Goal: Task Accomplishment & Management: Manage account settings

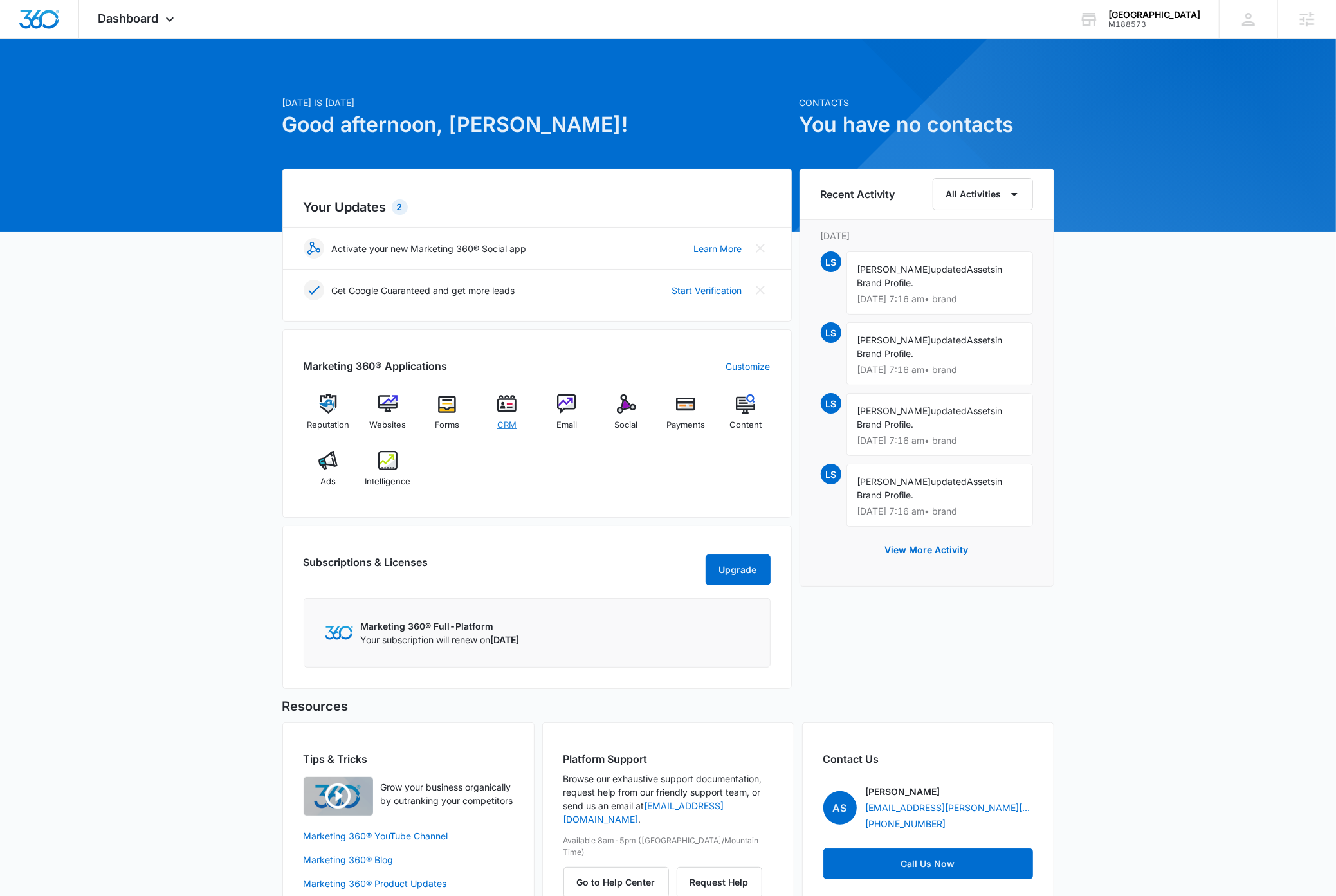
click at [506, 412] on img at bounding box center [507, 404] width 19 height 19
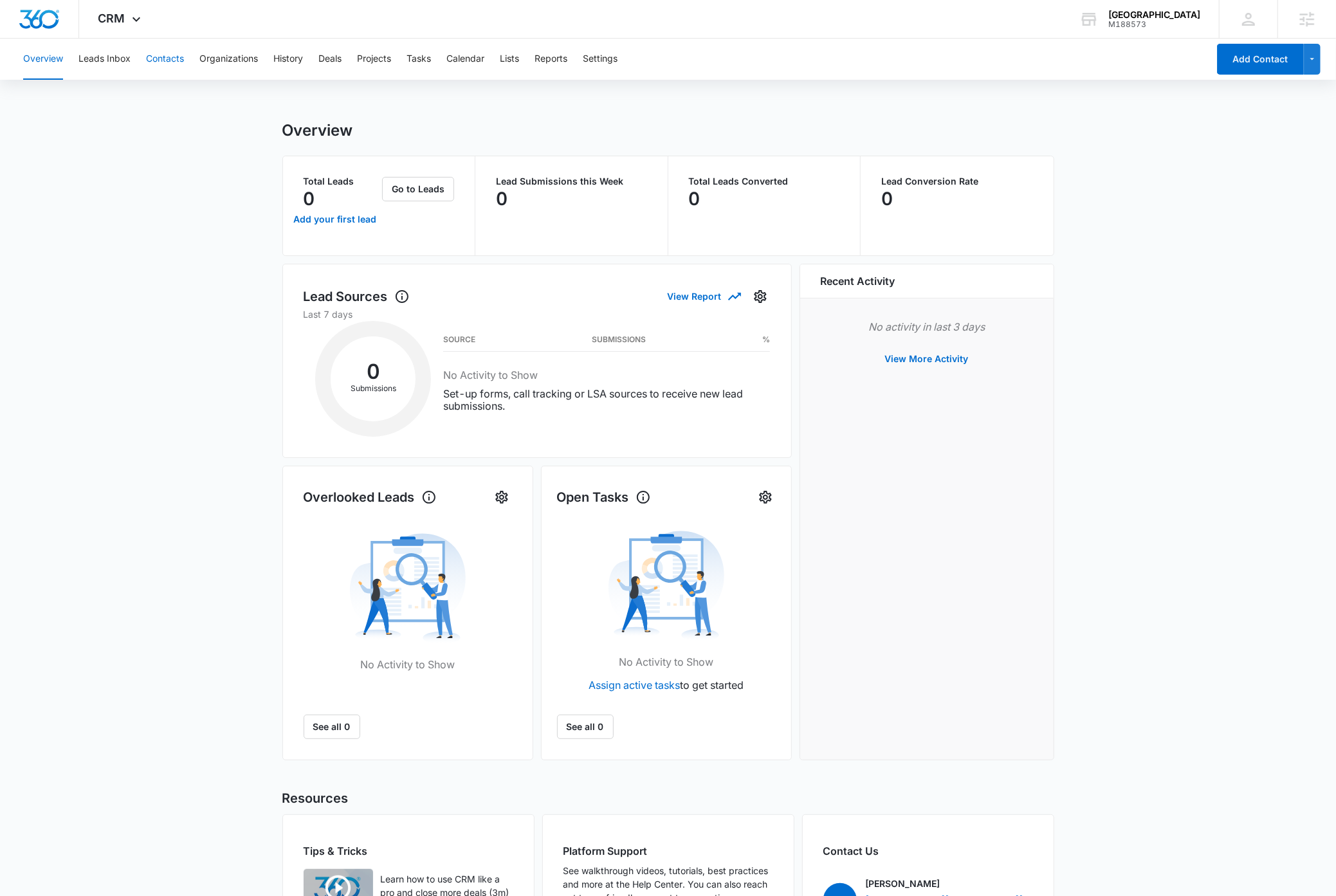
click at [172, 59] on button "Contacts" at bounding box center [165, 59] width 38 height 41
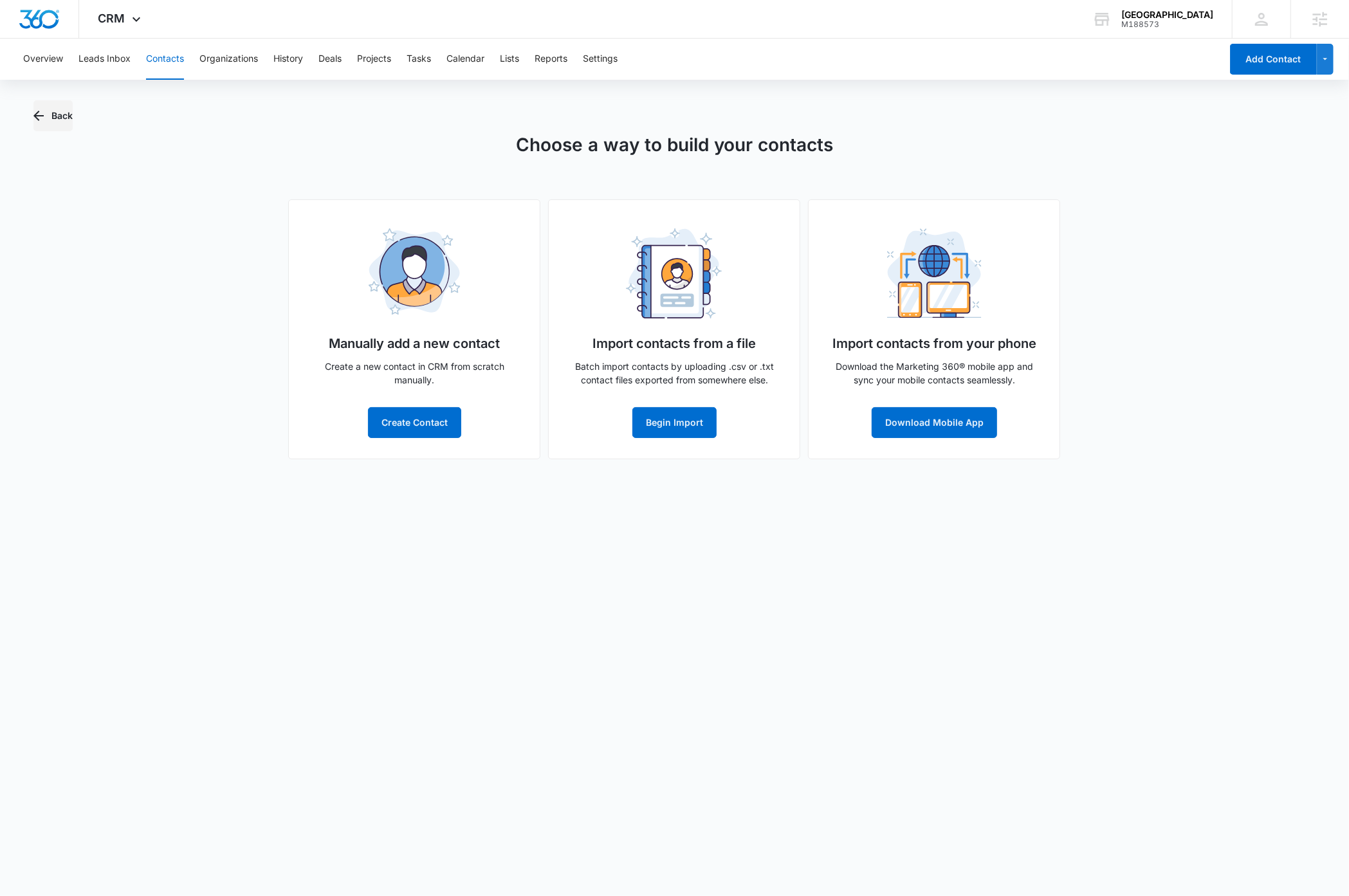
click at [65, 109] on button "Back" at bounding box center [53, 115] width 39 height 31
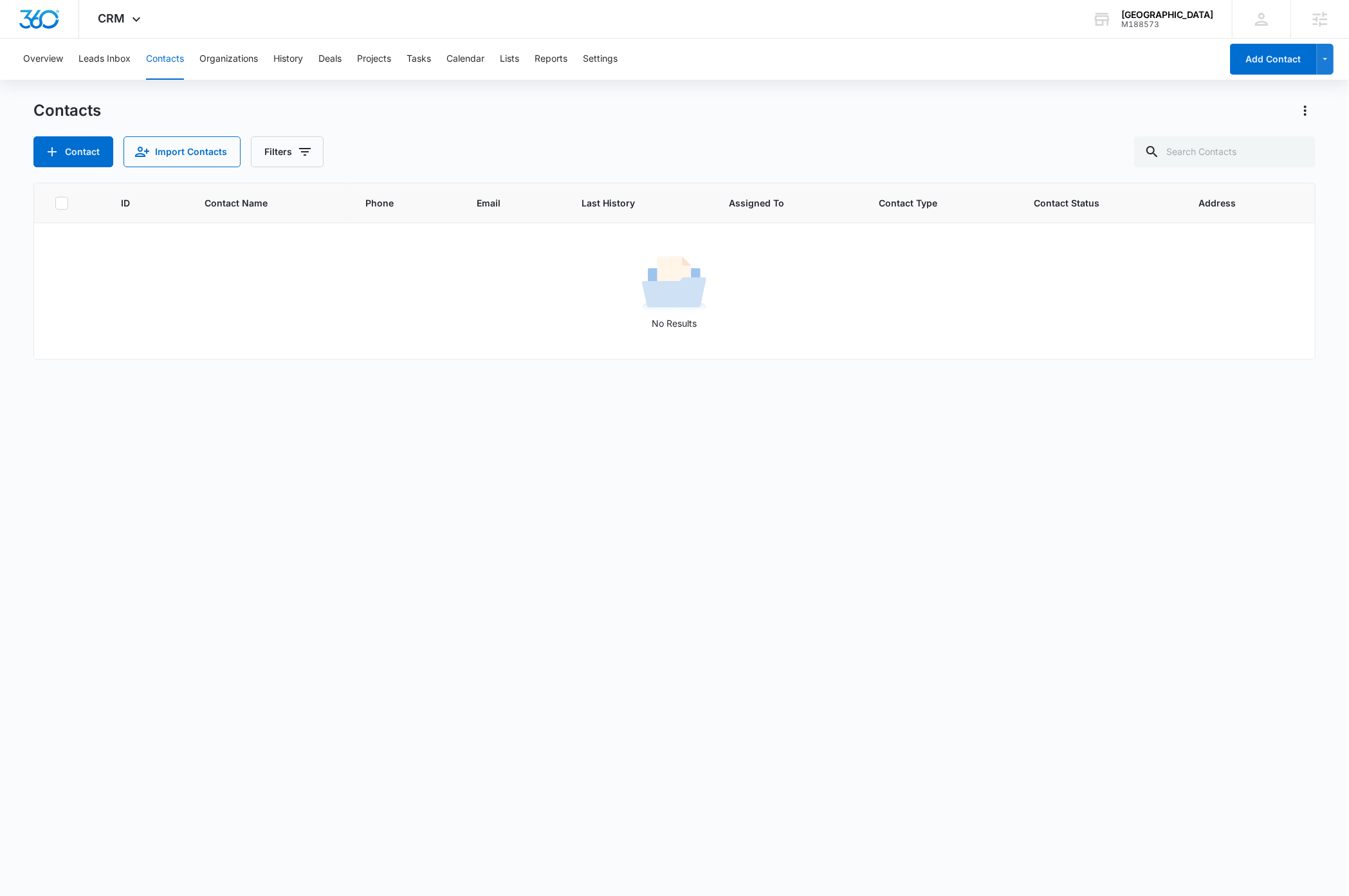
click at [655, 151] on div "Contact Import Contacts Filters" at bounding box center [674, 151] width 1282 height 31
click at [611, 61] on button "Settings" at bounding box center [600, 59] width 35 height 41
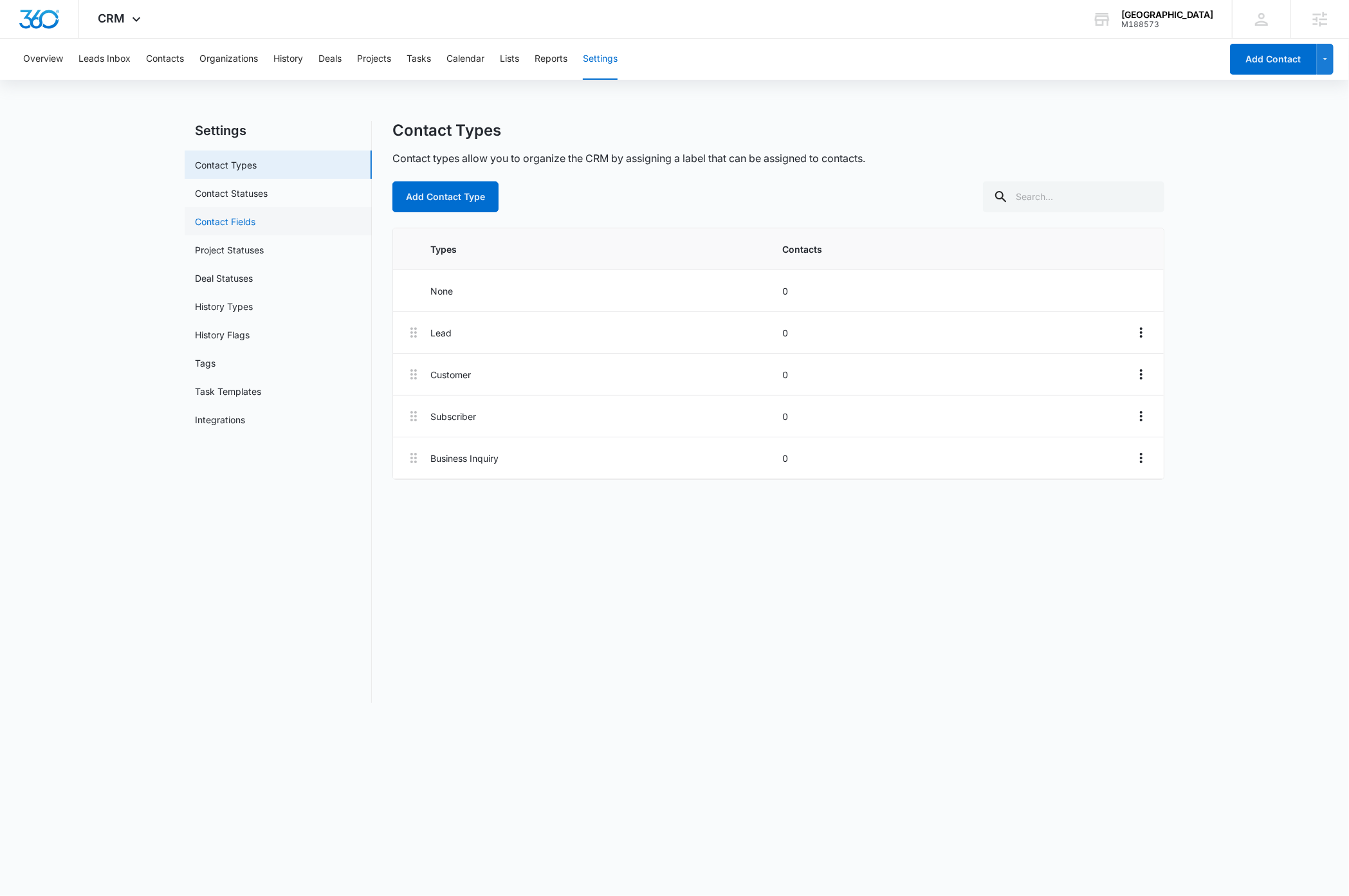
click at [246, 217] on link "Contact Fields" at bounding box center [225, 221] width 60 height 14
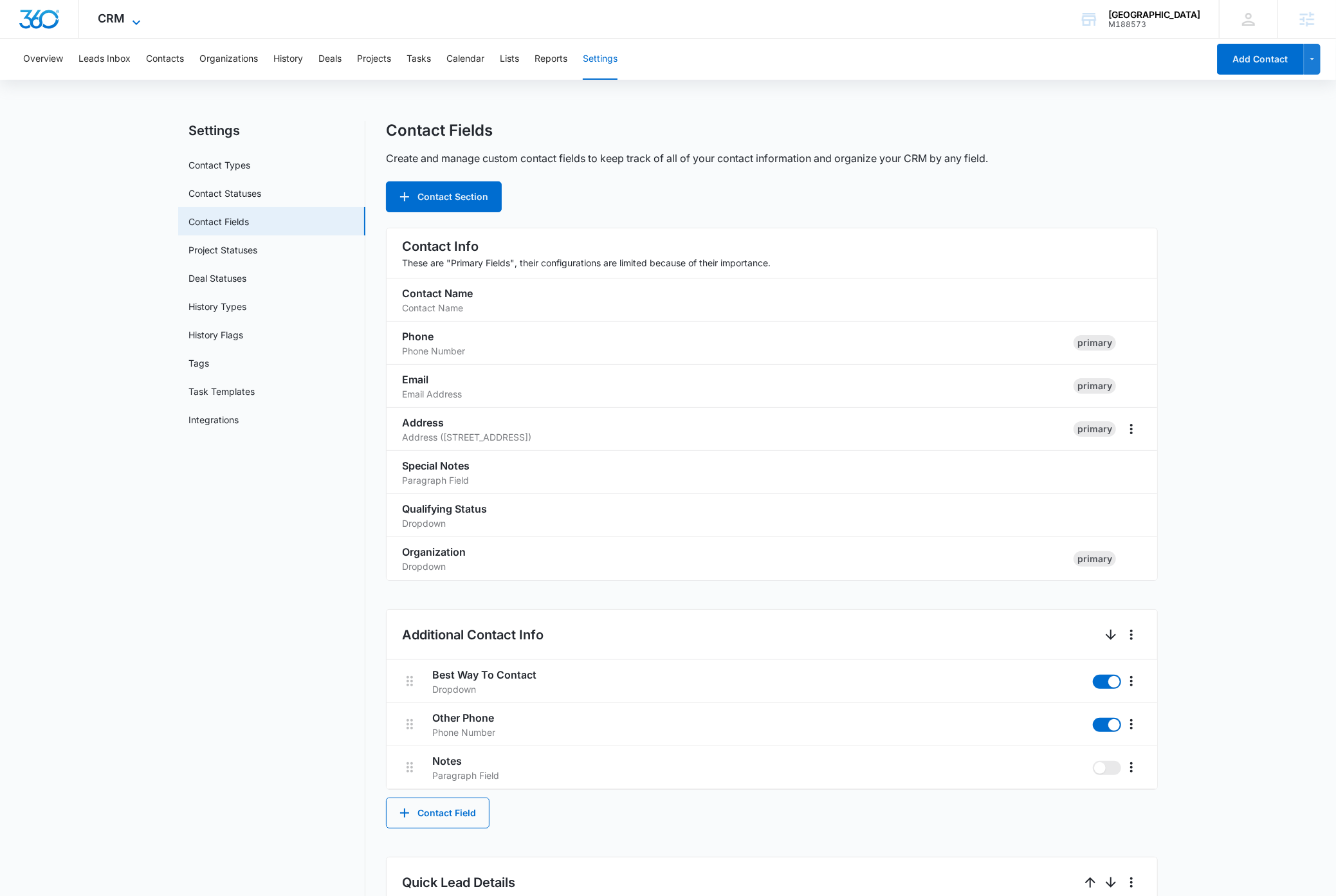
click at [132, 18] on icon at bounding box center [136, 22] width 16 height 16
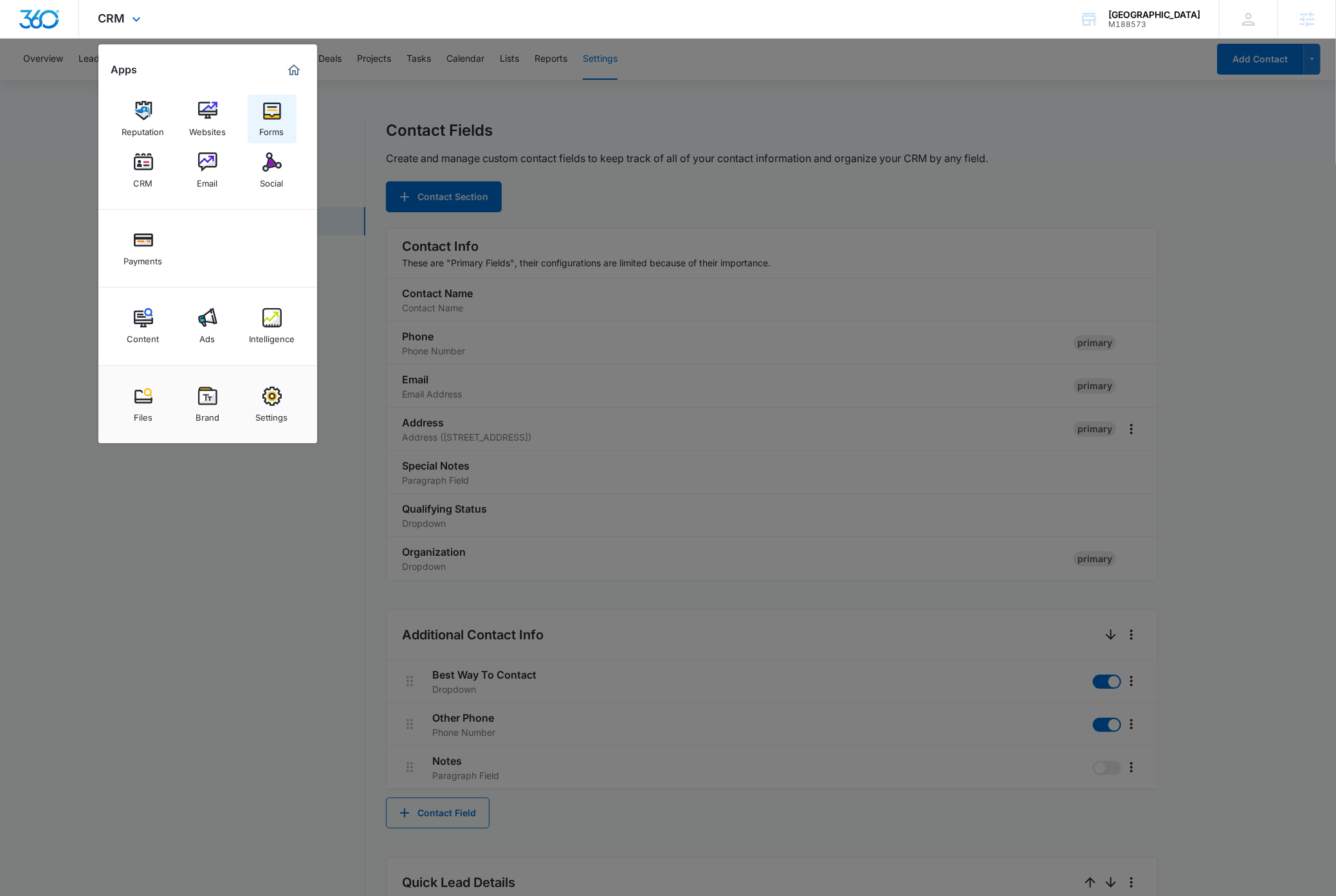
click at [266, 118] on img at bounding box center [272, 111] width 19 height 19
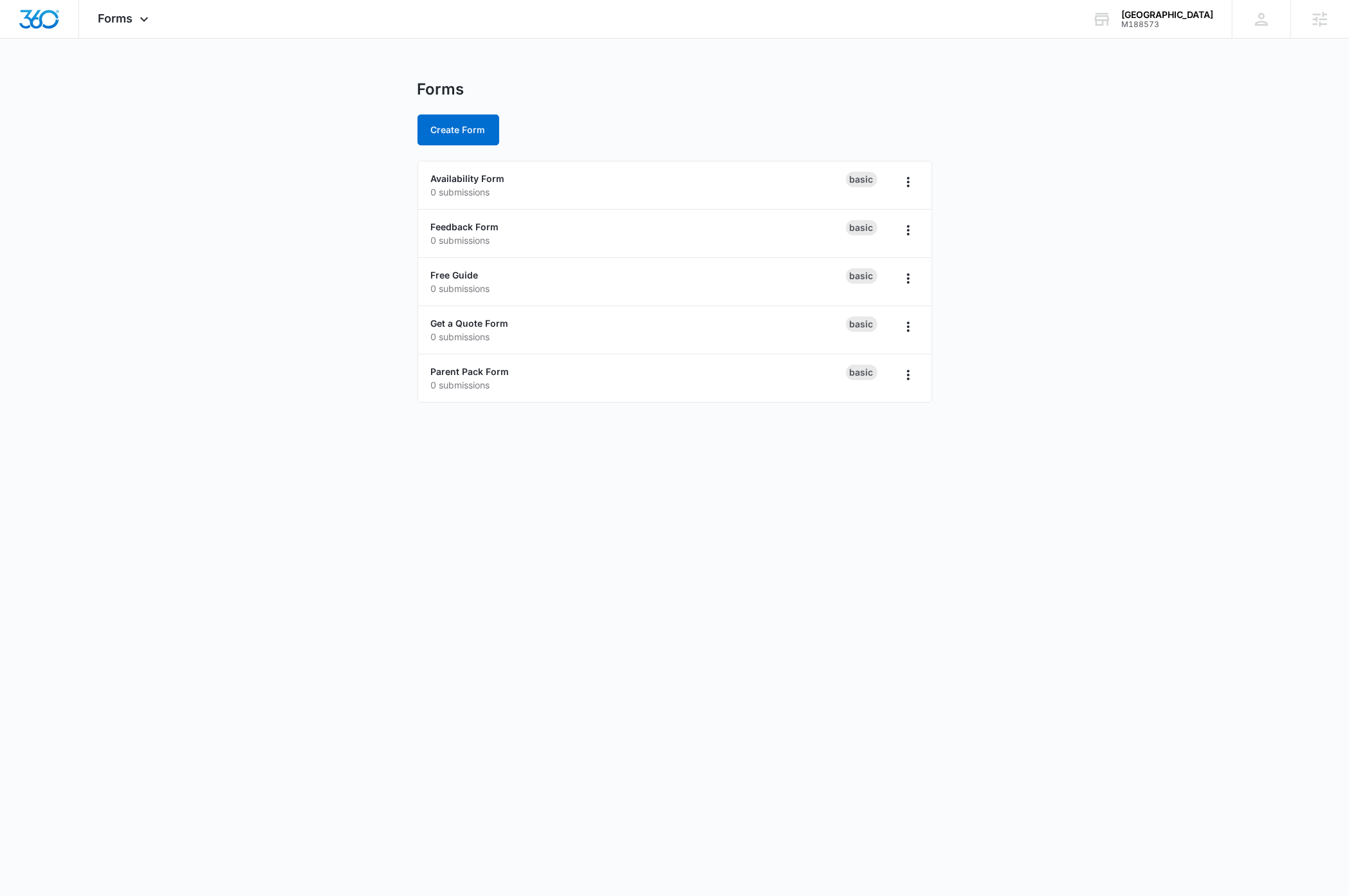
click at [340, 620] on body "Forms Apps Reputation Websites Forms CRM Email Social Payments Content Ads Inte…" at bounding box center [674, 448] width 1349 height 896
click at [495, 176] on link "Availability Form" at bounding box center [468, 179] width 74 height 11
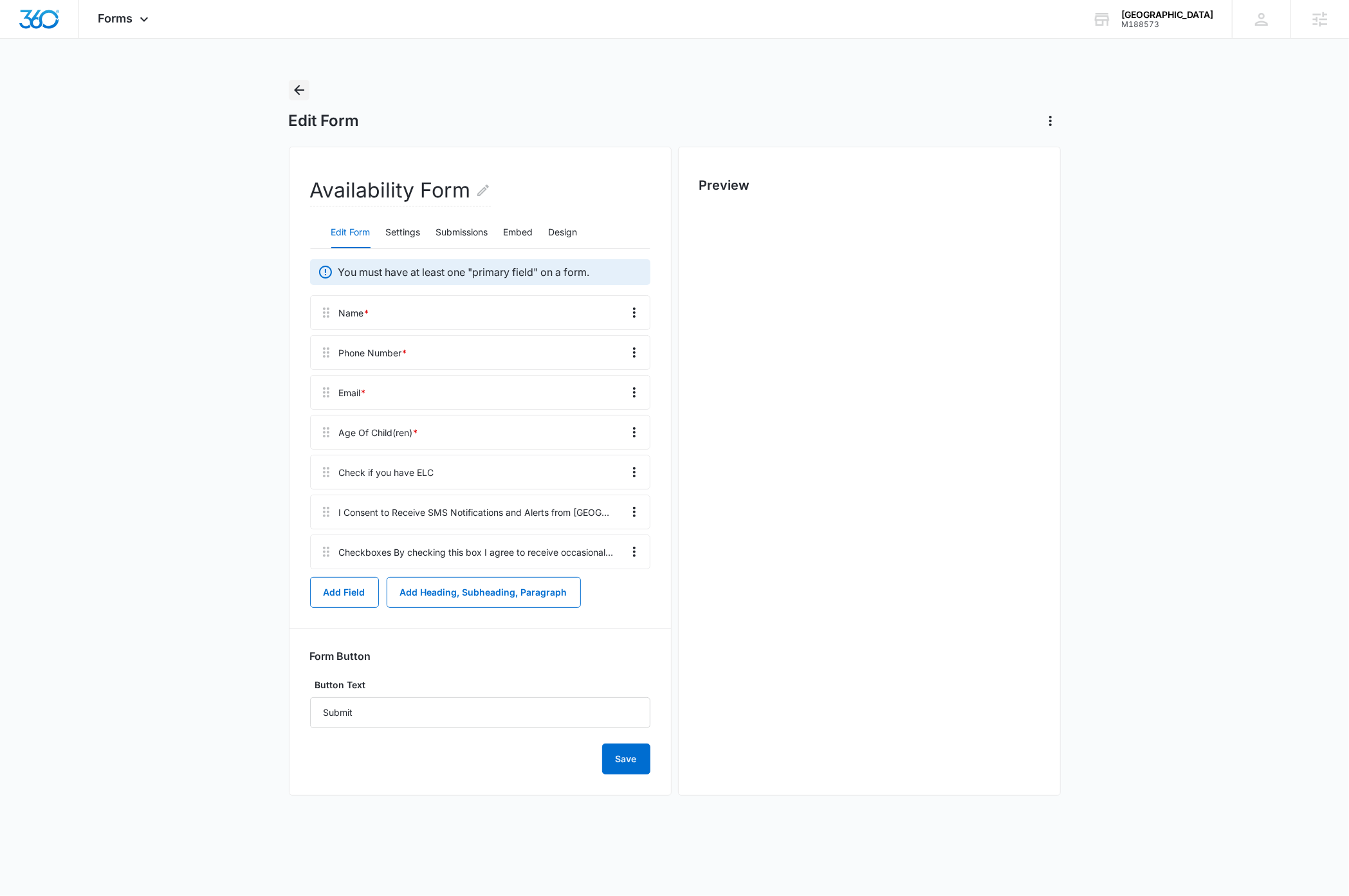
click at [309, 93] on button "Back" at bounding box center [299, 90] width 20 height 20
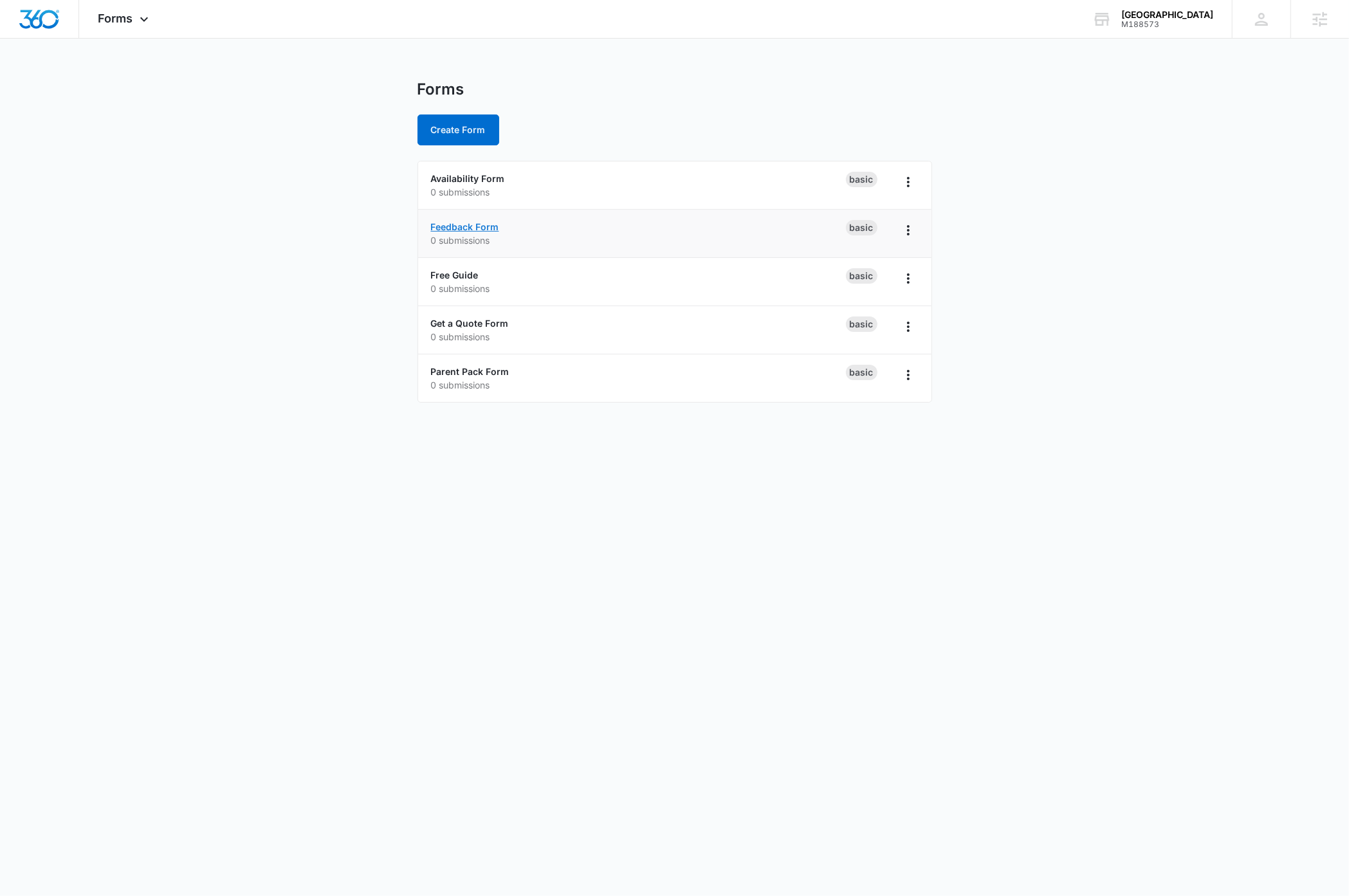
click at [486, 225] on link "Feedback Form" at bounding box center [465, 227] width 68 height 11
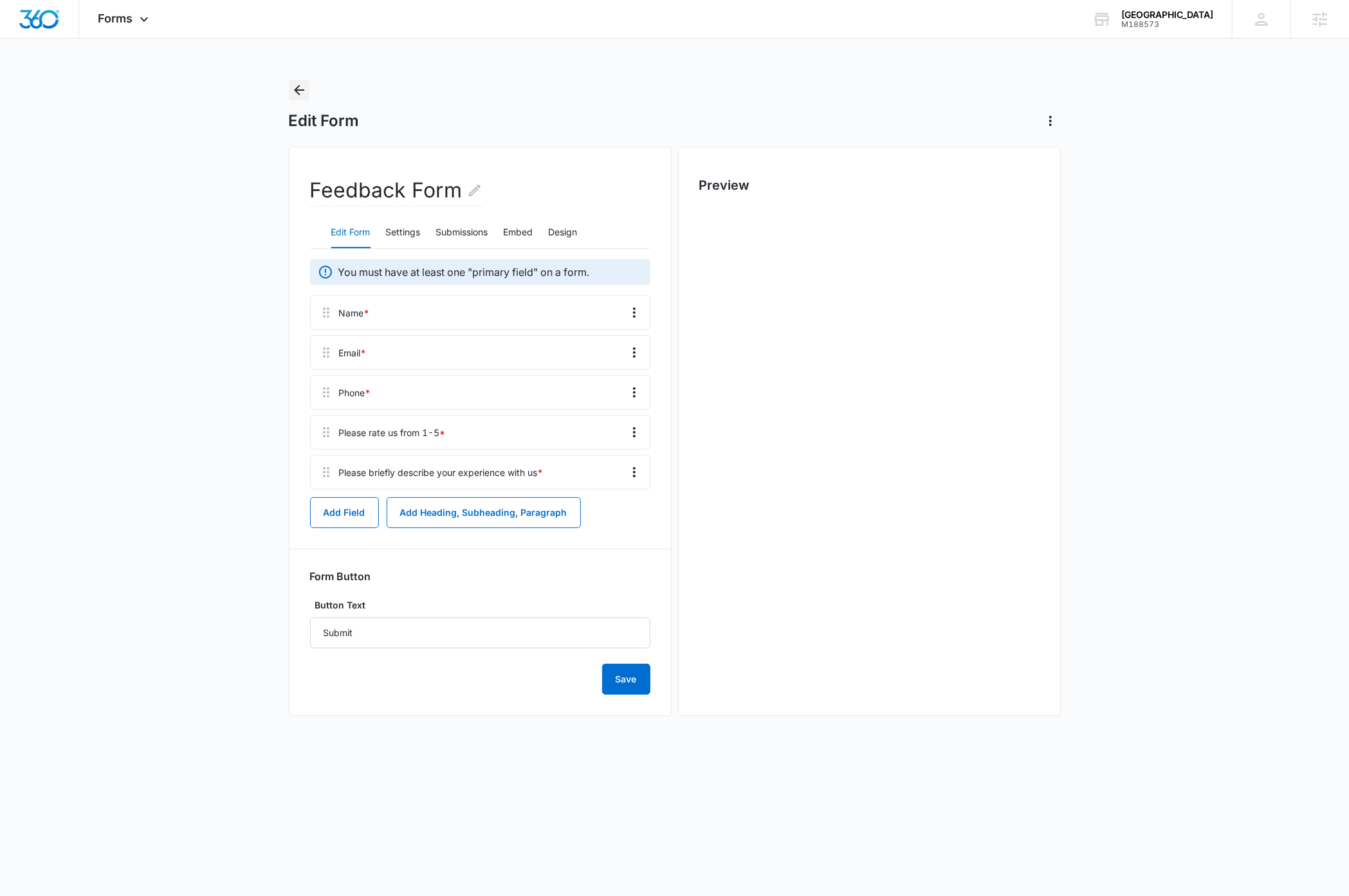
click at [298, 89] on icon "Back" at bounding box center [299, 90] width 16 height 16
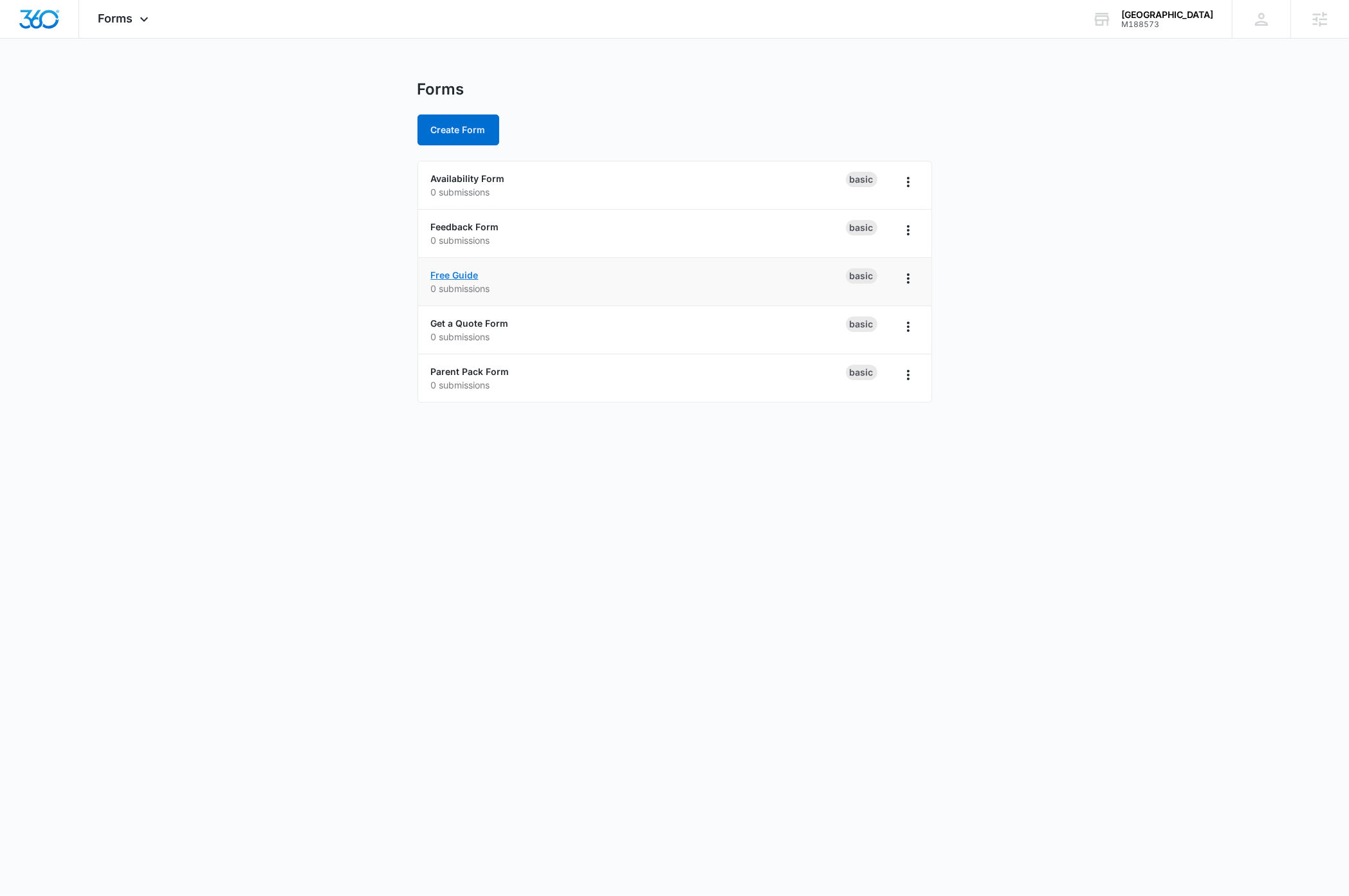
click at [468, 274] on link "Free Guide" at bounding box center [455, 275] width 48 height 11
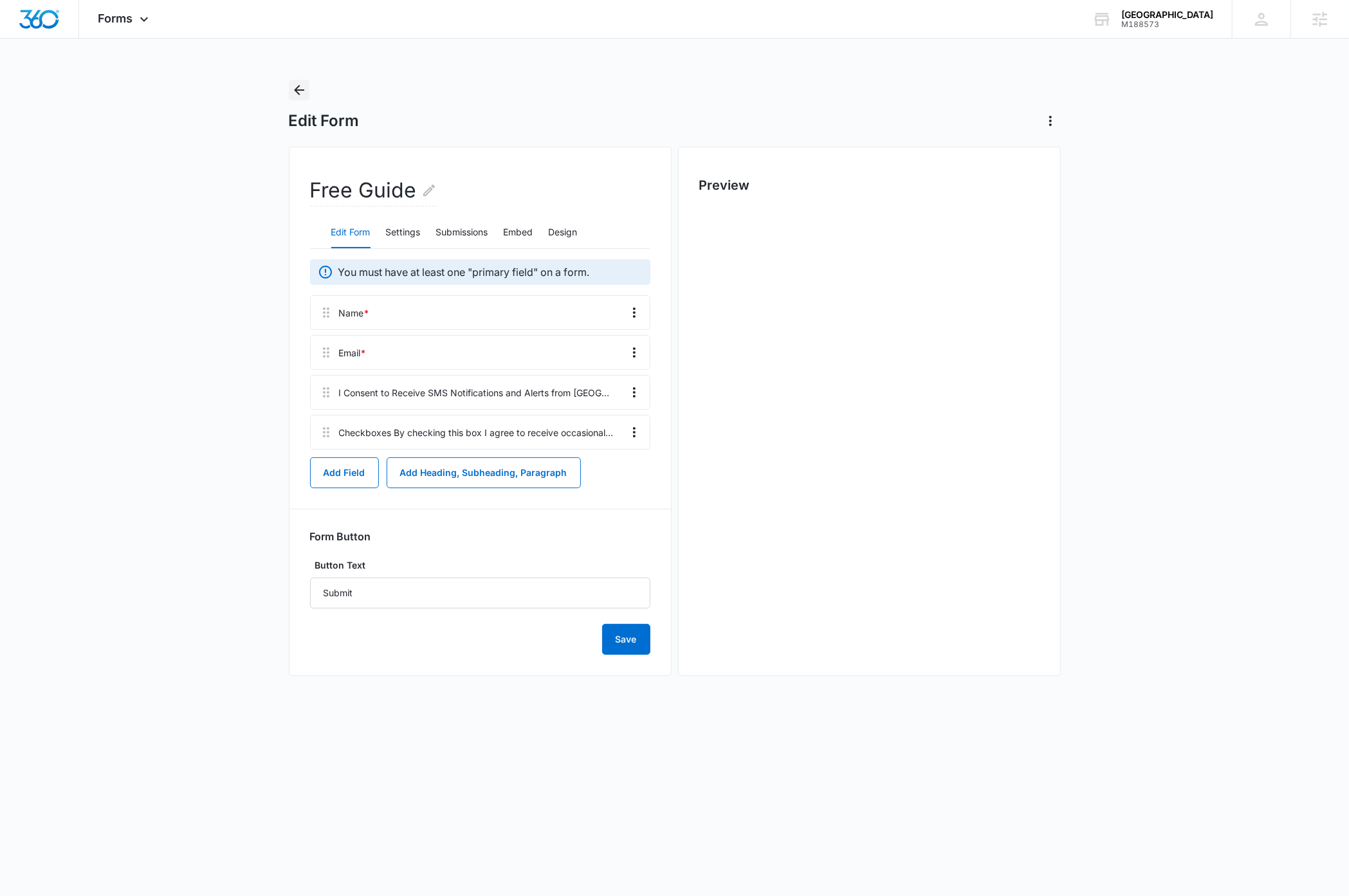
click at [299, 90] on icon "Back" at bounding box center [299, 90] width 10 height 10
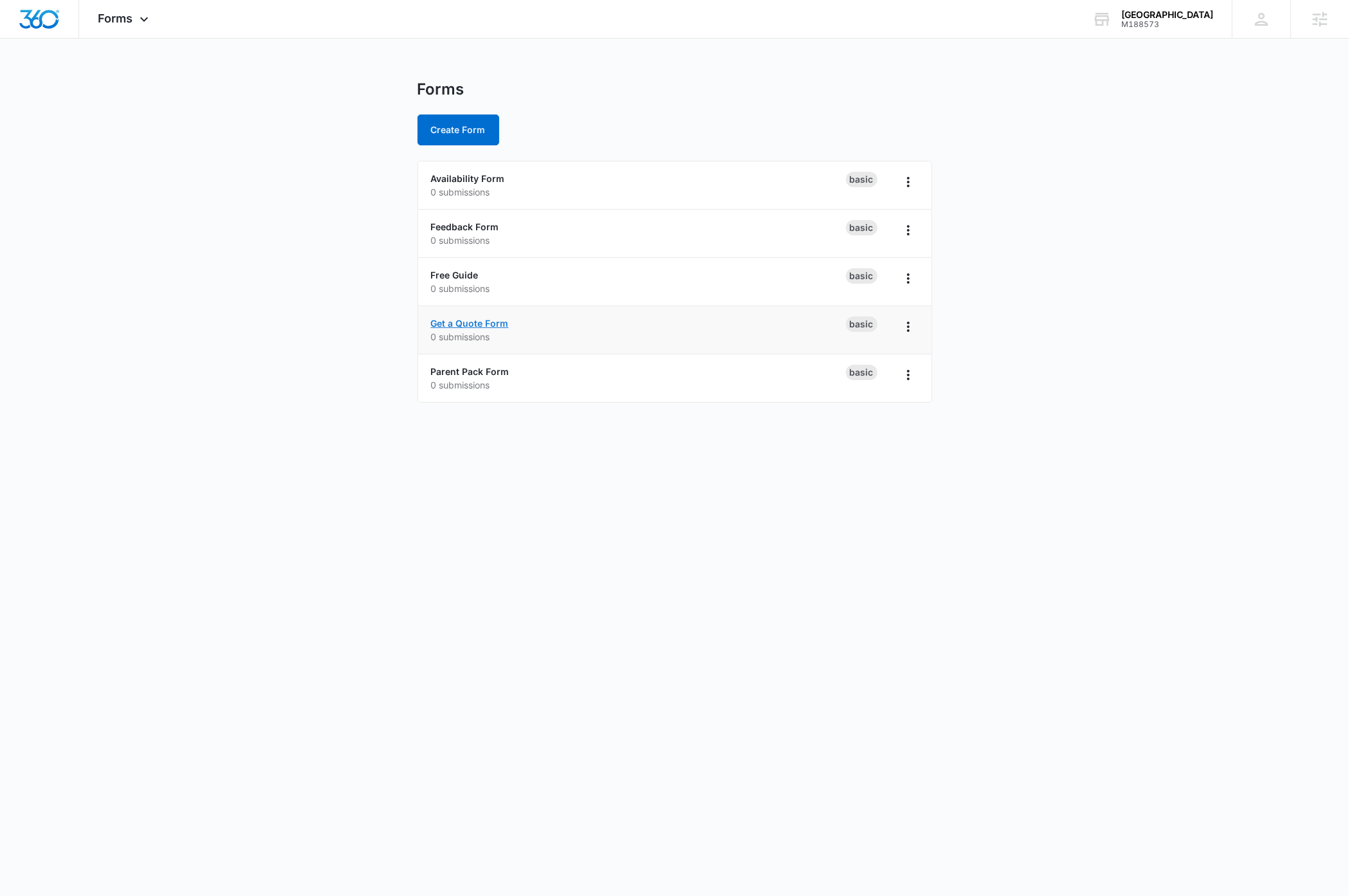
click at [484, 321] on link "Get a Quote Form" at bounding box center [470, 323] width 78 height 11
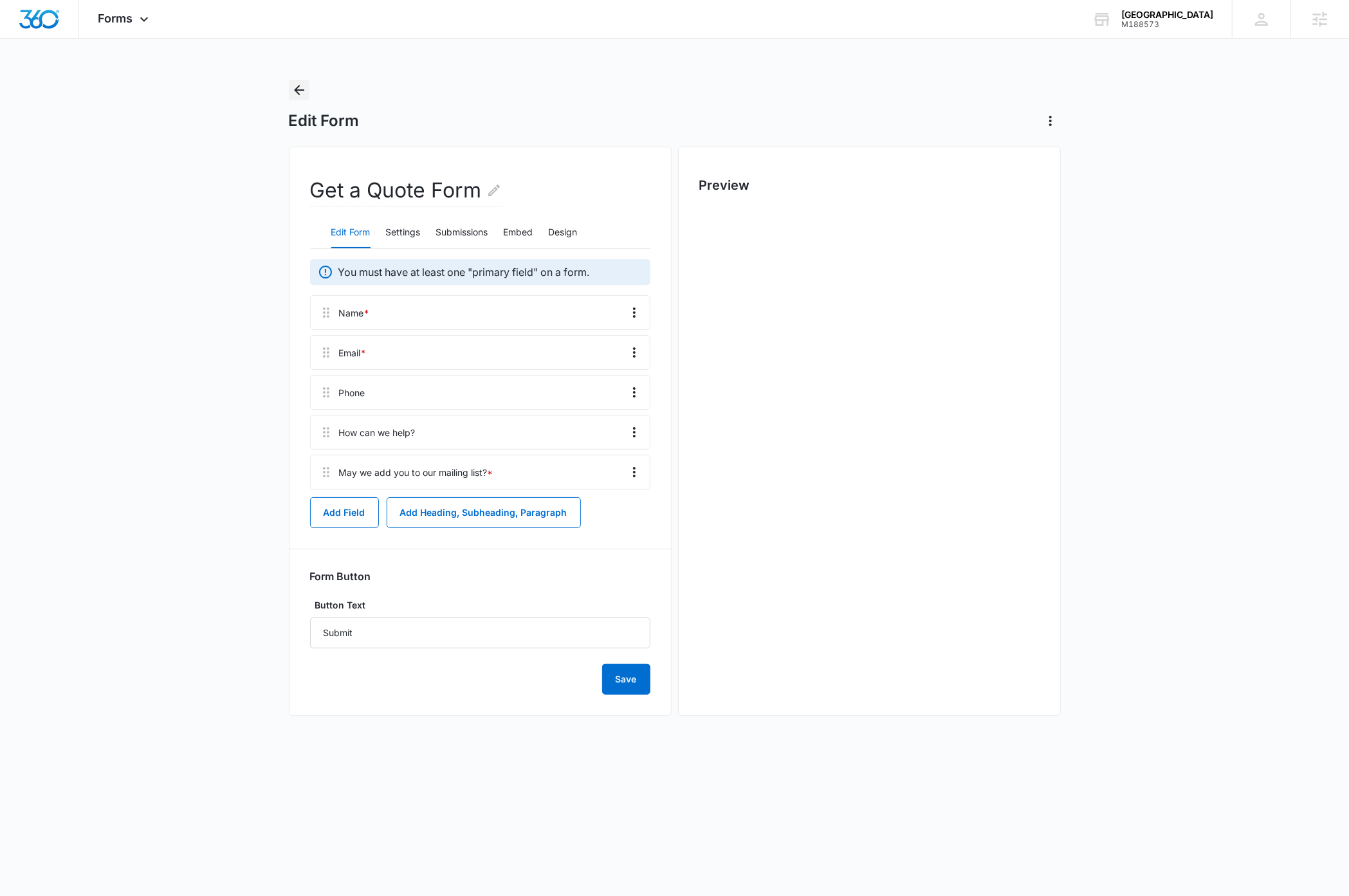
click at [299, 93] on icon "Back" at bounding box center [299, 90] width 16 height 16
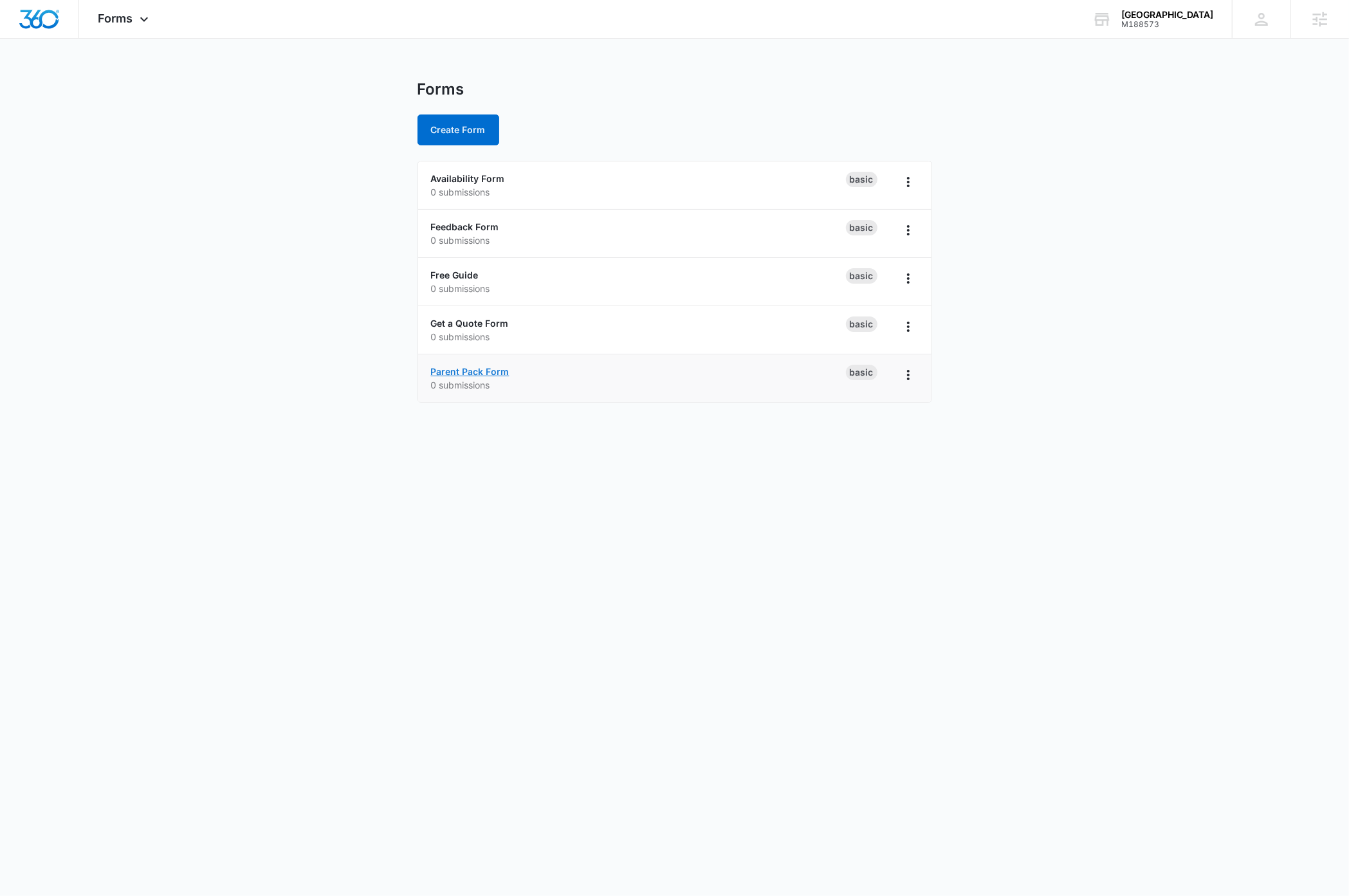
click at [456, 373] on link "Parent Pack Form" at bounding box center [471, 372] width 79 height 11
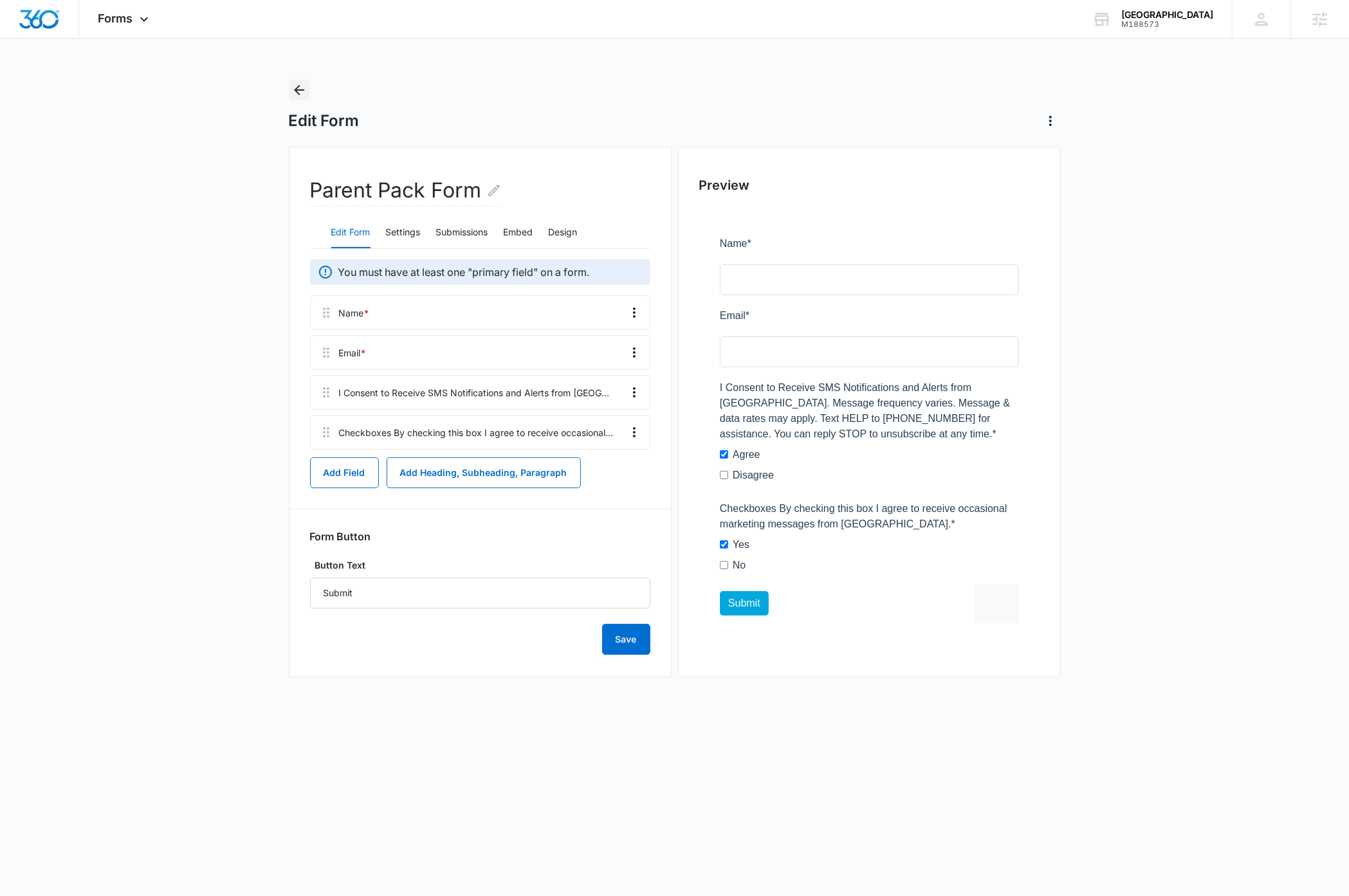
click at [299, 87] on icon "Back" at bounding box center [299, 90] width 16 height 16
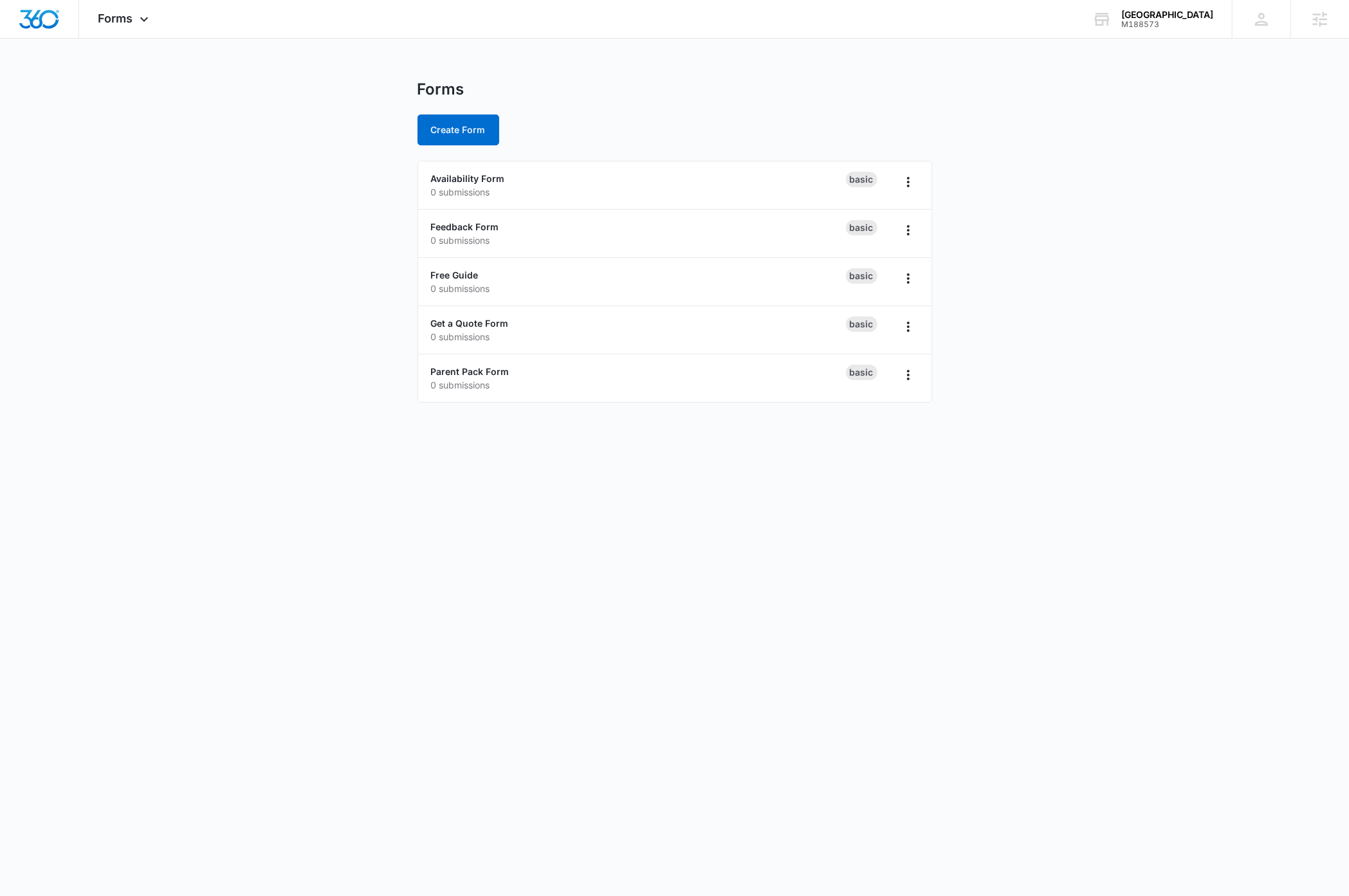
click at [287, 700] on body "Forms Apps Reputation Websites Forms CRM Email Social Payments Content Ads Inte…" at bounding box center [674, 448] width 1349 height 896
click at [147, 20] on icon at bounding box center [143, 22] width 7 height 5
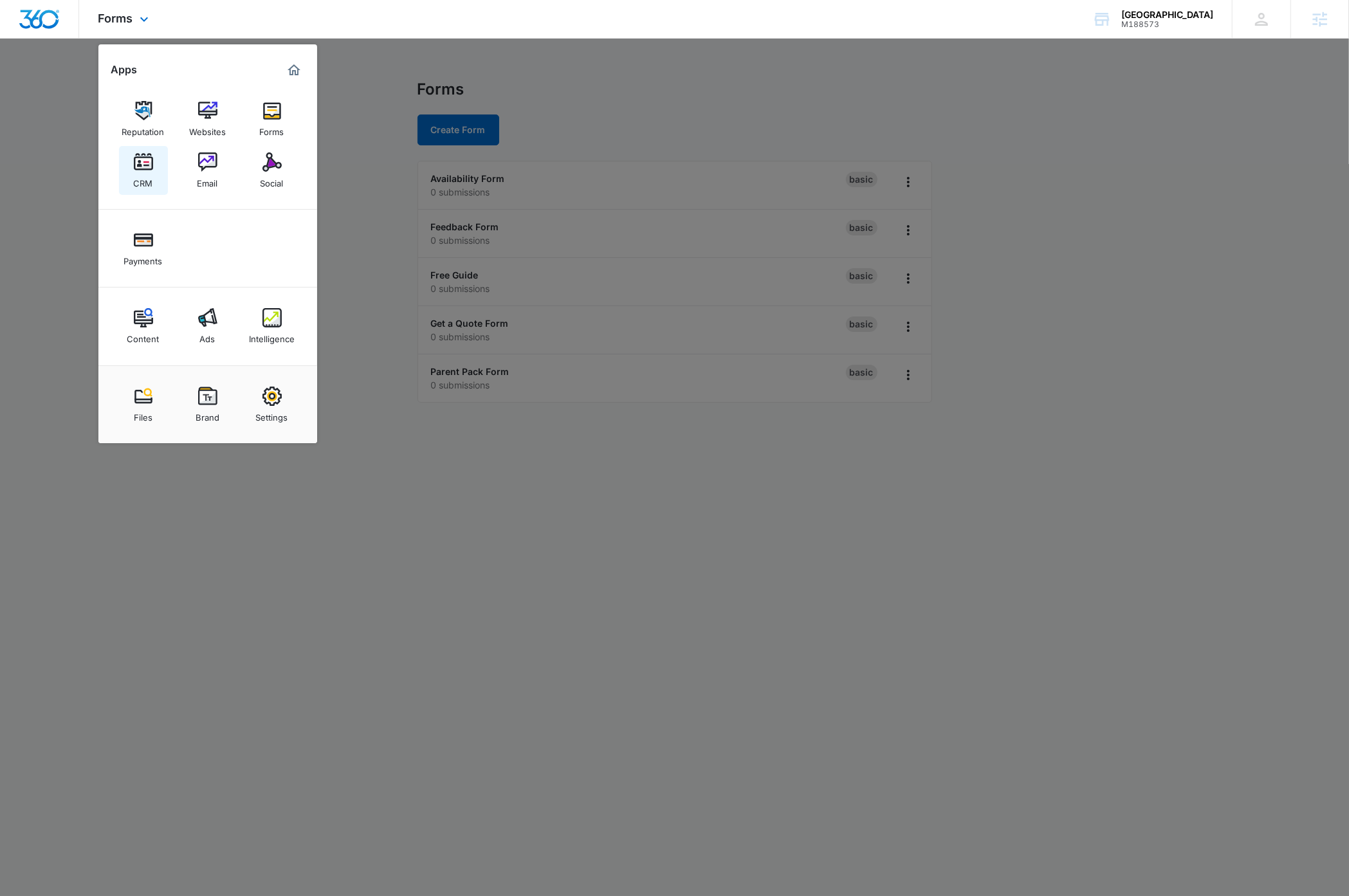
click at [145, 168] on img at bounding box center [143, 162] width 19 height 19
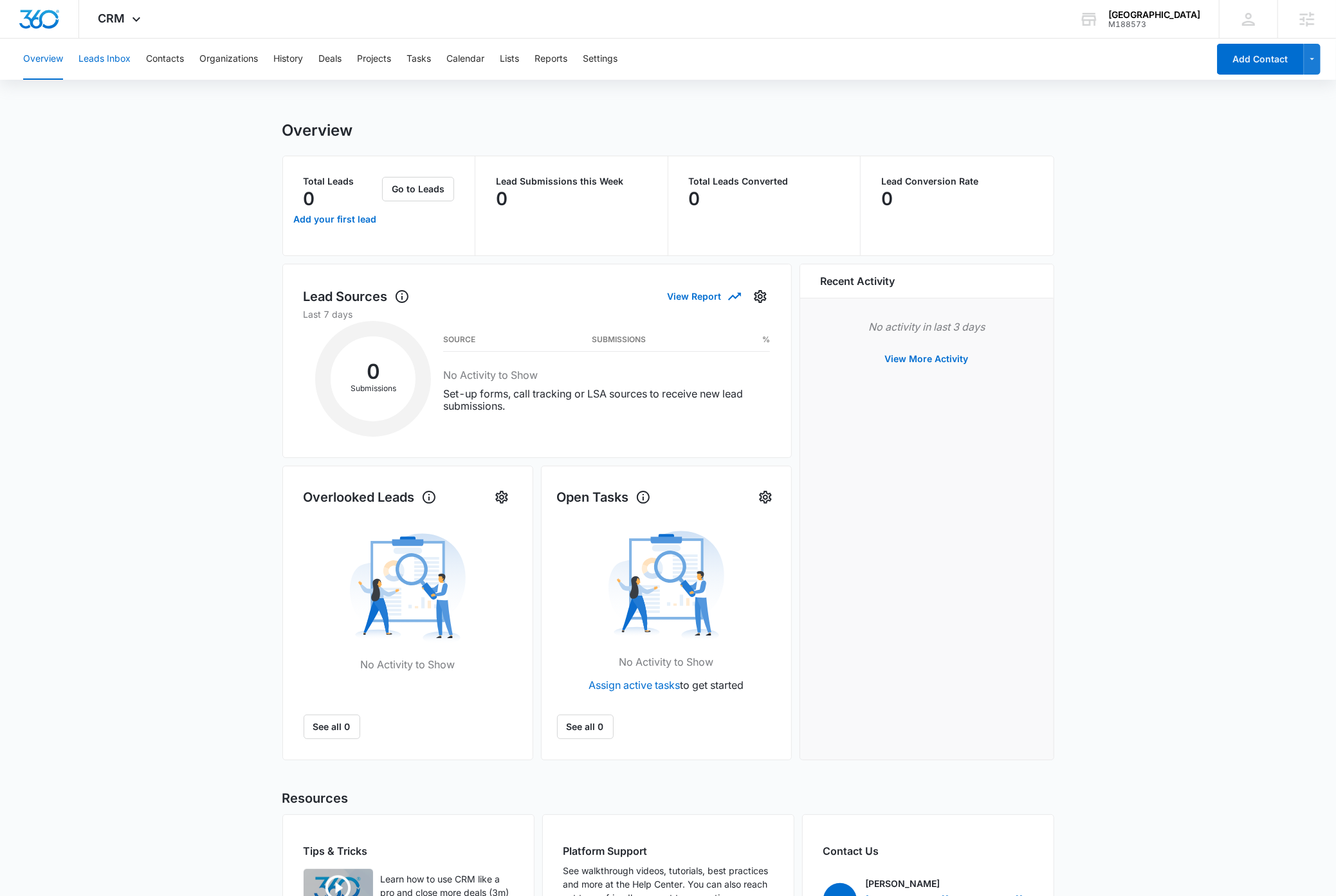
click at [118, 58] on button "Leads Inbox" at bounding box center [105, 59] width 52 height 41
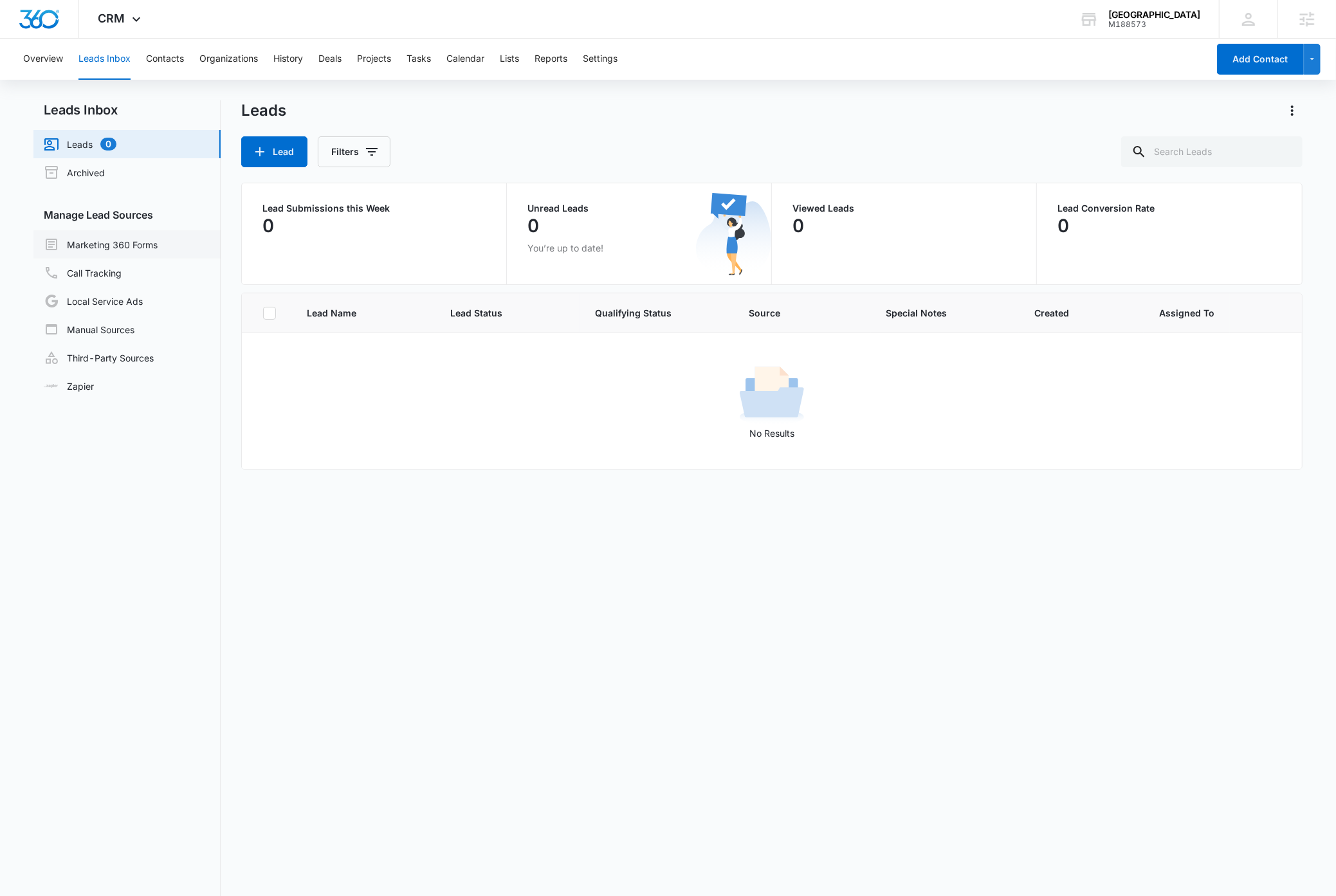
click at [144, 245] on link "Marketing 360 Forms" at bounding box center [101, 245] width 114 height 16
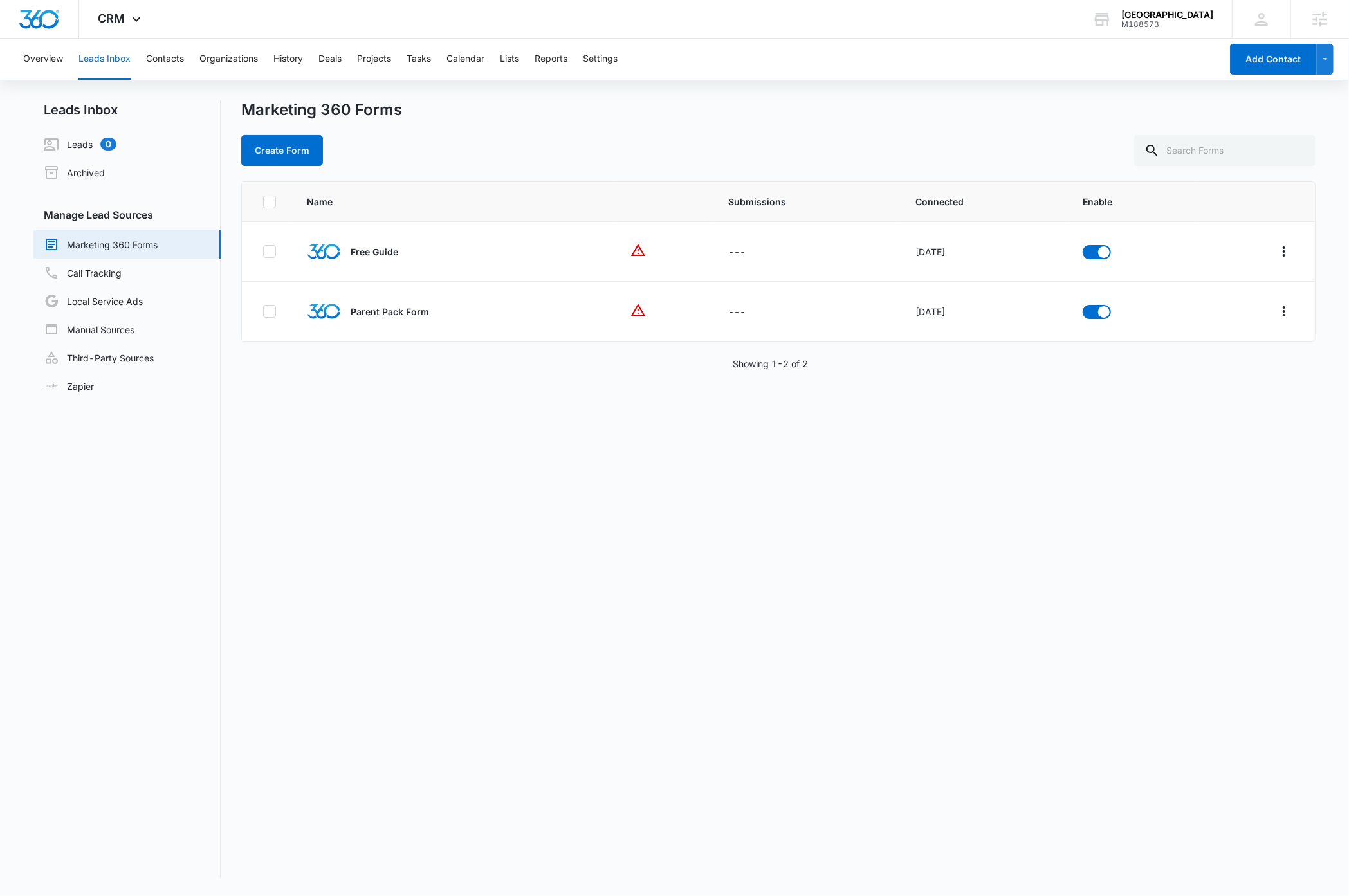
click at [829, 615] on div "Name Submissions Connected Enable Free Guide --- [DATE] Parent Pack Form --- [D…" at bounding box center [778, 530] width 1074 height 697
click at [830, 611] on div "Name Submissions Connected Enable Free Guide --- [DATE] Parent Pack Form --- [D…" at bounding box center [778, 530] width 1074 height 697
click at [133, 17] on icon at bounding box center [136, 22] width 16 height 16
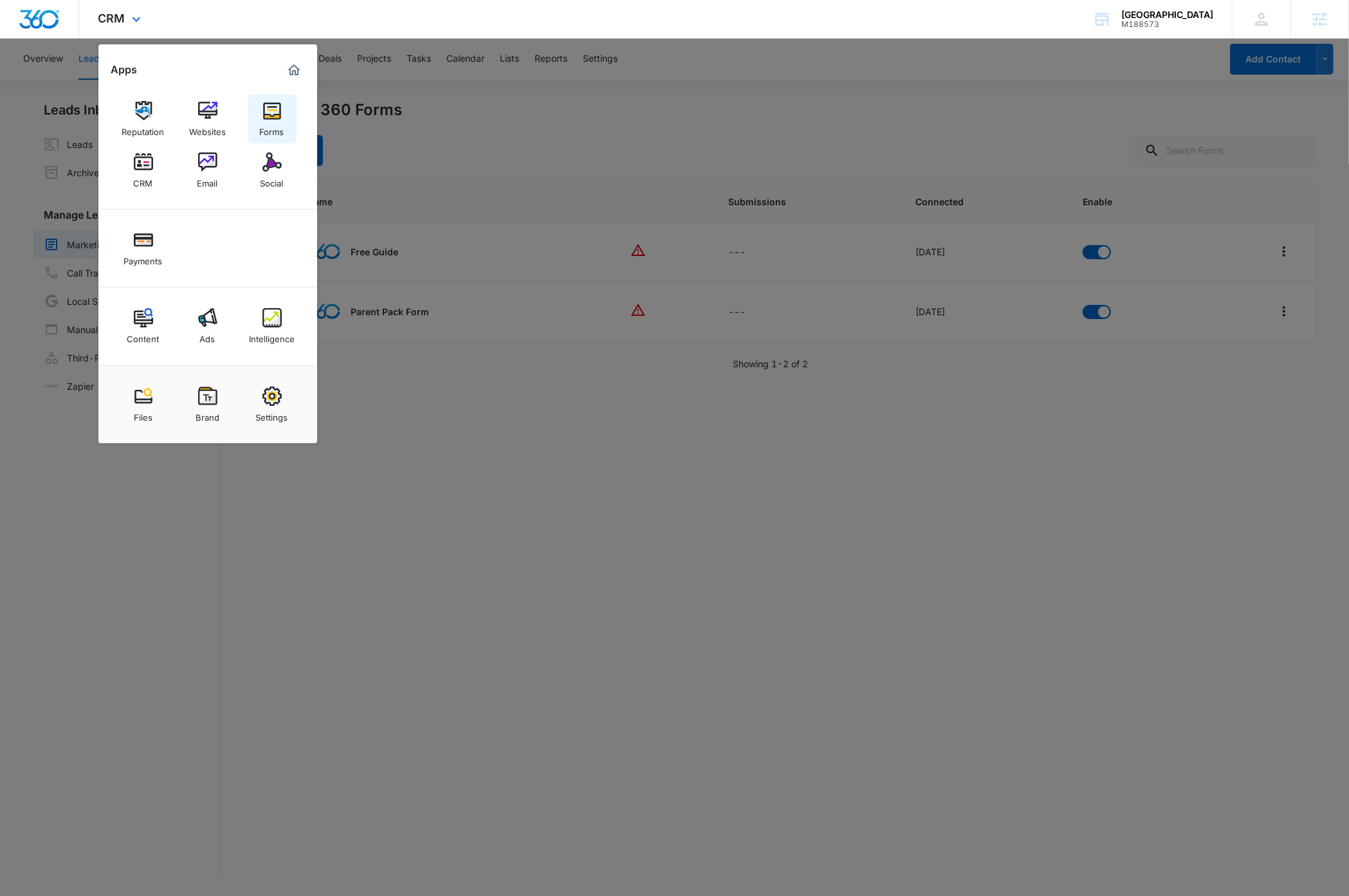
click at [276, 122] on div "Forms" at bounding box center [272, 128] width 24 height 17
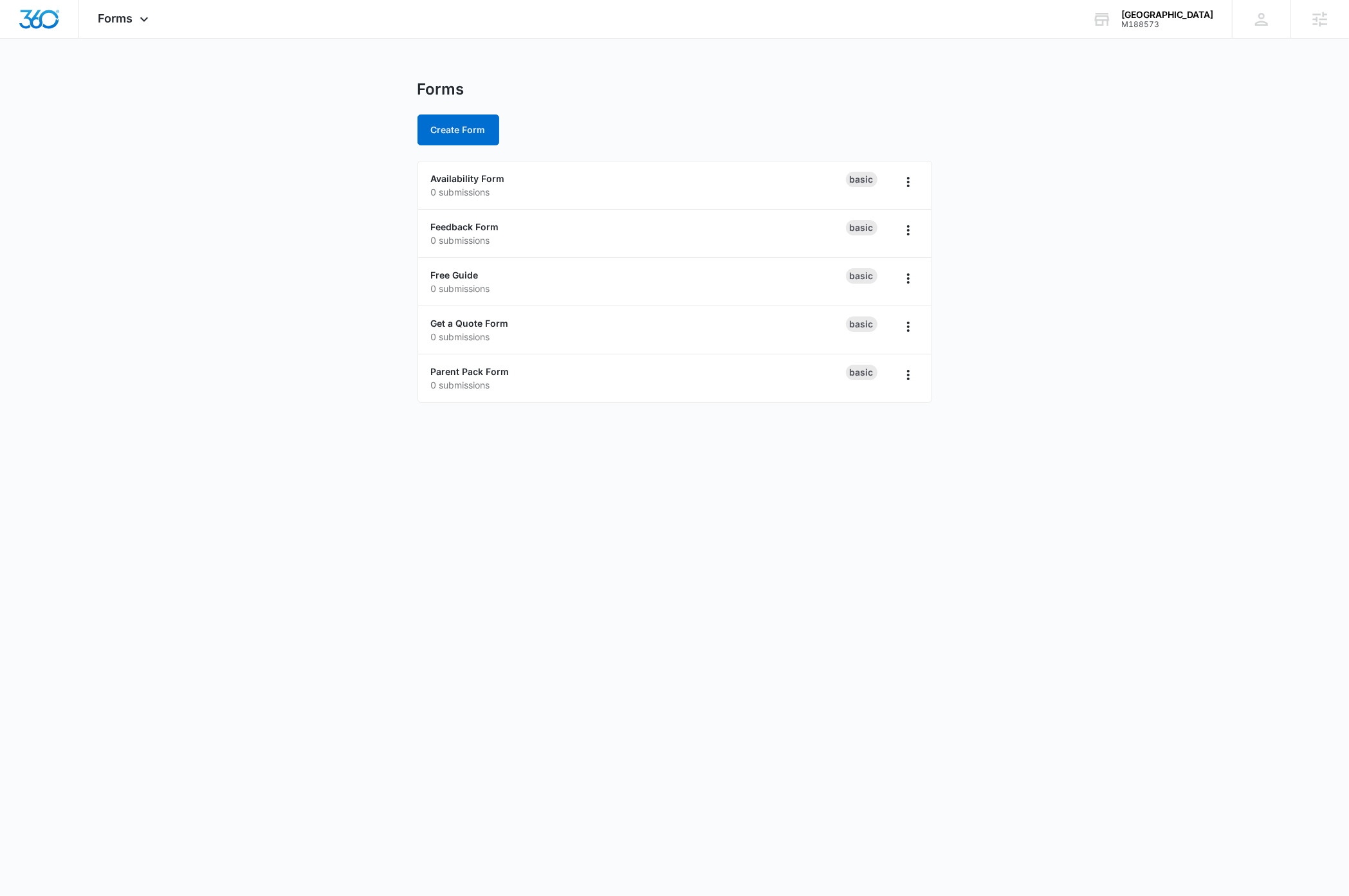
click at [251, 237] on main "Forms Create Form Availability Form 0 submissions Basic Feedback Form 0 submiss…" at bounding box center [674, 249] width 1349 height 338
click at [498, 372] on link "Parent Pack Form" at bounding box center [471, 372] width 79 height 11
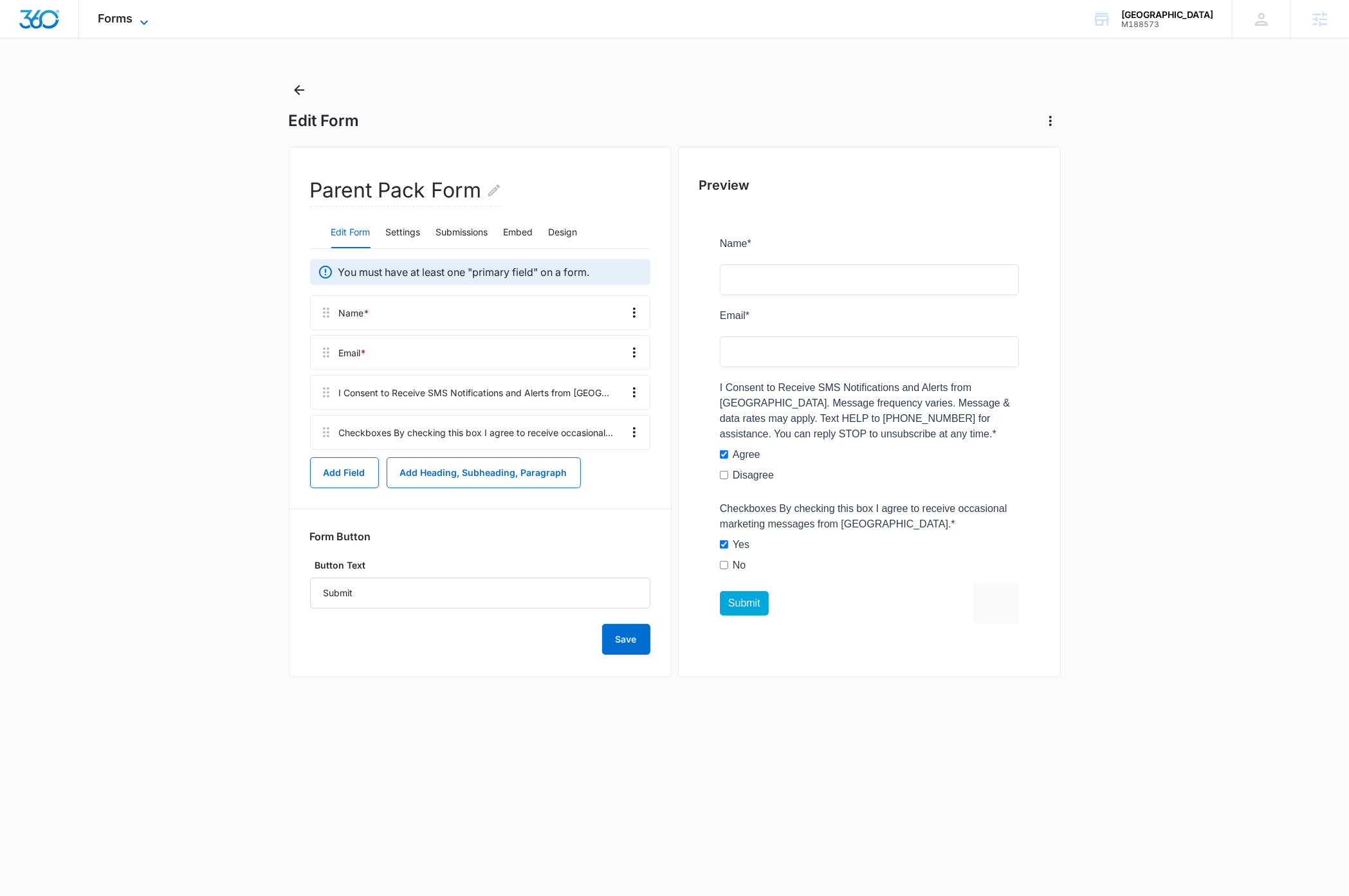
click at [144, 22] on icon at bounding box center [144, 22] width 16 height 16
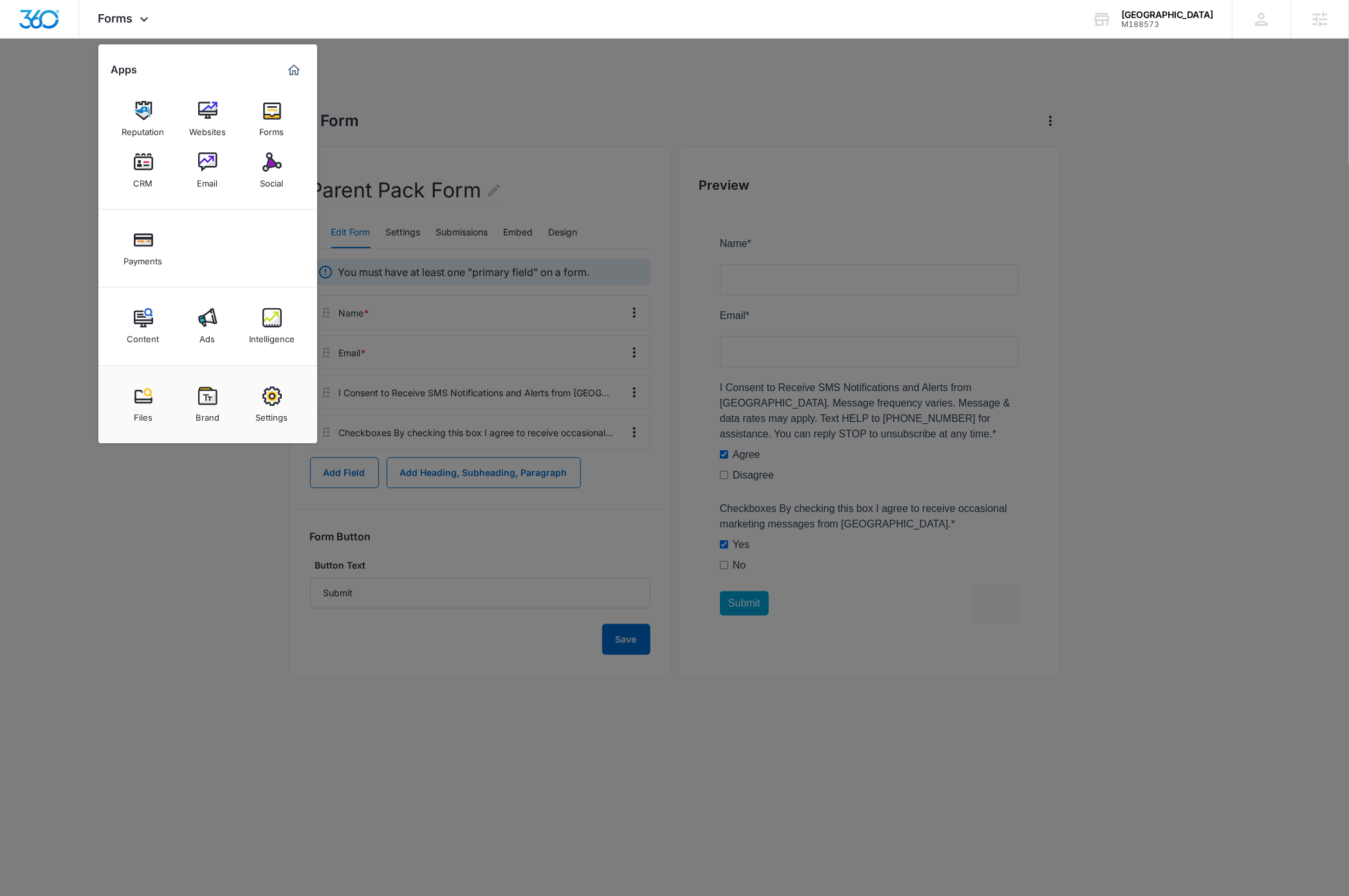
click at [240, 463] on div at bounding box center [674, 448] width 1349 height 896
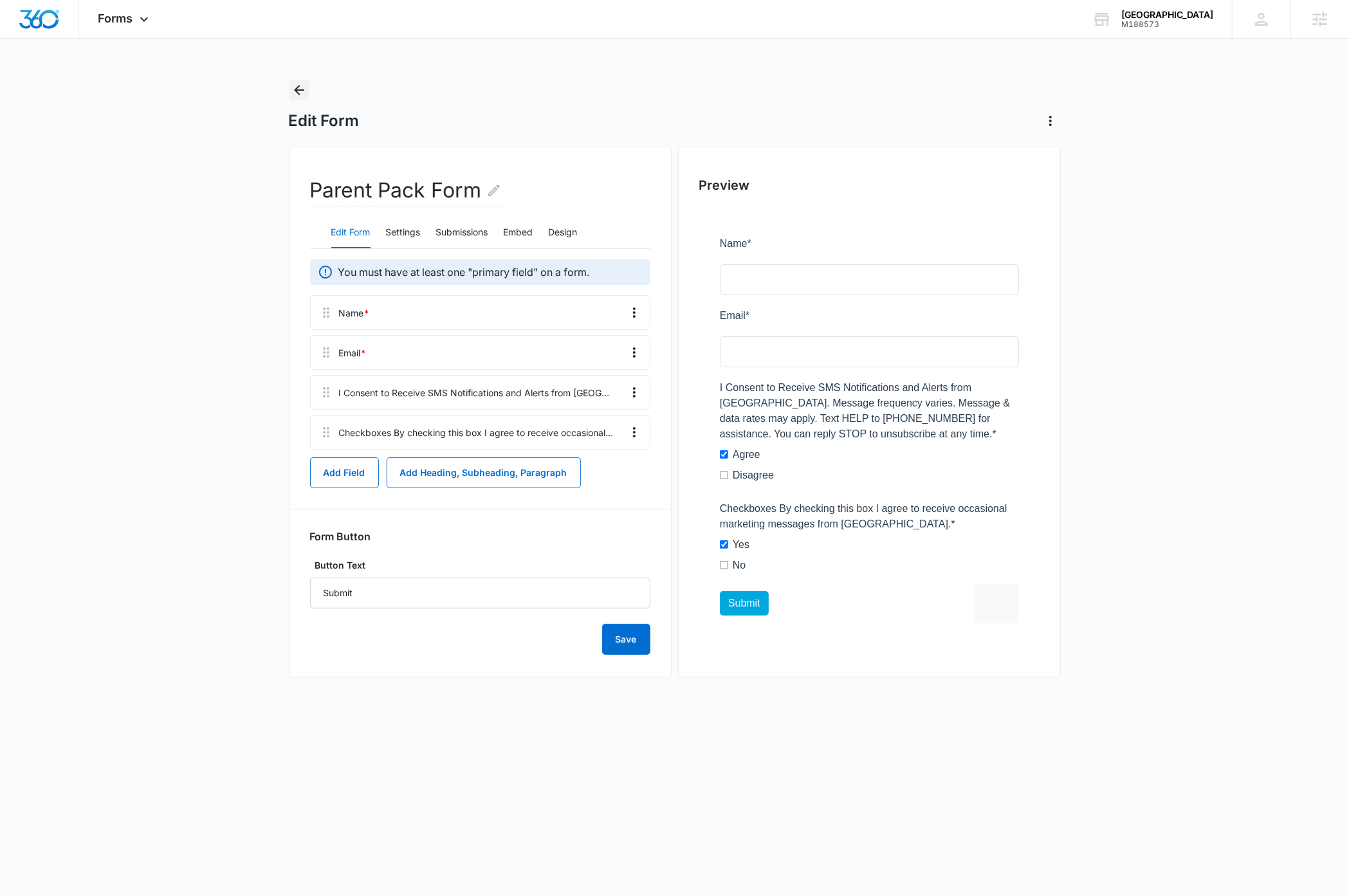
click at [299, 90] on icon "Back" at bounding box center [299, 90] width 10 height 10
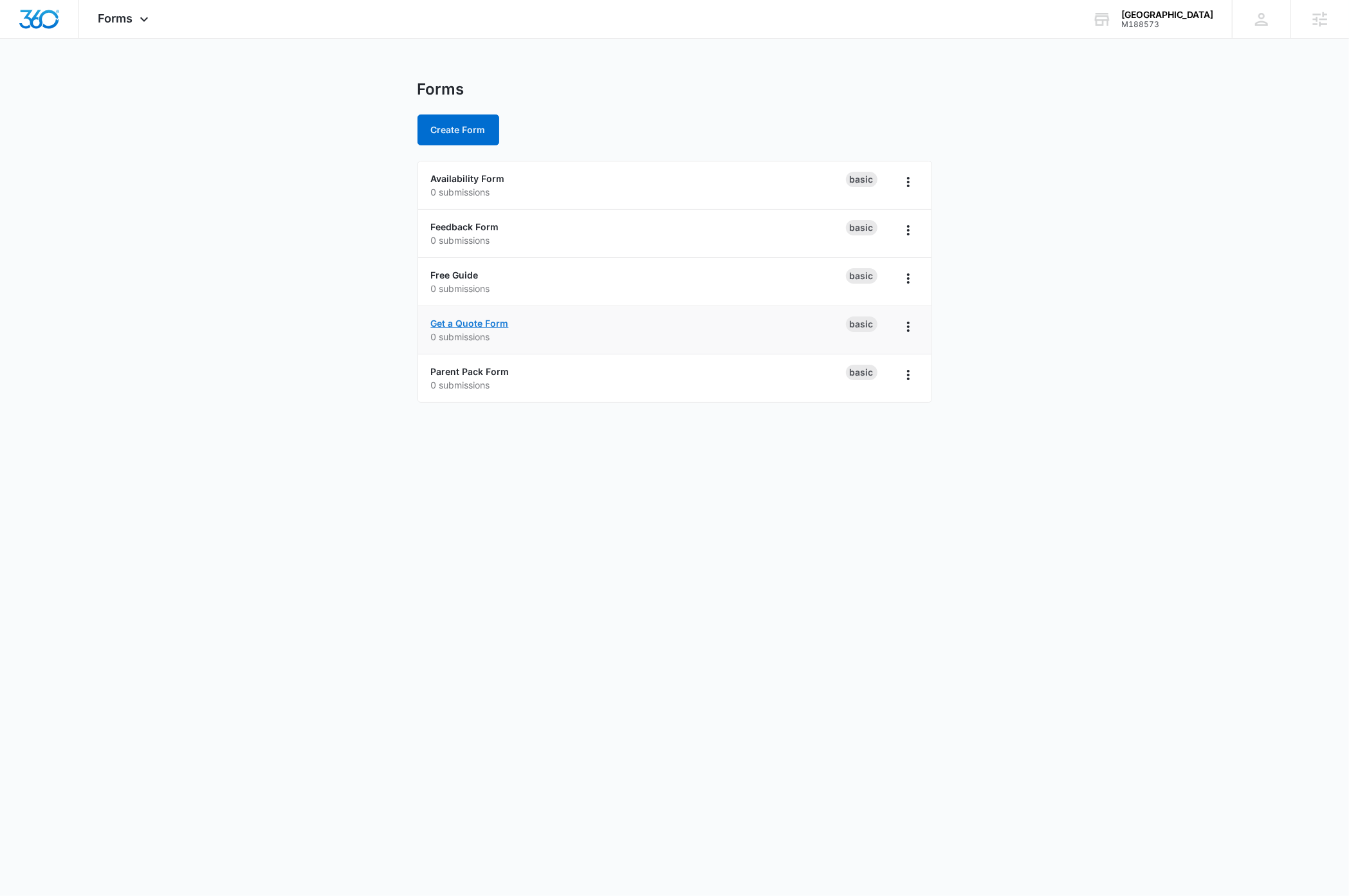
click at [492, 323] on link "Get a Quote Form" at bounding box center [470, 323] width 78 height 11
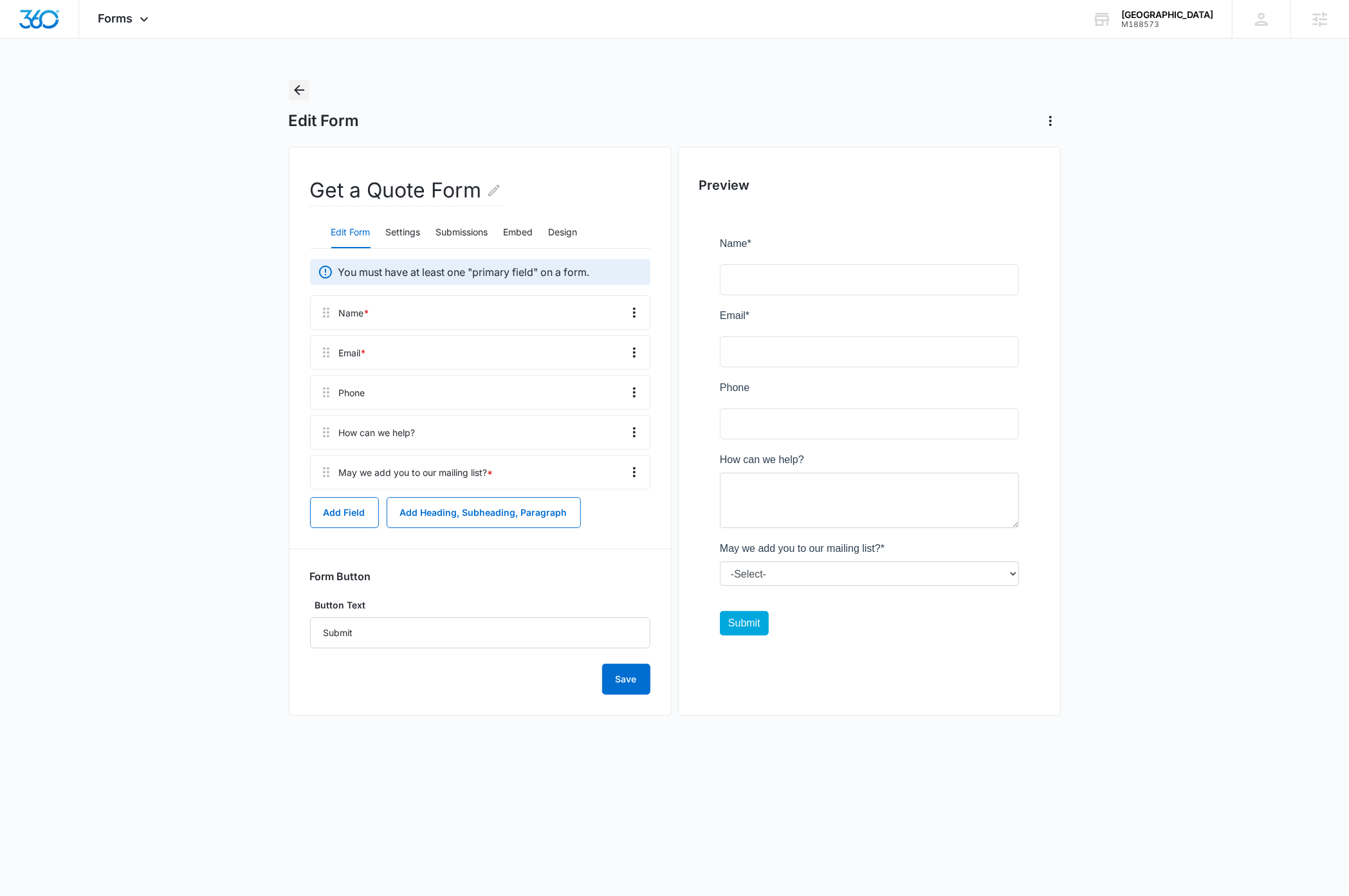
click at [301, 91] on icon "Back" at bounding box center [299, 90] width 16 height 16
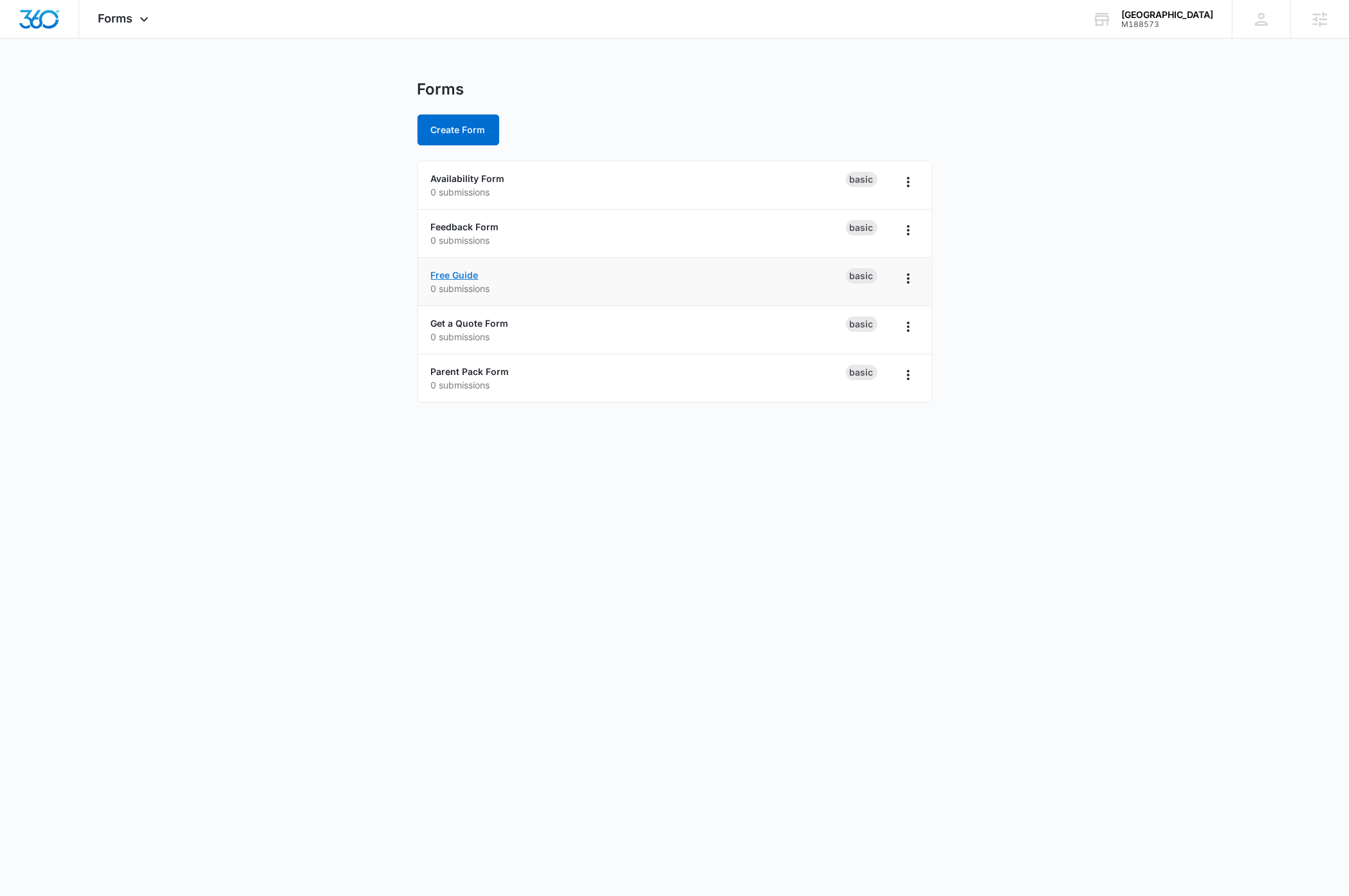
click at [464, 273] on link "Free Guide" at bounding box center [455, 275] width 48 height 11
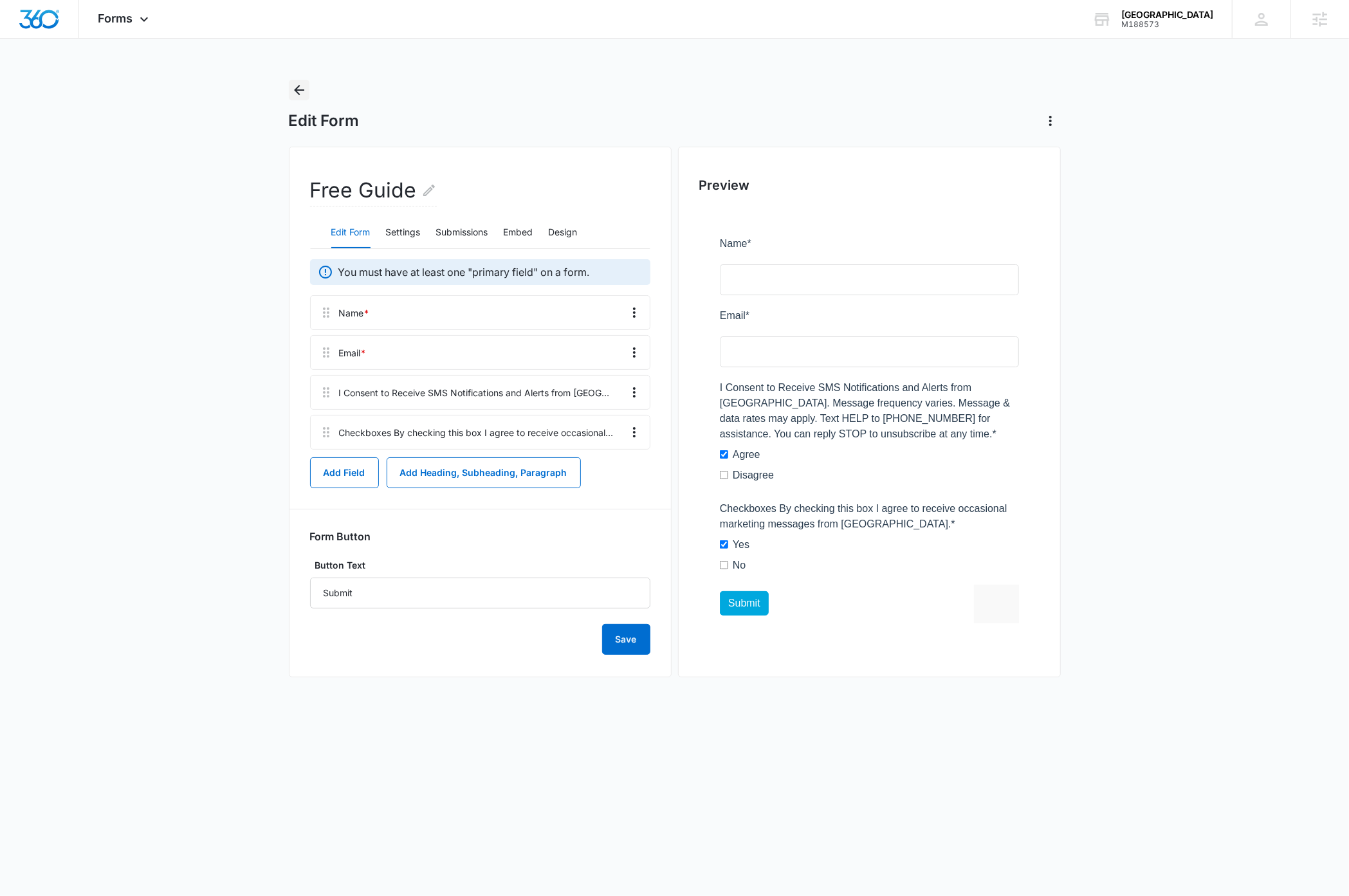
click at [303, 92] on icon "Back" at bounding box center [299, 90] width 16 height 16
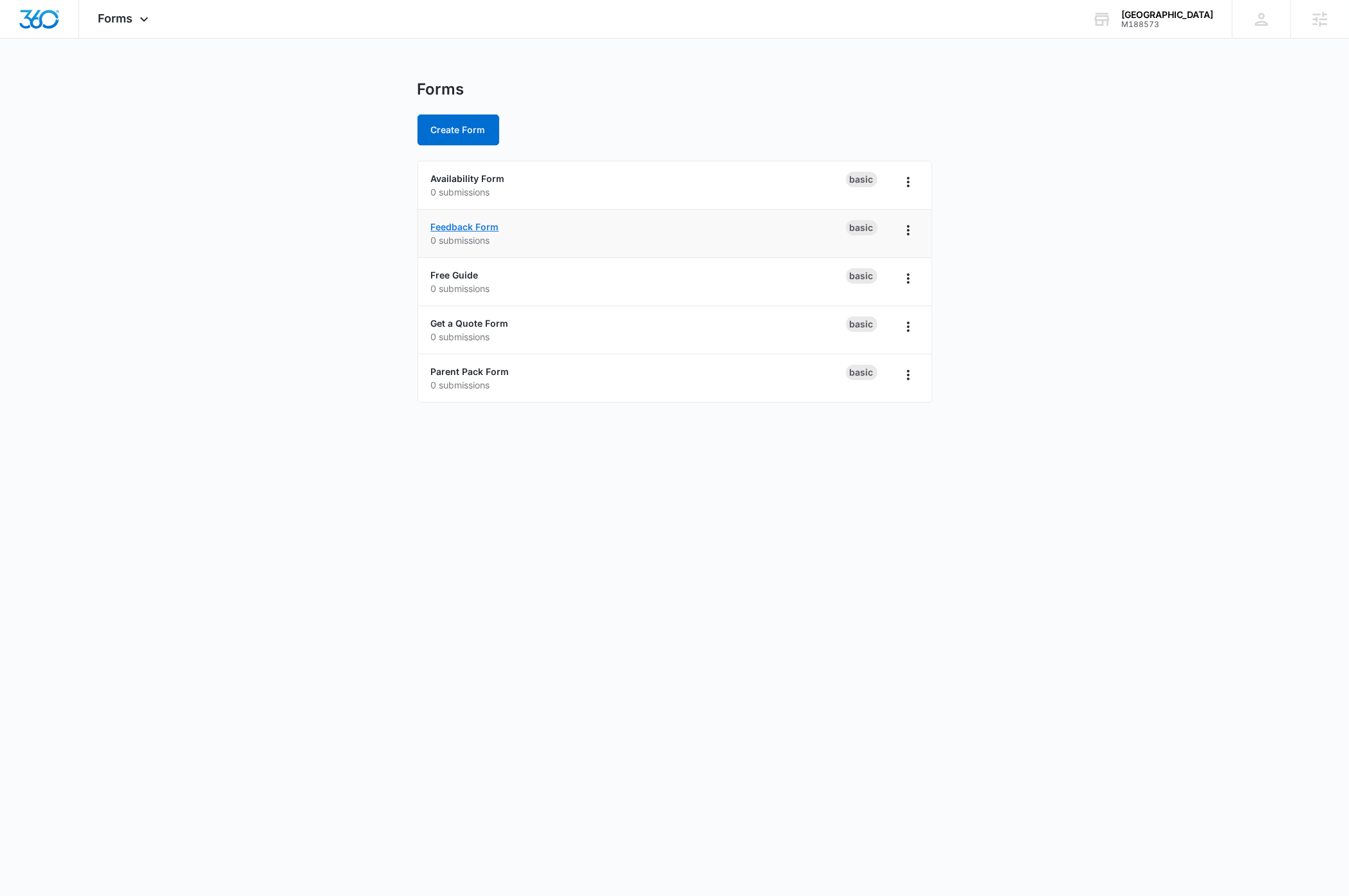
click at [475, 222] on link "Feedback Form" at bounding box center [465, 227] width 68 height 11
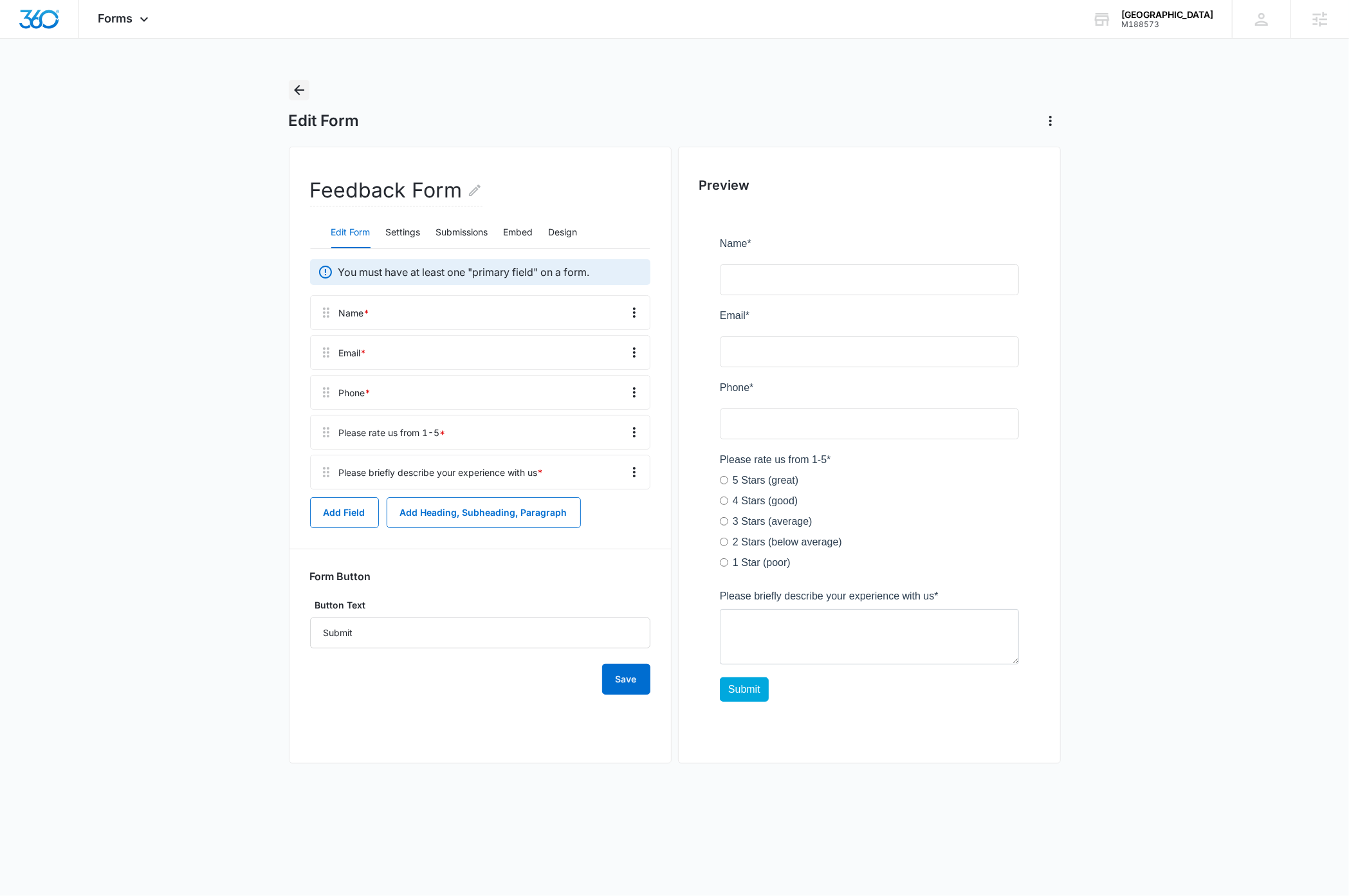
click at [301, 86] on icon "Back" at bounding box center [299, 90] width 16 height 16
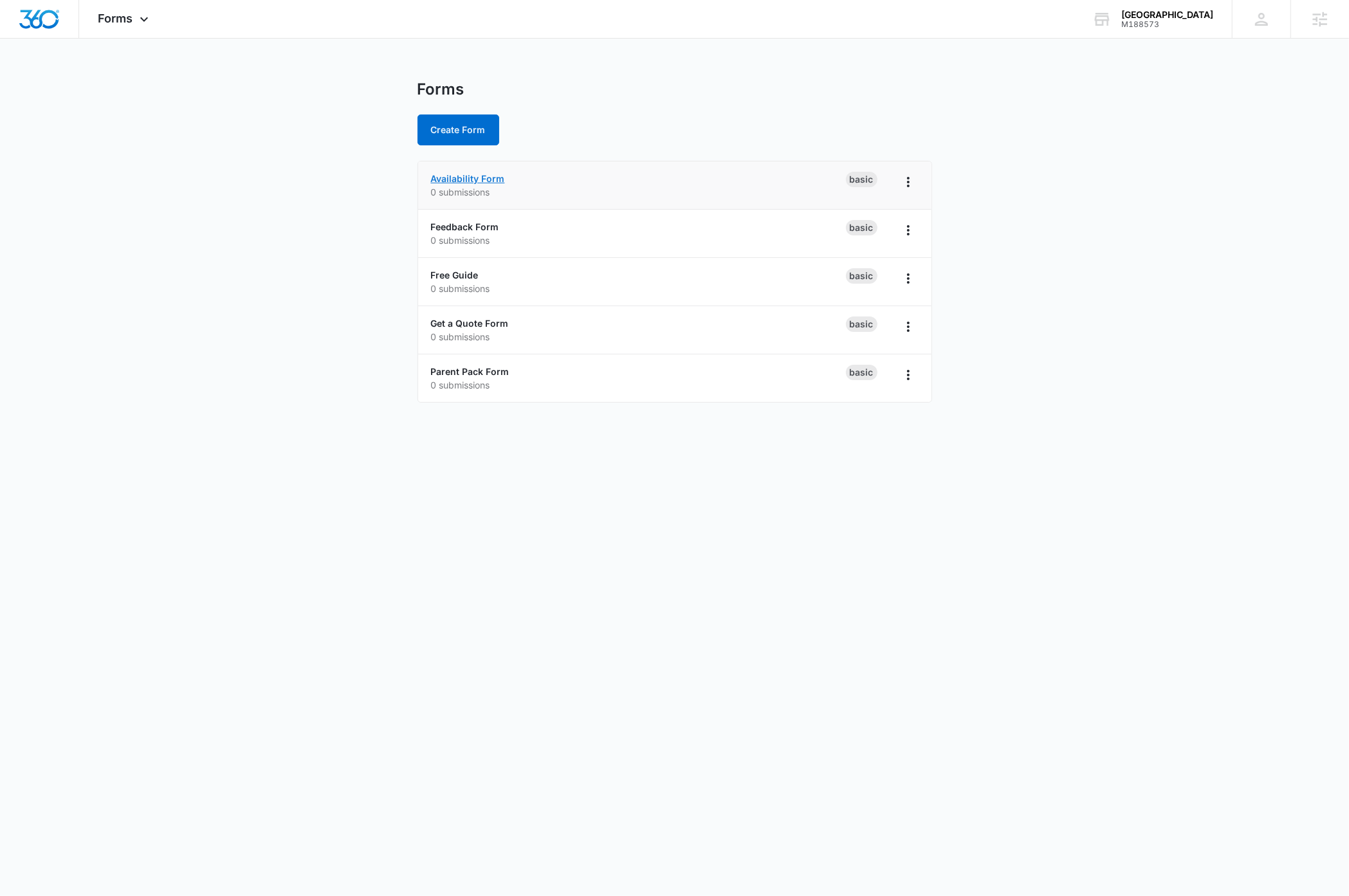
click at [478, 174] on link "Availability Form" at bounding box center [468, 179] width 74 height 11
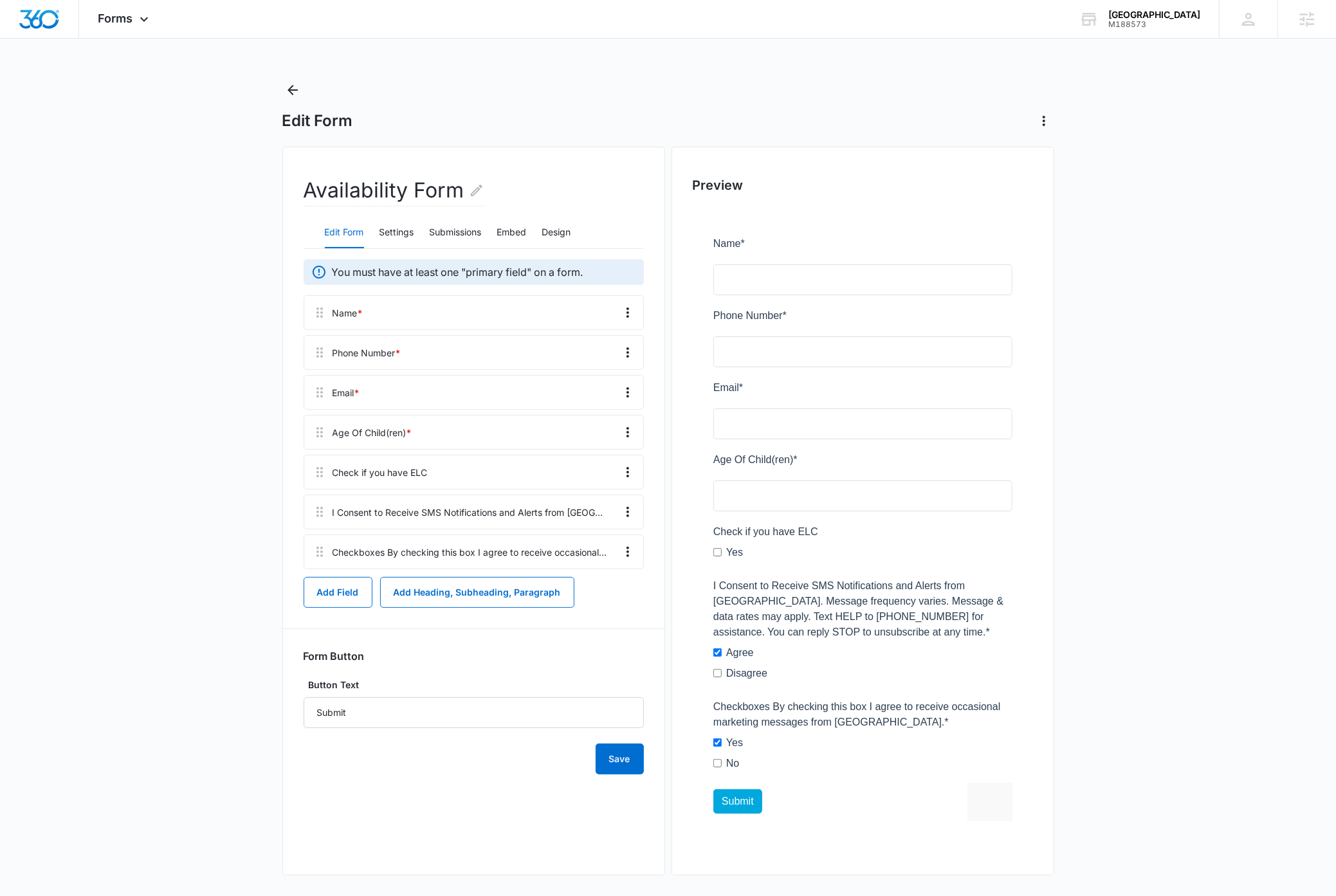
click at [464, 470] on div at bounding box center [522, 472] width 179 height 33
click at [433, 473] on div at bounding box center [522, 472] width 179 height 33
click at [450, 470] on div at bounding box center [522, 472] width 179 height 33
click at [140, 18] on icon at bounding box center [144, 22] width 16 height 16
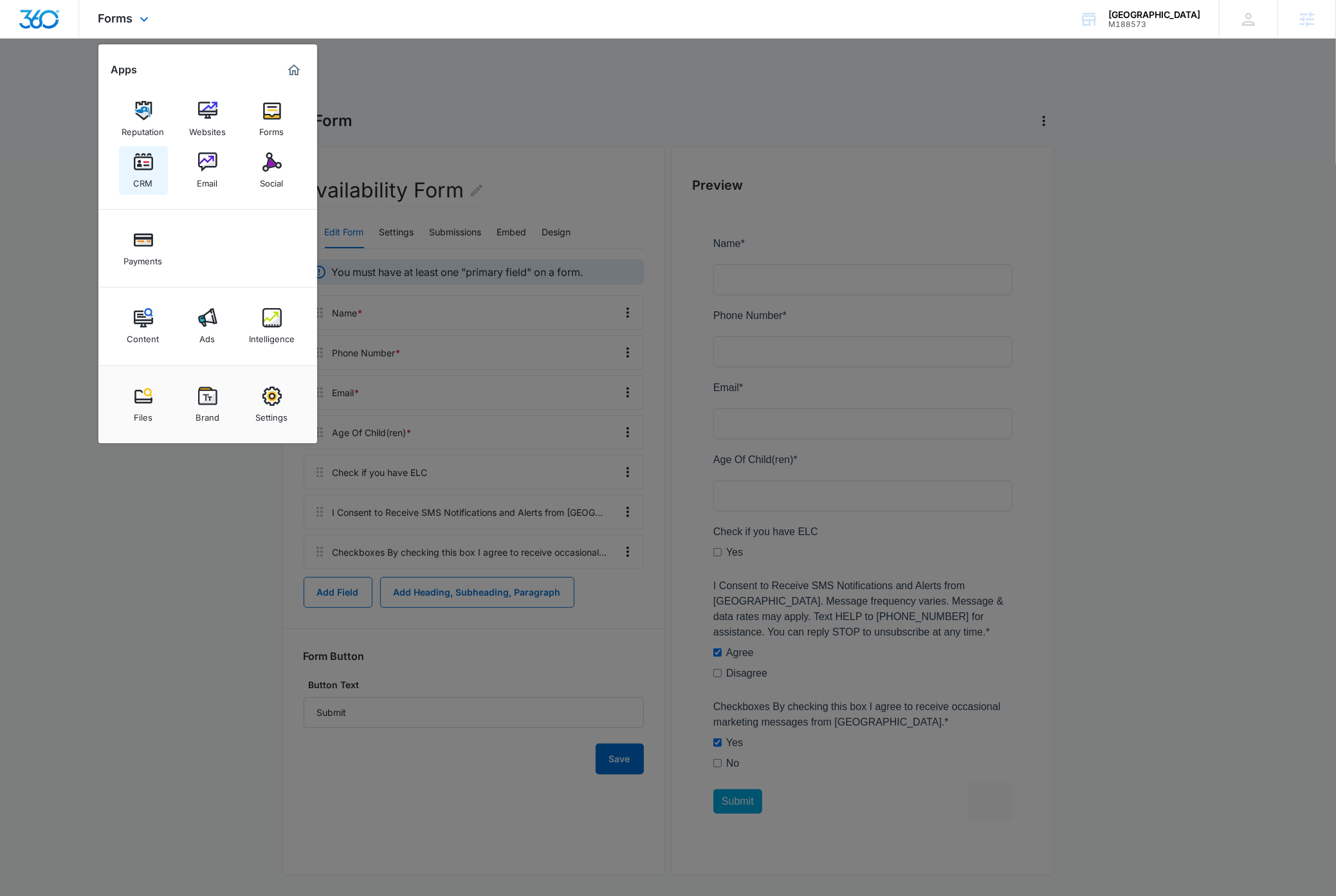
click at [147, 167] on img at bounding box center [143, 162] width 19 height 19
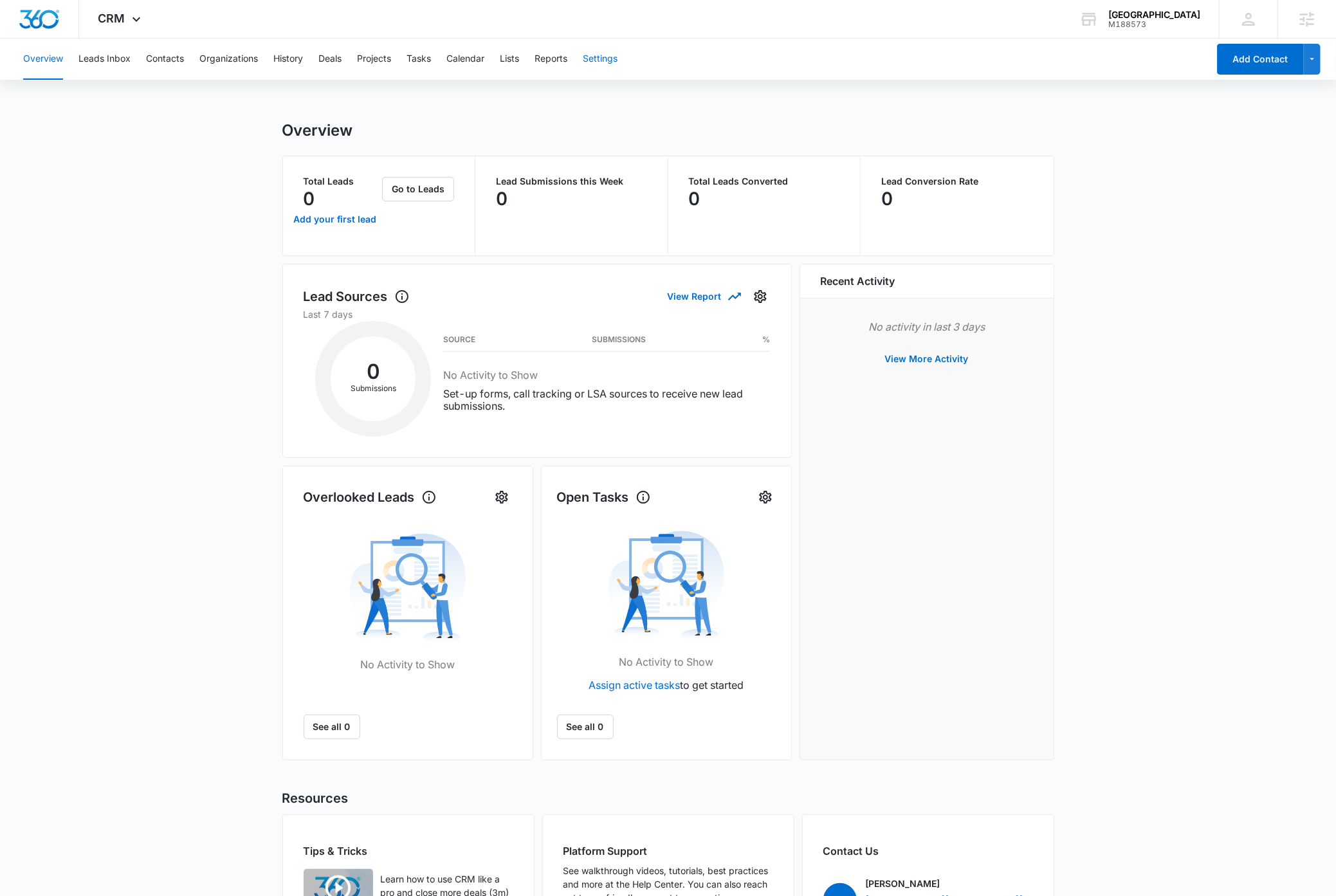
click at [599, 60] on button "Settings" at bounding box center [600, 59] width 35 height 41
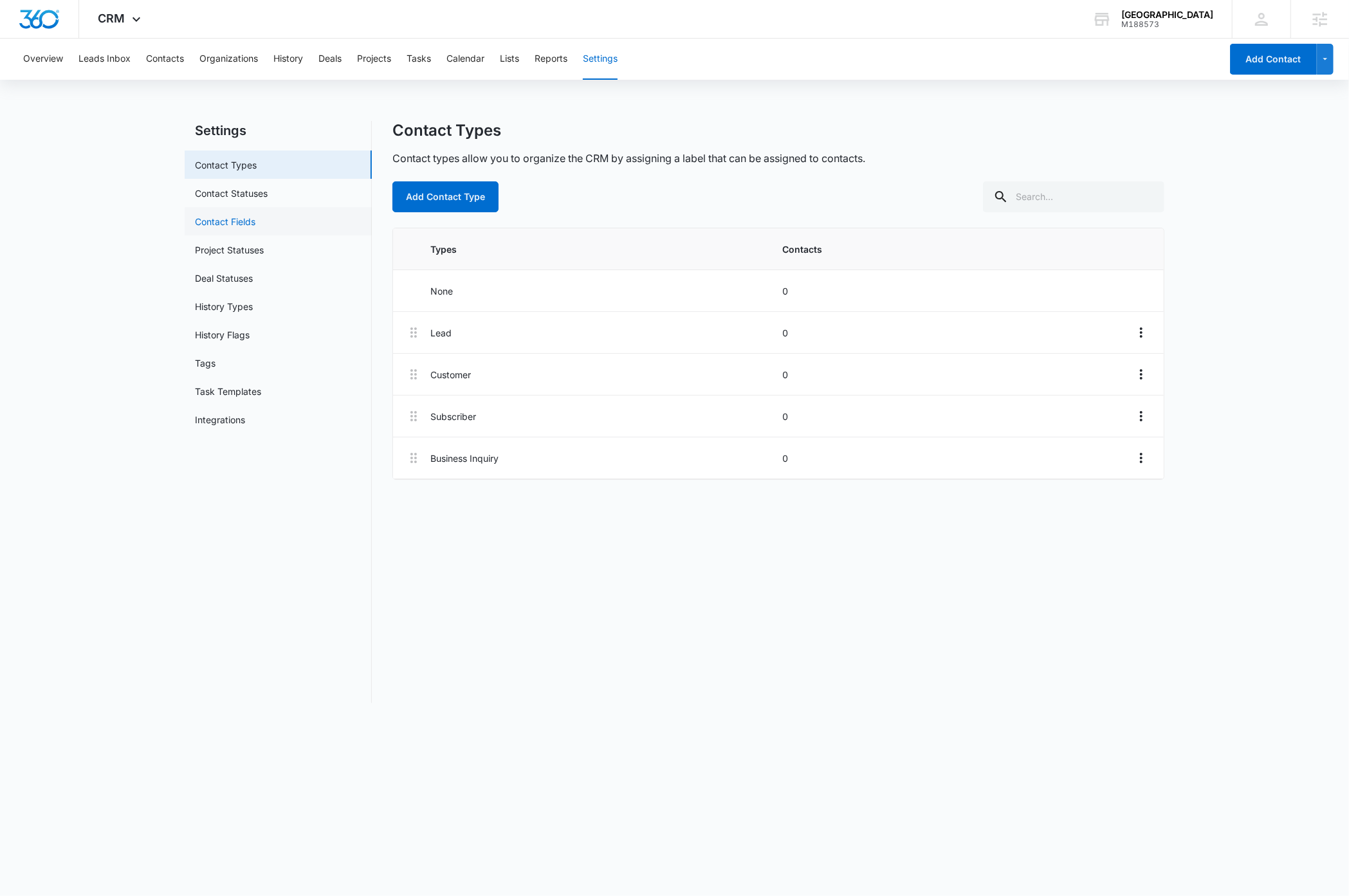
click at [236, 219] on link "Contact Fields" at bounding box center [225, 221] width 60 height 14
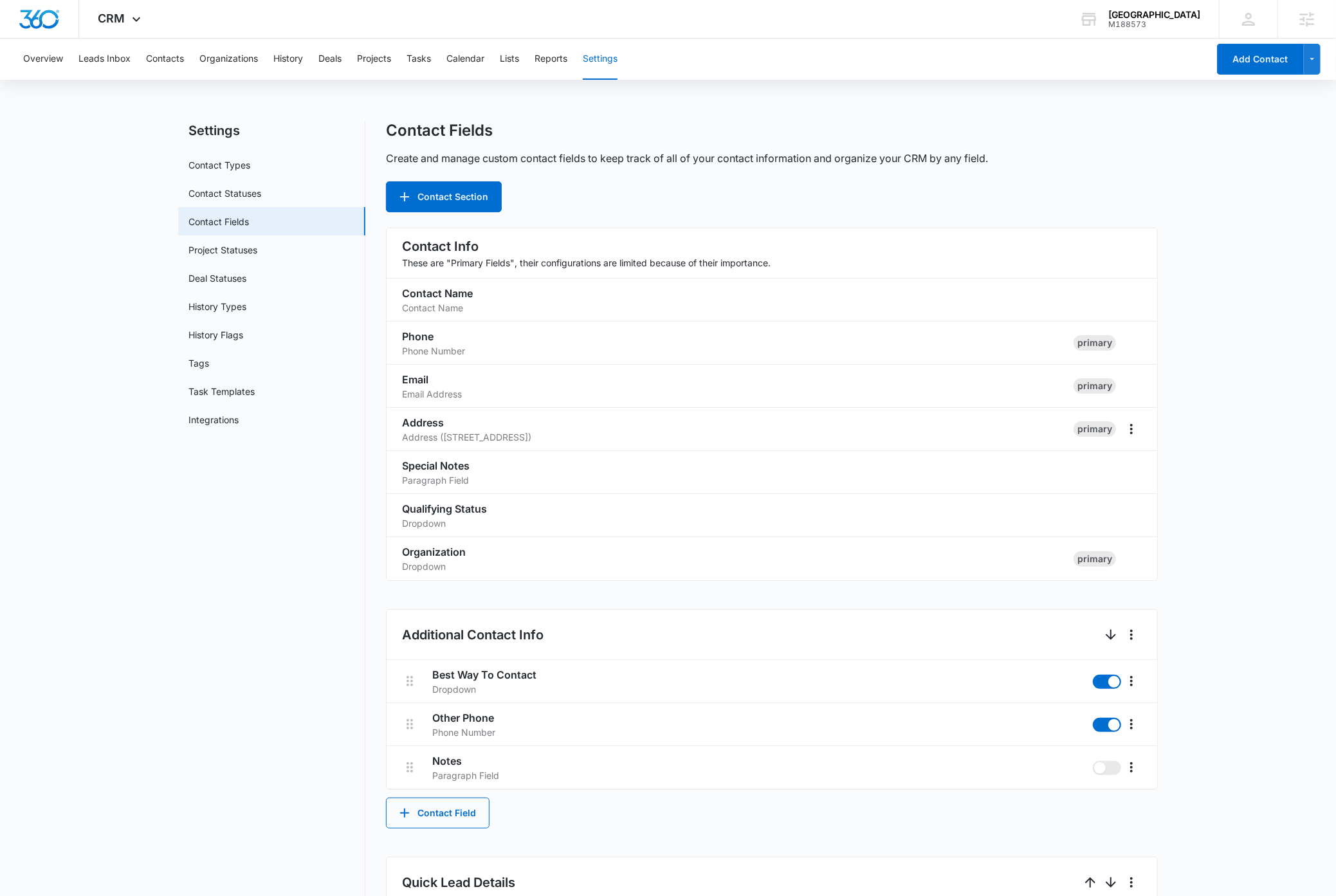
click at [139, 674] on main "Settings Contact Types Contact Statuses Contact Fields Project Statuses Deal St…" at bounding box center [668, 810] width 1336 height 1380
click at [134, 22] on icon at bounding box center [136, 22] width 7 height 5
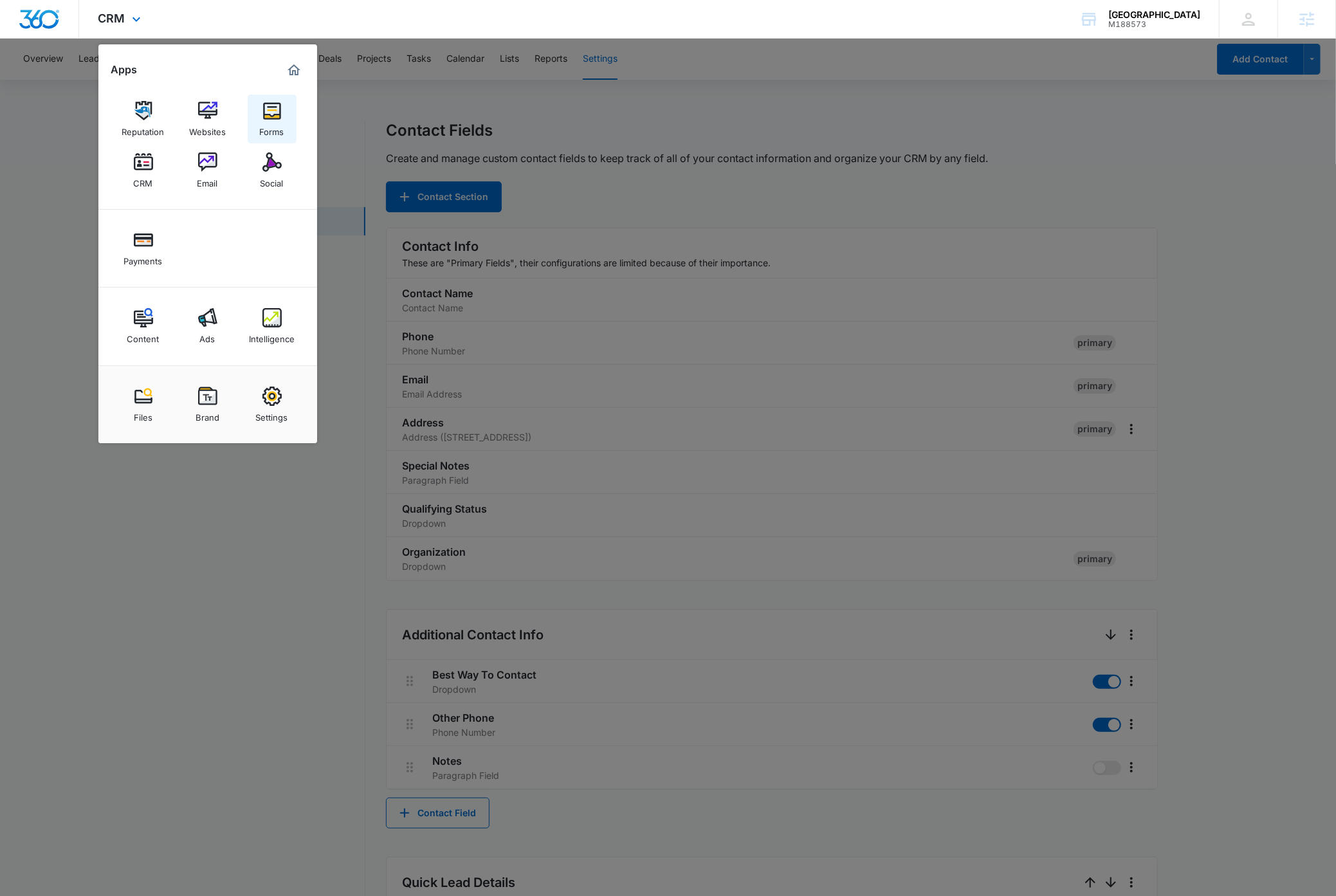
click at [274, 122] on div "Forms" at bounding box center [272, 128] width 24 height 17
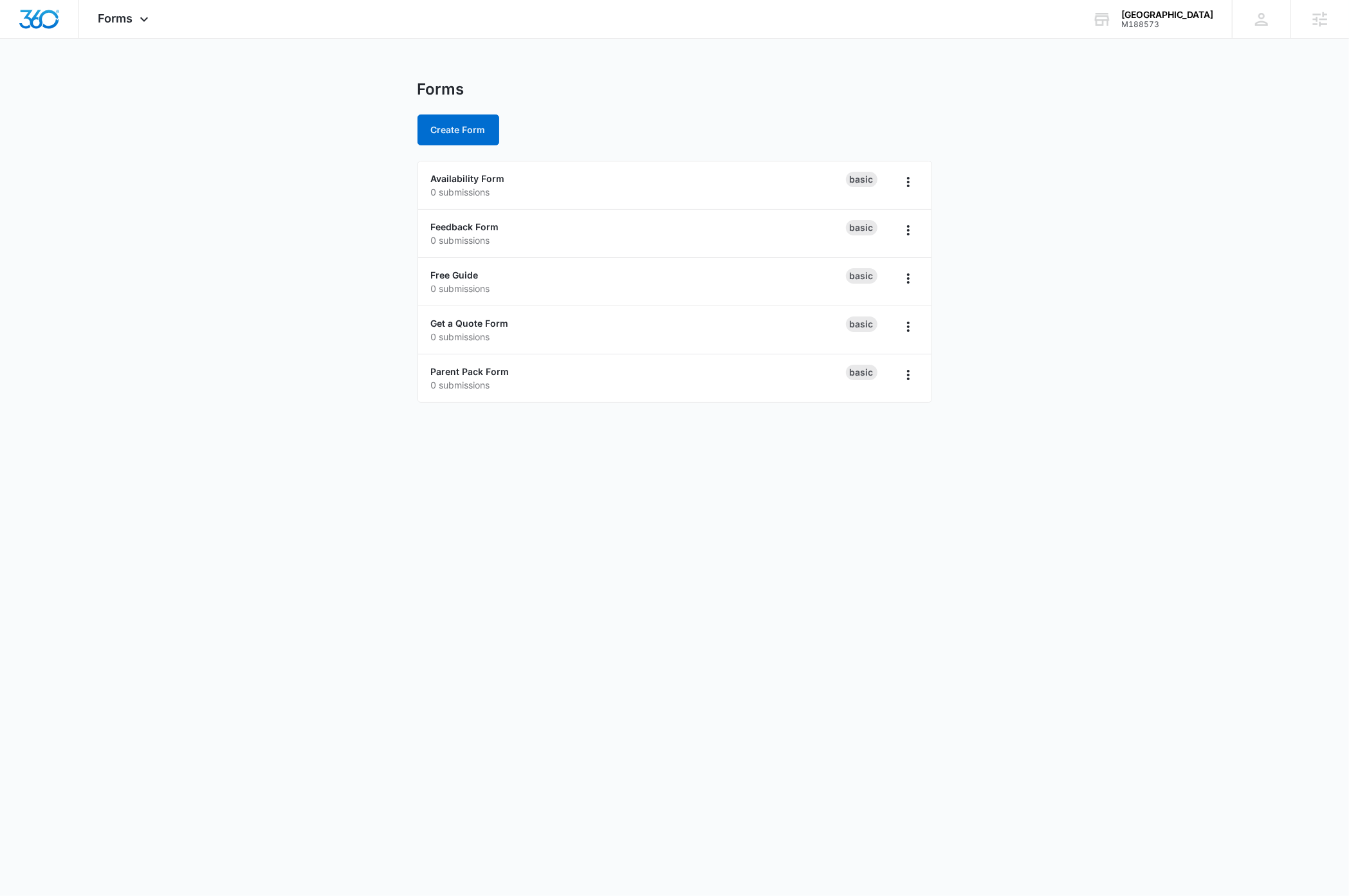
click at [366, 528] on body "Forms Apps Reputation Websites Forms CRM Email Social Payments Content Ads Inte…" at bounding box center [674, 448] width 1349 height 896
click at [1198, 17] on div "[GEOGRAPHIC_DATA]" at bounding box center [1167, 14] width 92 height 10
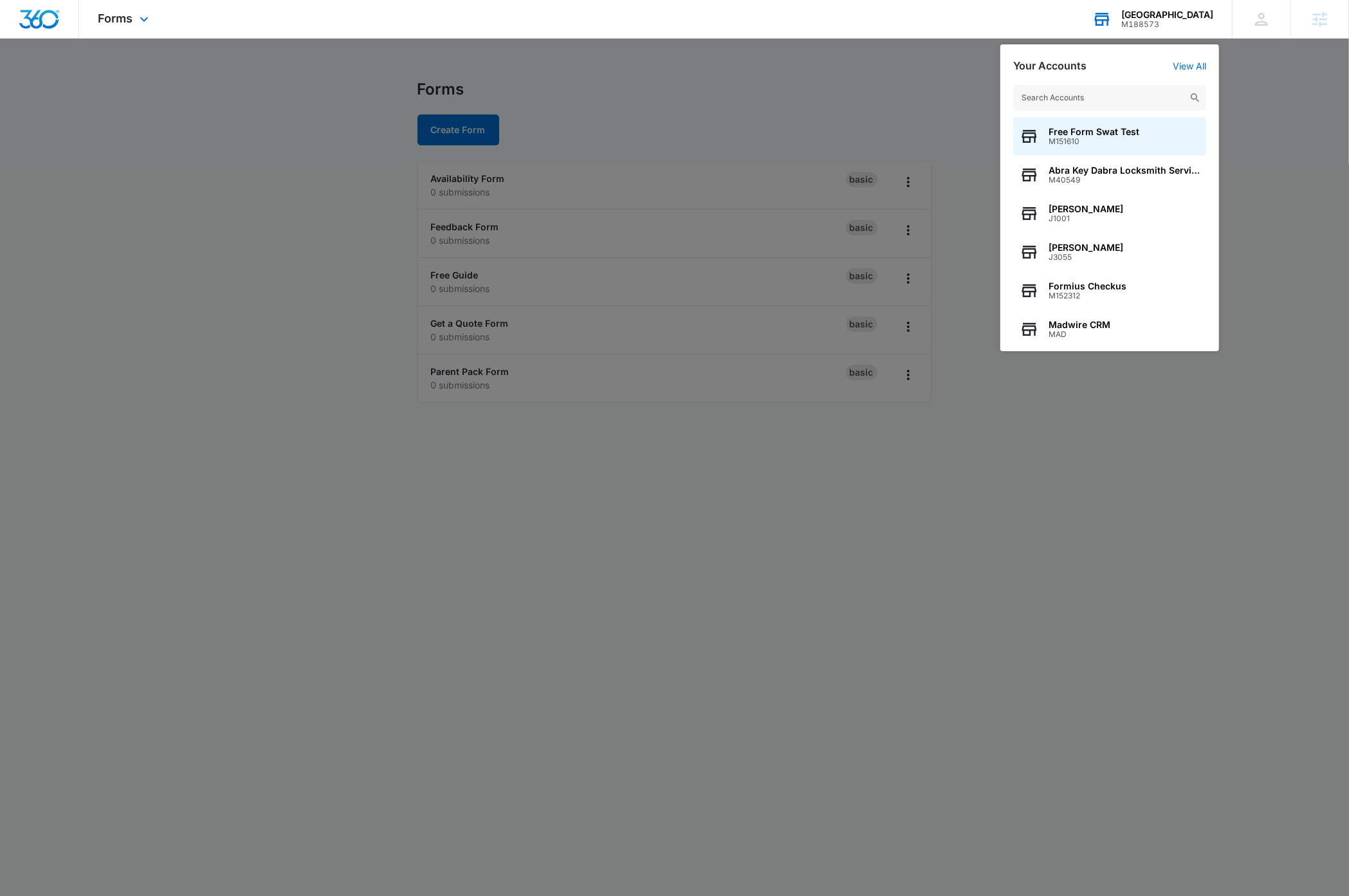
click at [1123, 100] on input "text" at bounding box center [1110, 98] width 193 height 26
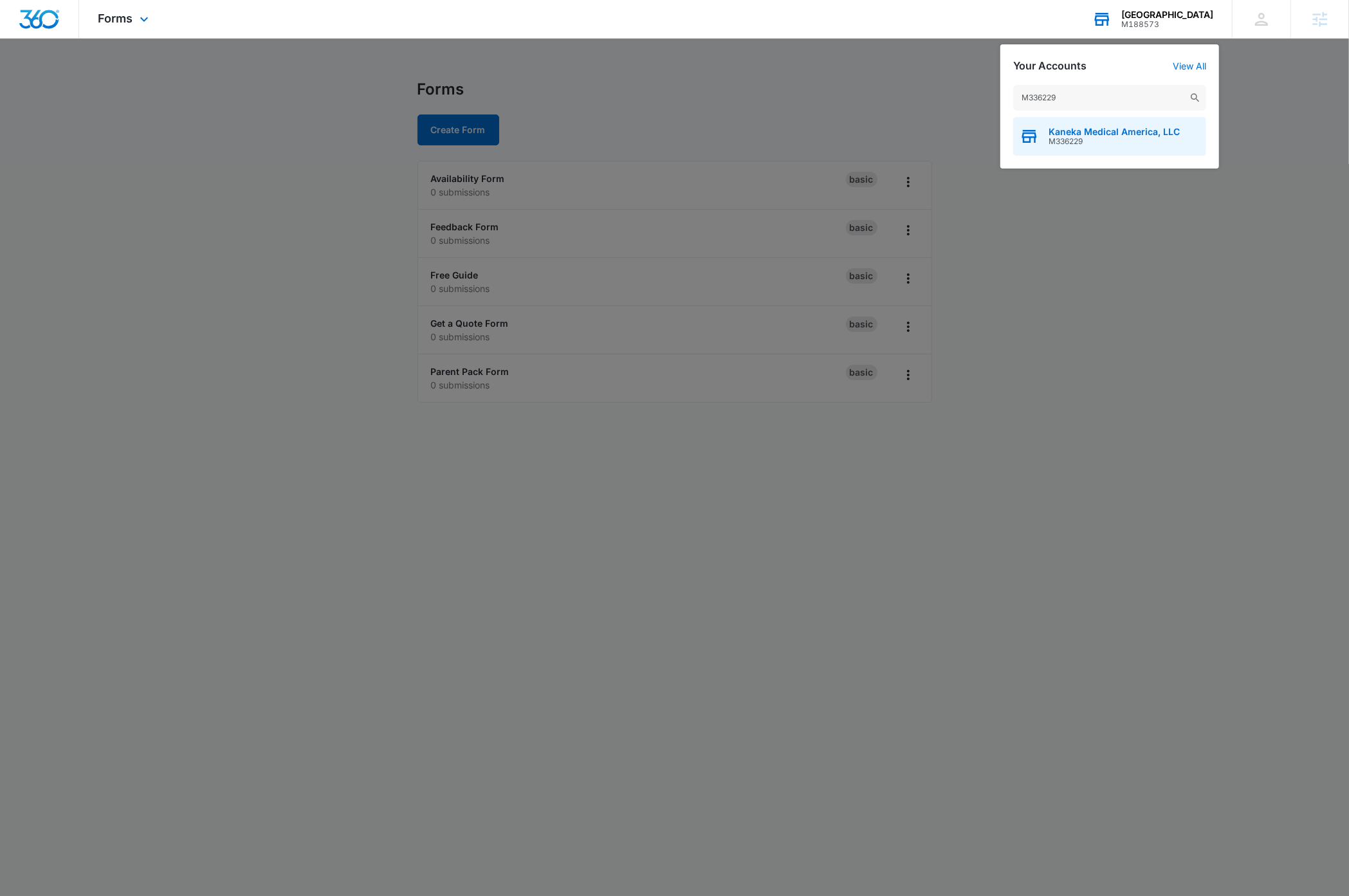
type input "M336229"
click at [1127, 129] on span "Kaneka Medical America, LLC" at bounding box center [1114, 132] width 131 height 10
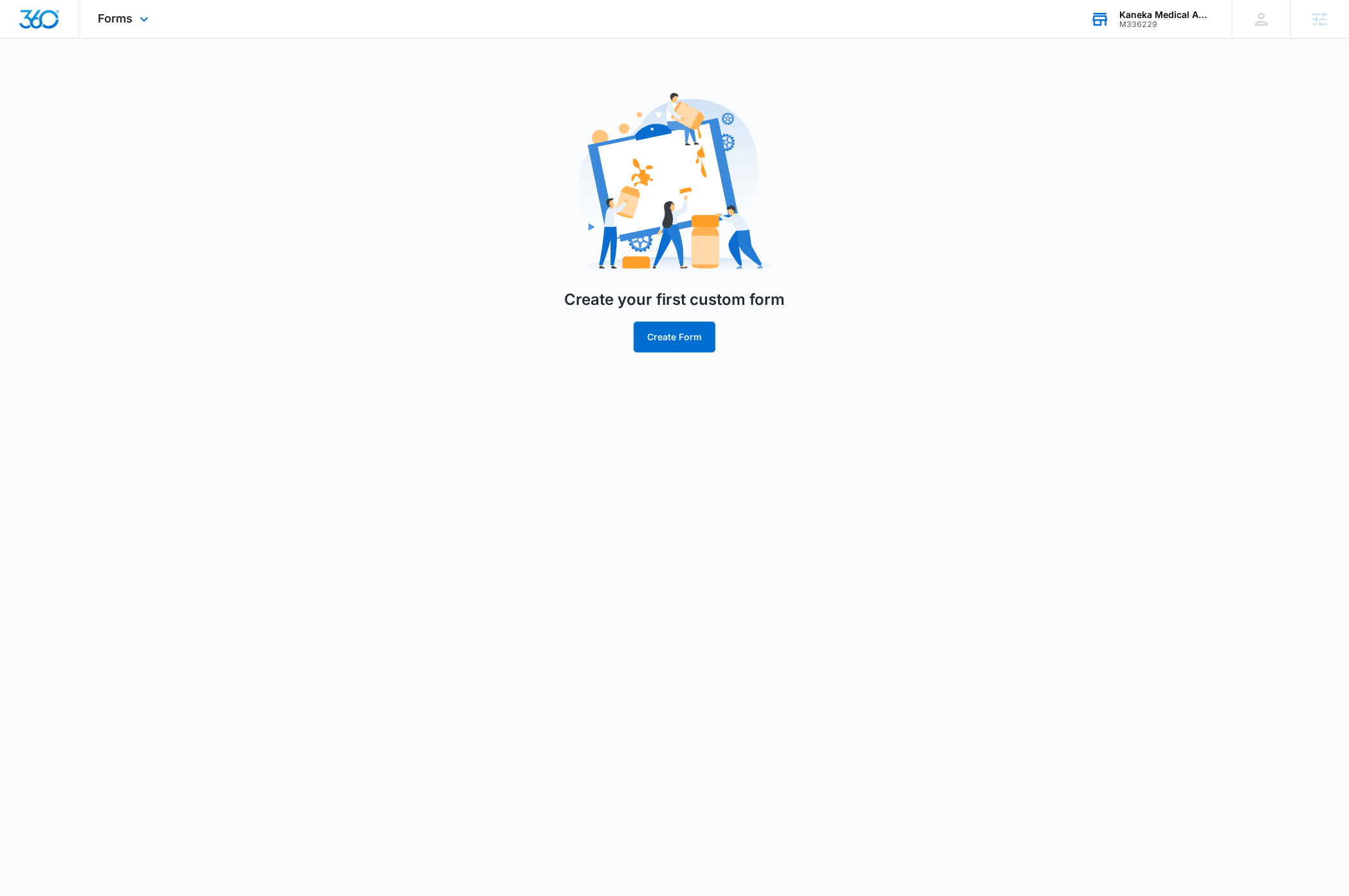
click at [50, 21] on img "Dashboard" at bounding box center [39, 19] width 41 height 19
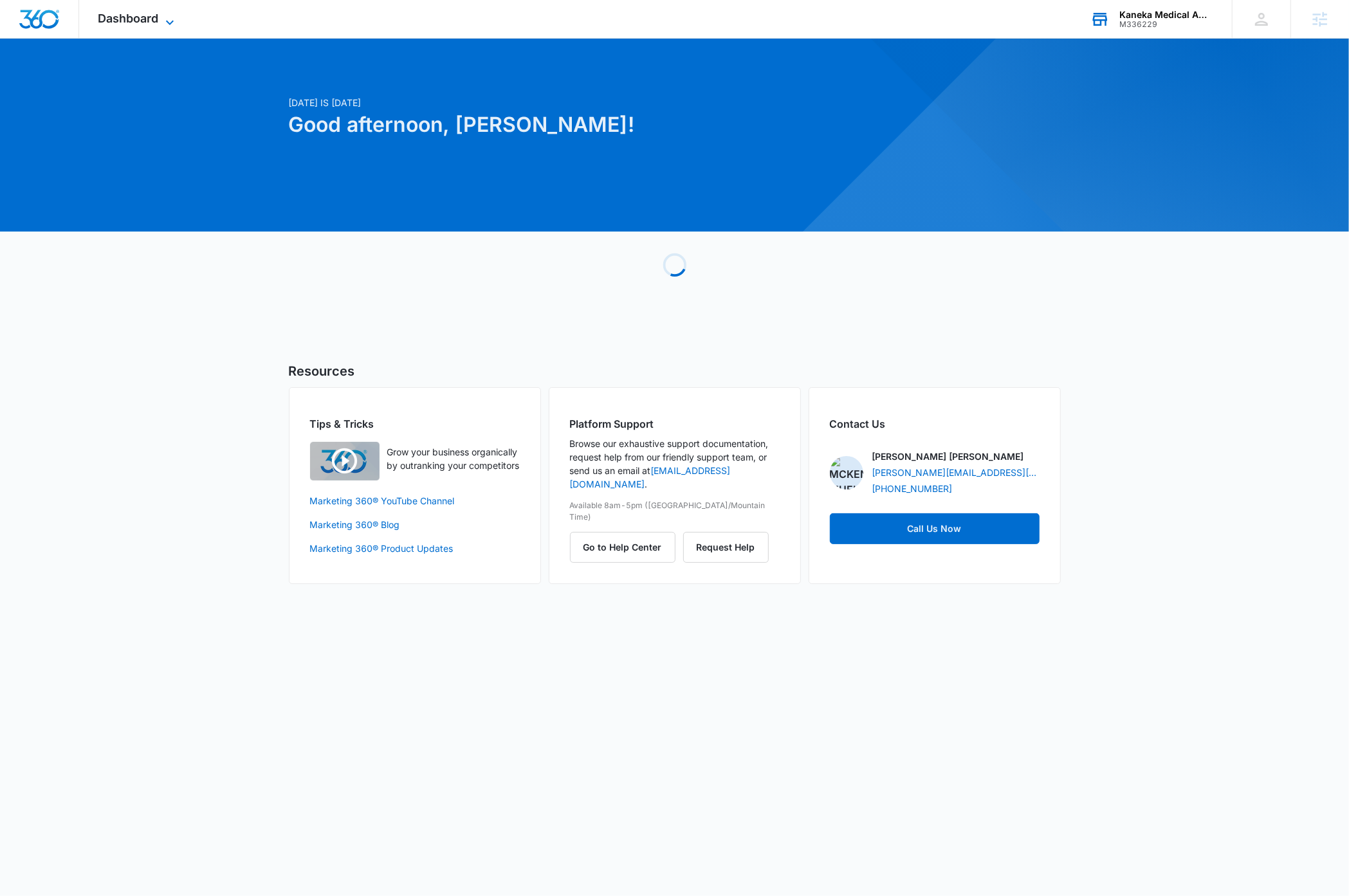
click at [170, 22] on icon at bounding box center [169, 22] width 7 height 5
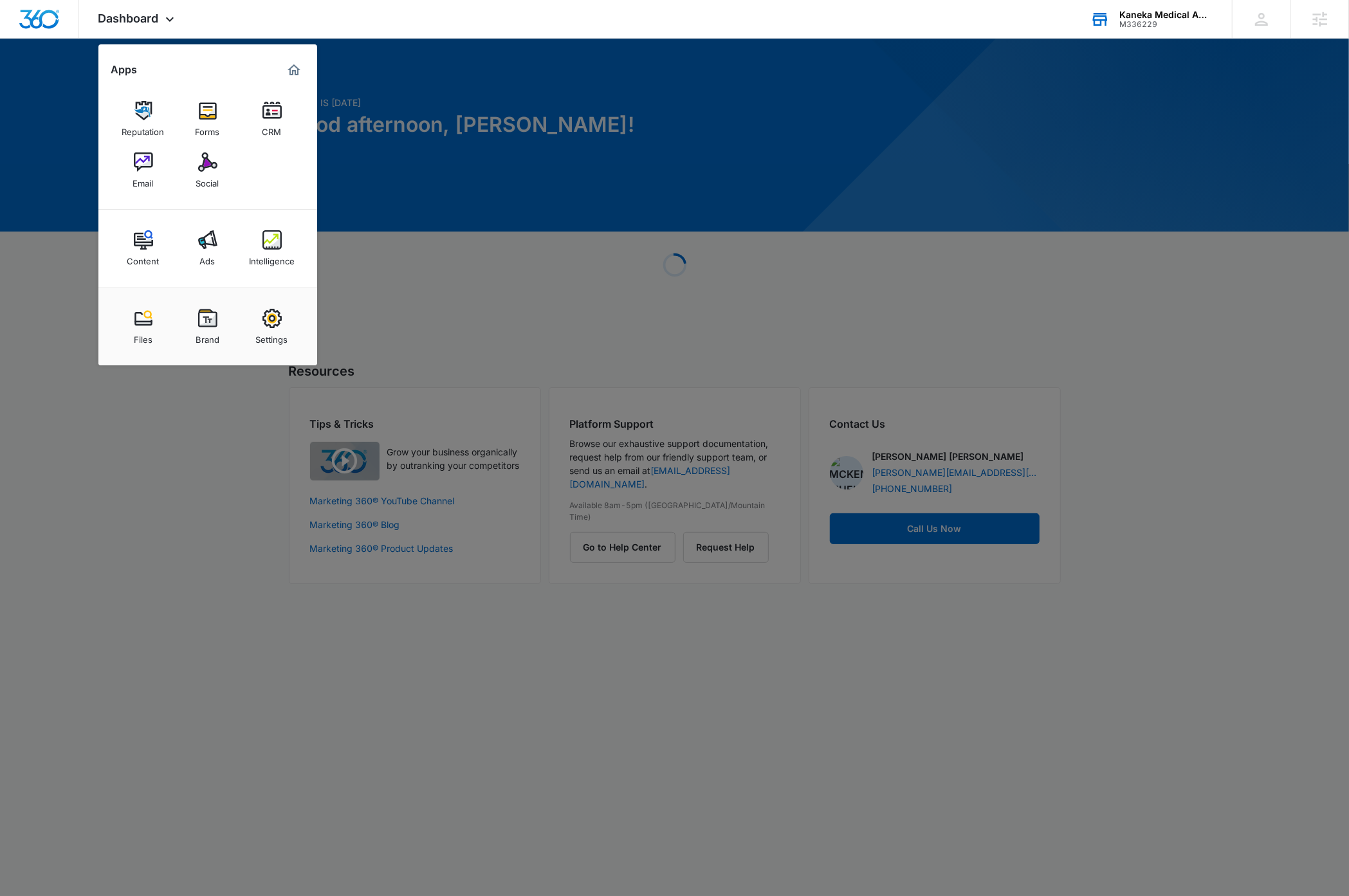
click at [273, 329] on div "Settings" at bounding box center [272, 336] width 32 height 17
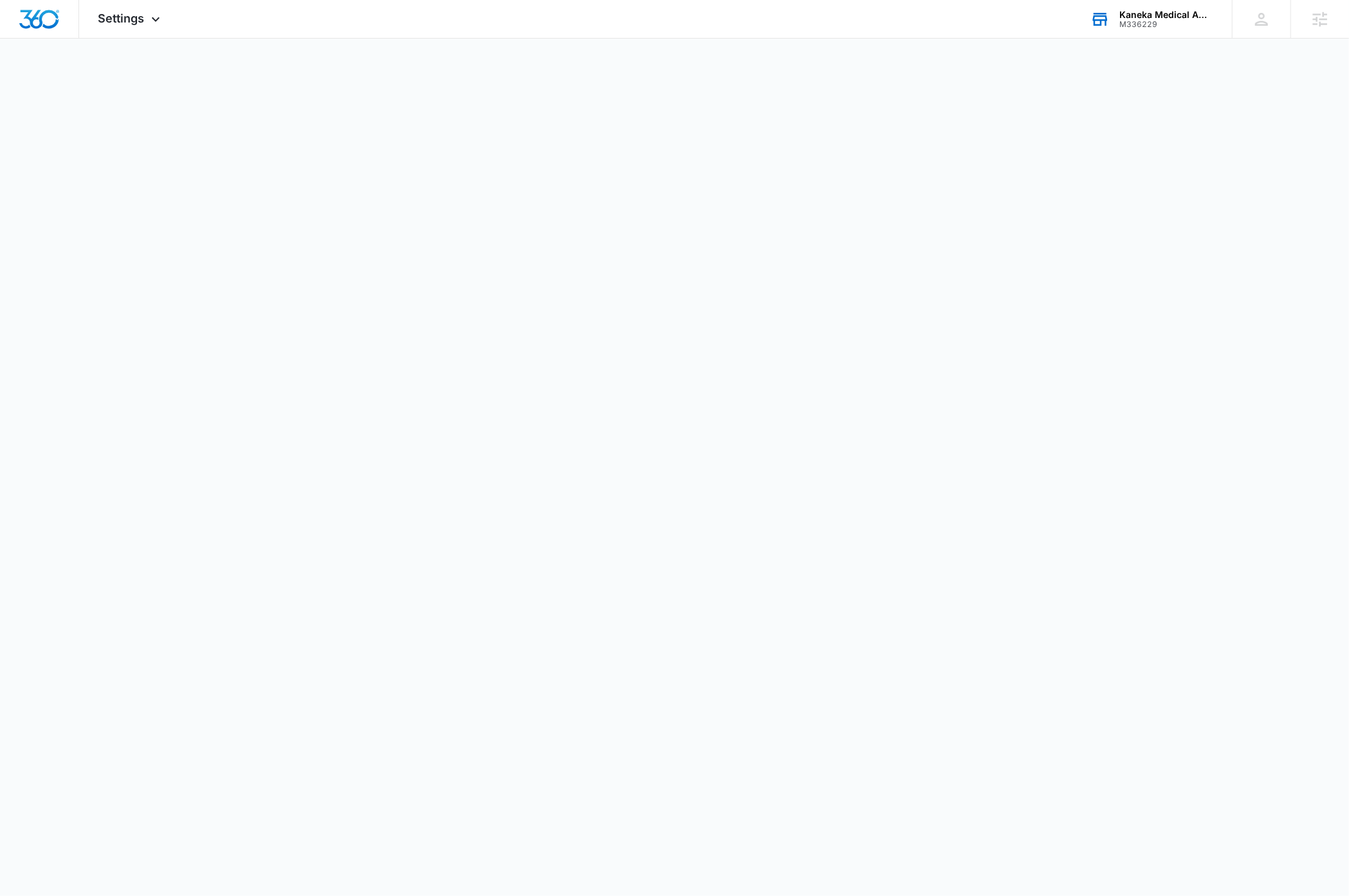
select select "33"
select select "US"
select select "America/[GEOGRAPHIC_DATA]"
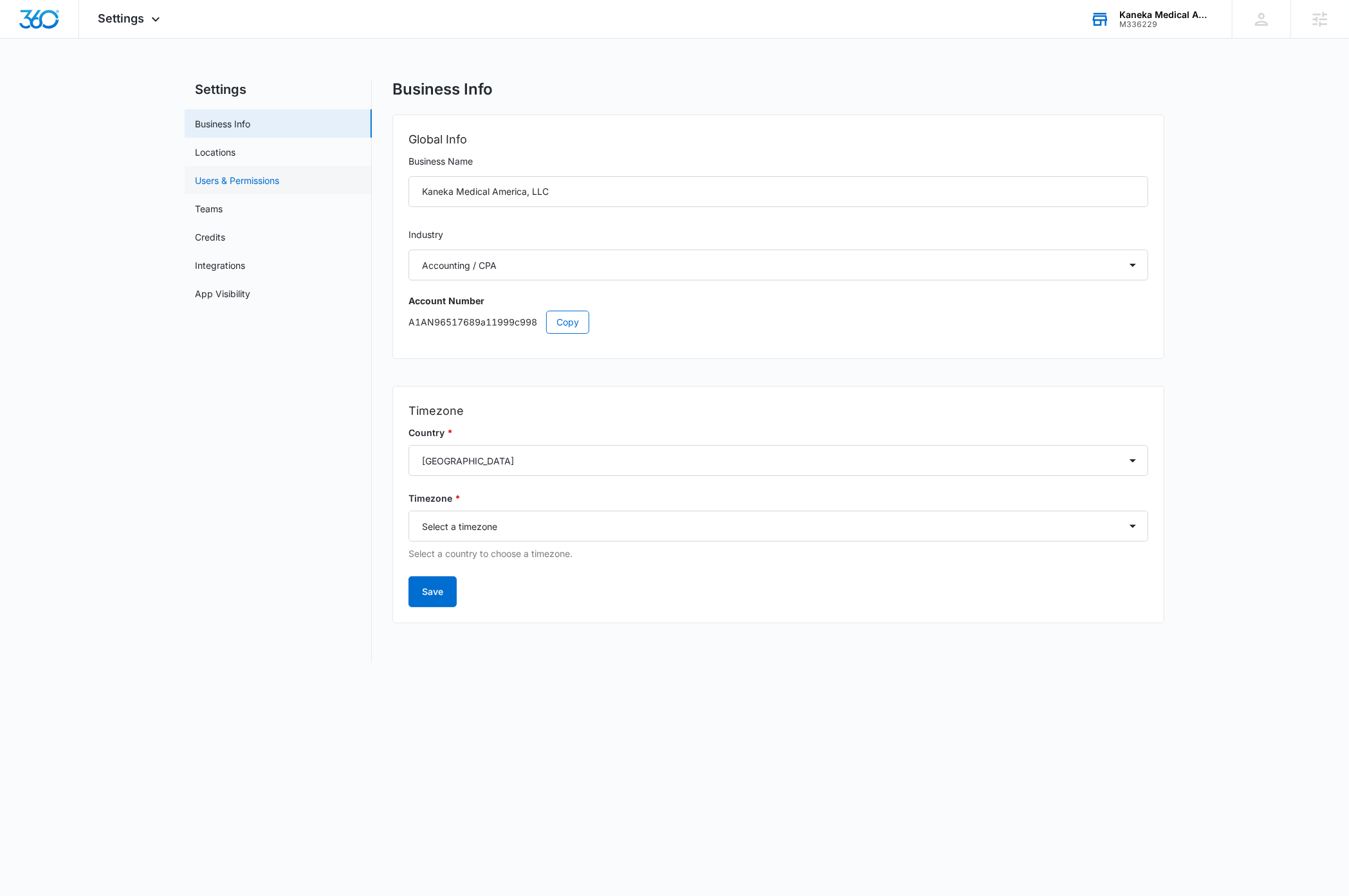
click at [247, 175] on link "Users & Permissions" at bounding box center [237, 181] width 84 height 14
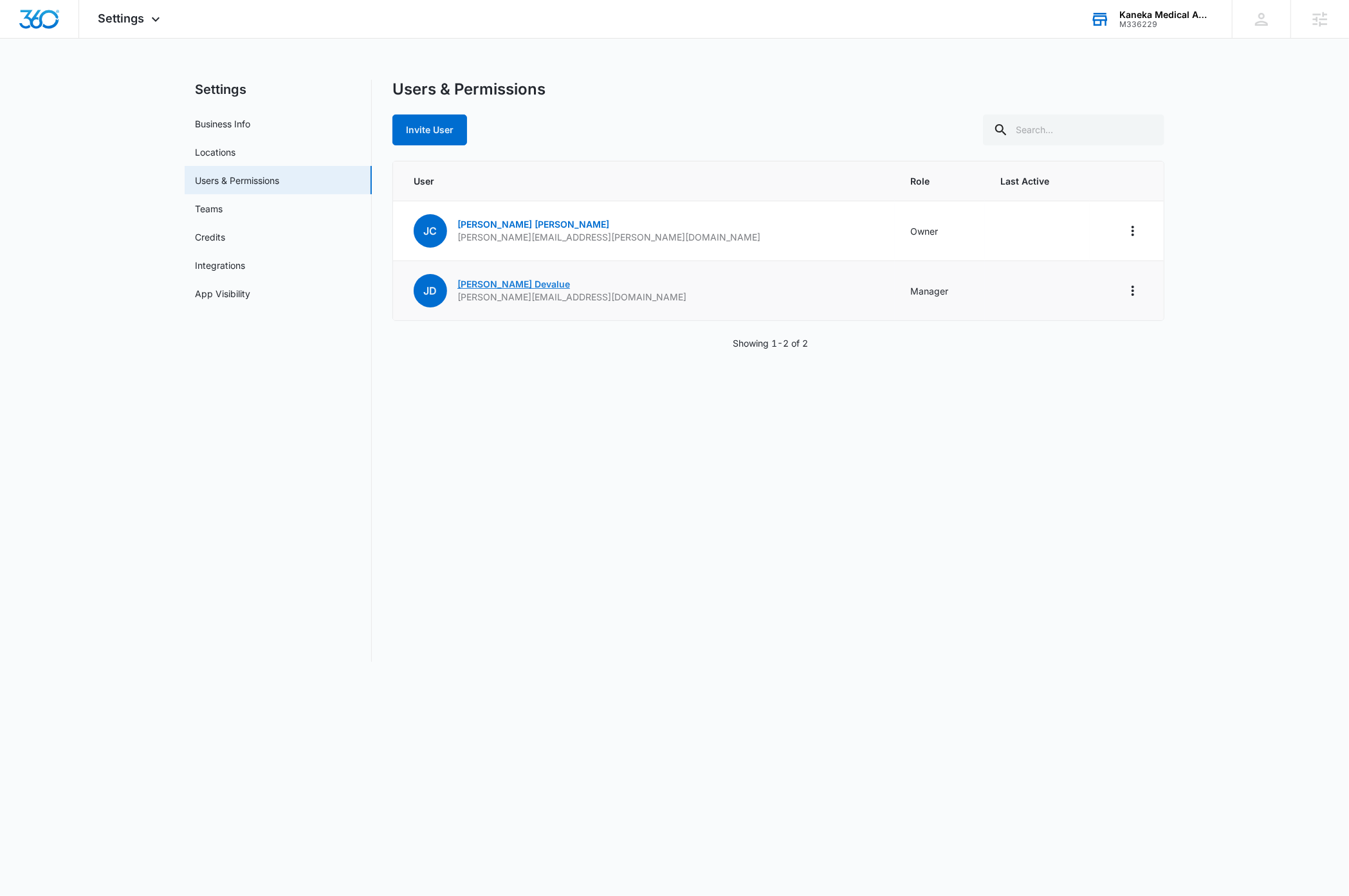
click at [517, 284] on link "[PERSON_NAME]" at bounding box center [514, 284] width 113 height 11
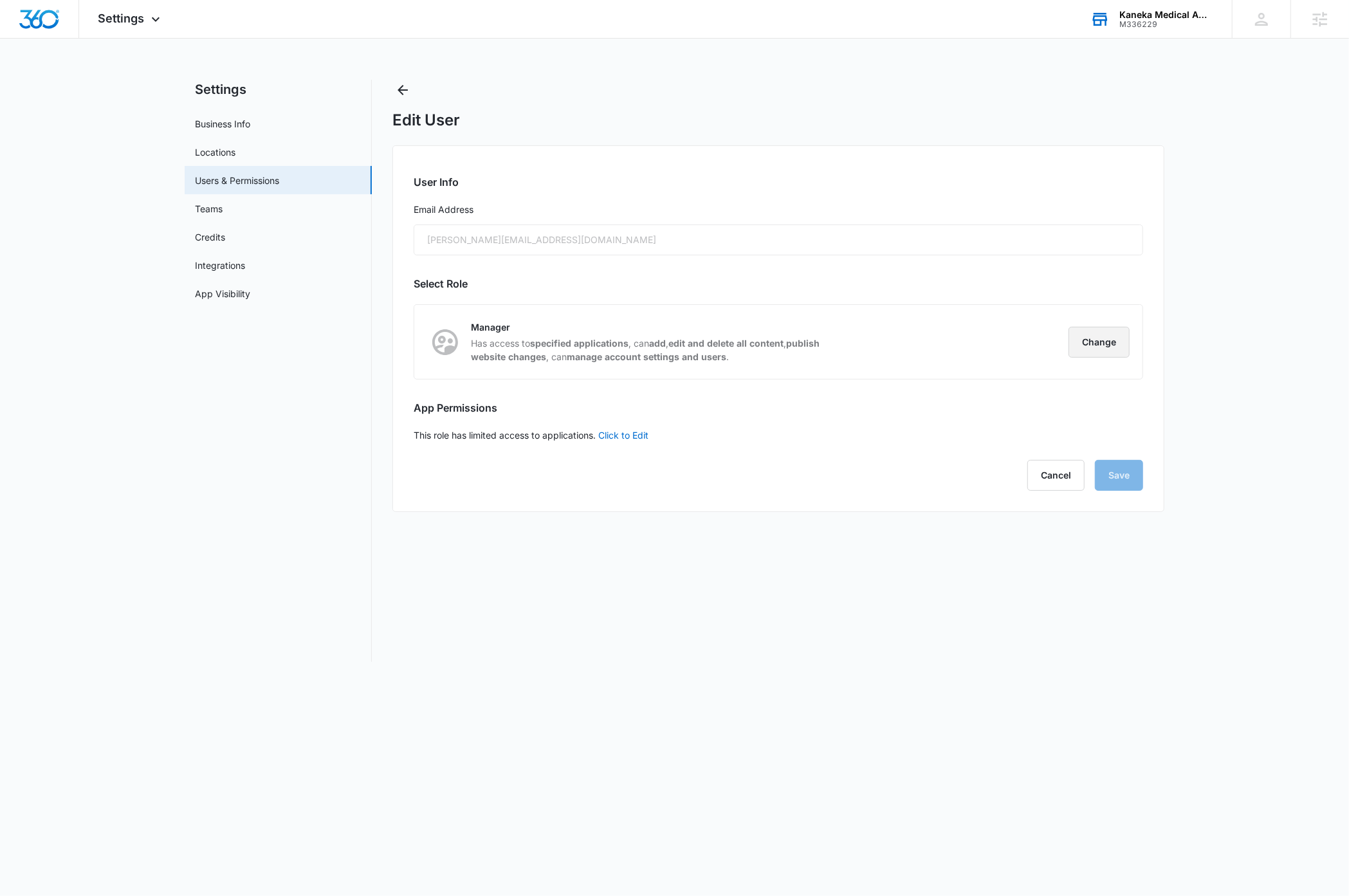
click at [1099, 339] on button "Change" at bounding box center [1099, 342] width 61 height 31
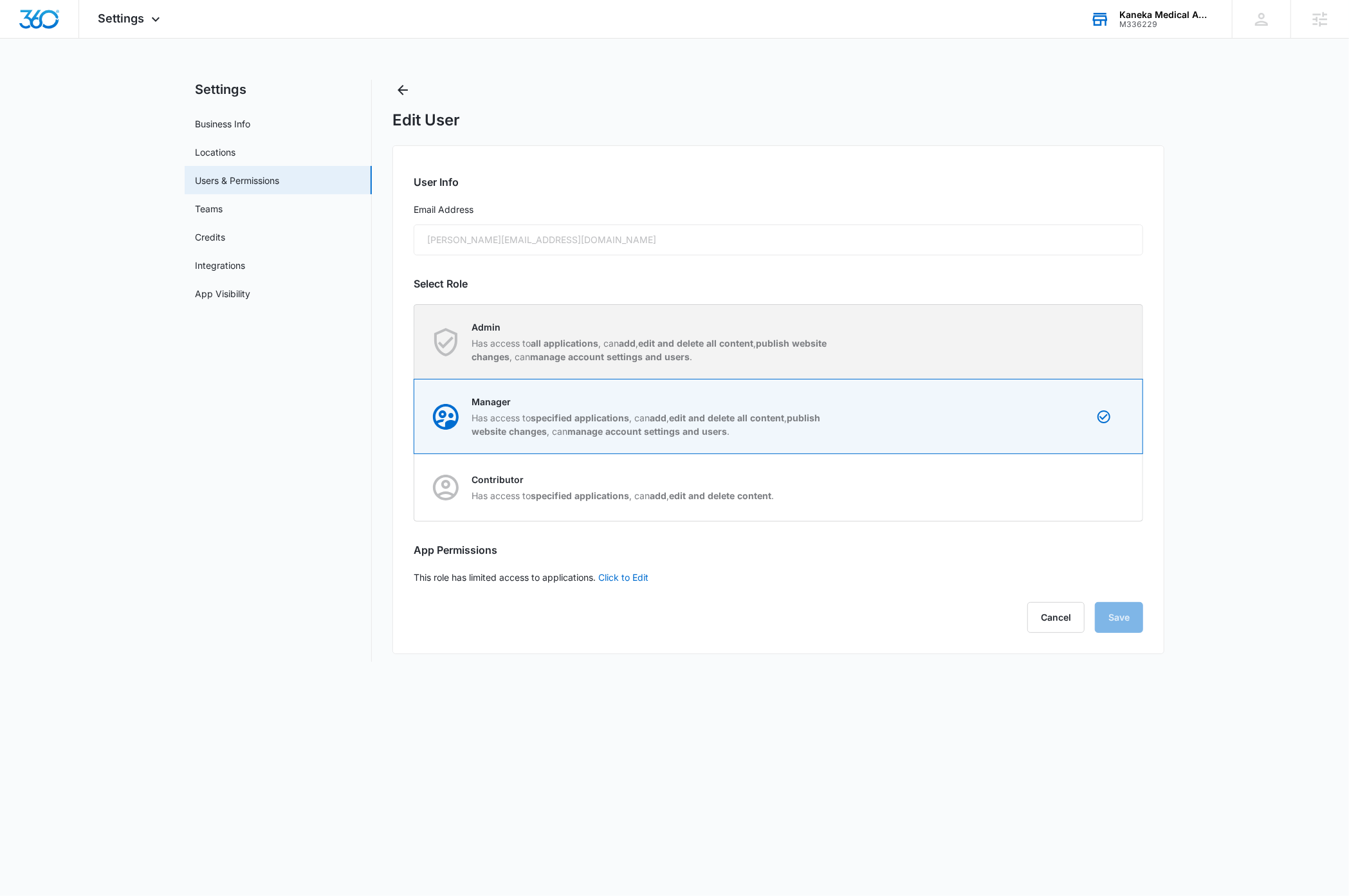
click at [1075, 338] on div "Admin Has access to all applications , can add , edit and delete all content , …" at bounding box center [778, 342] width 727 height 74
click at [415, 342] on input "Admin Has access to all applications , can add , edit and delete all content , …" at bounding box center [414, 342] width 1 height 1
radio input "true"
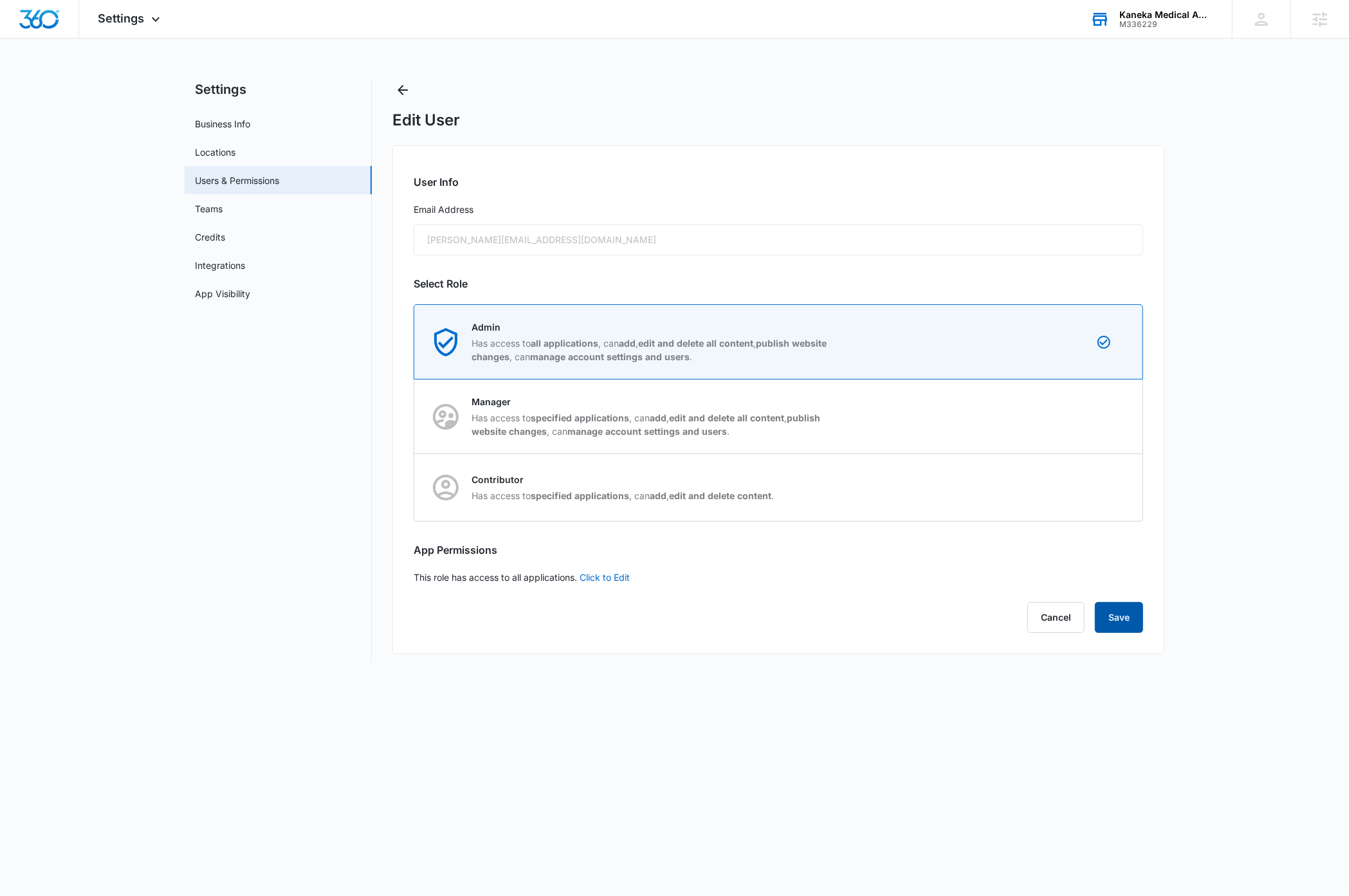
drag, startPoint x: 1120, startPoint y: 620, endPoint x: 1228, endPoint y: 612, distance: 108.3
click at [1120, 621] on button "Save" at bounding box center [1119, 617] width 48 height 31
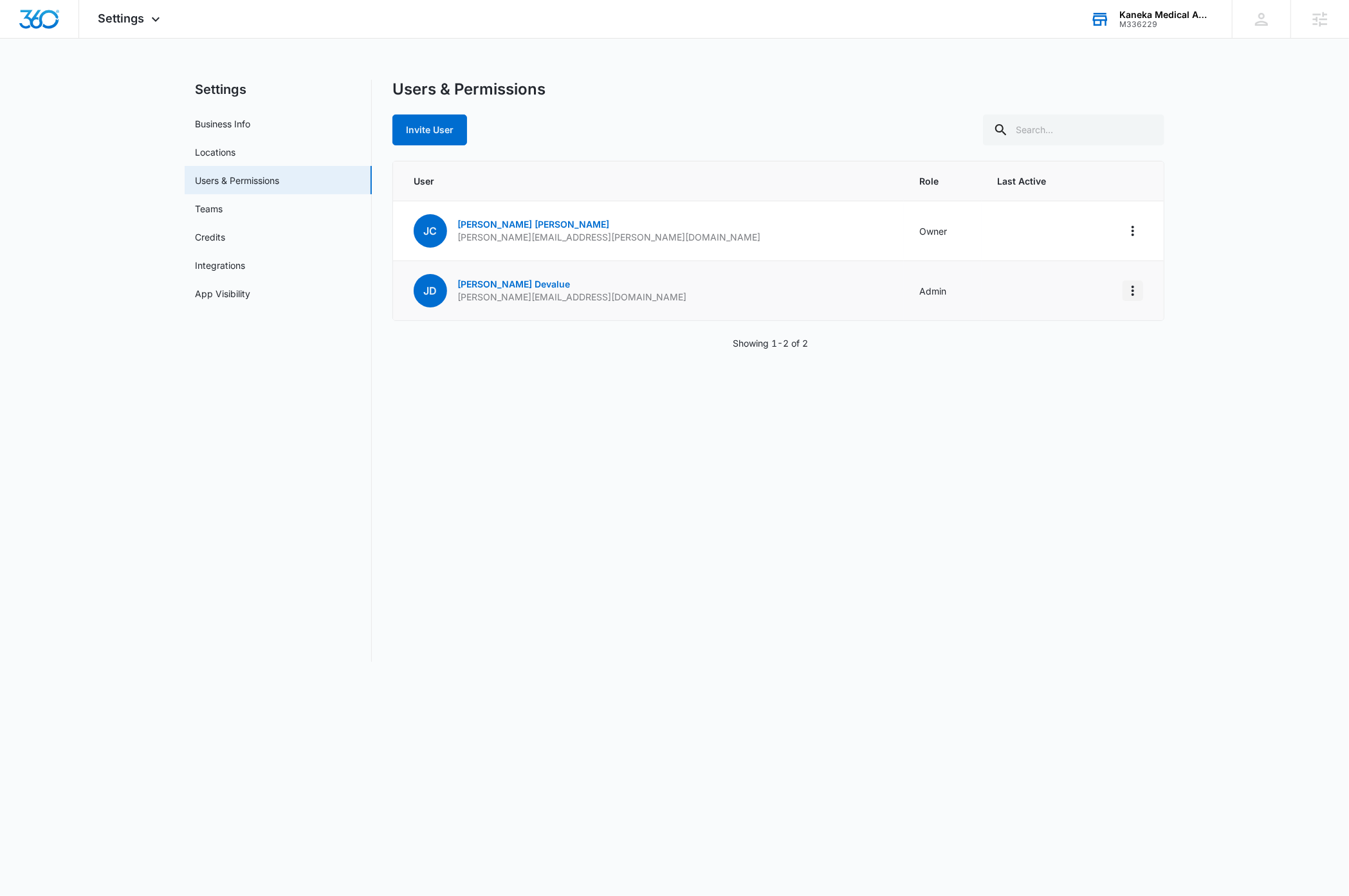
click at [1133, 293] on icon "Actions" at bounding box center [1132, 291] width 16 height 16
click at [1083, 343] on div "Make Owner / Primary User" at bounding box center [1053, 346] width 116 height 9
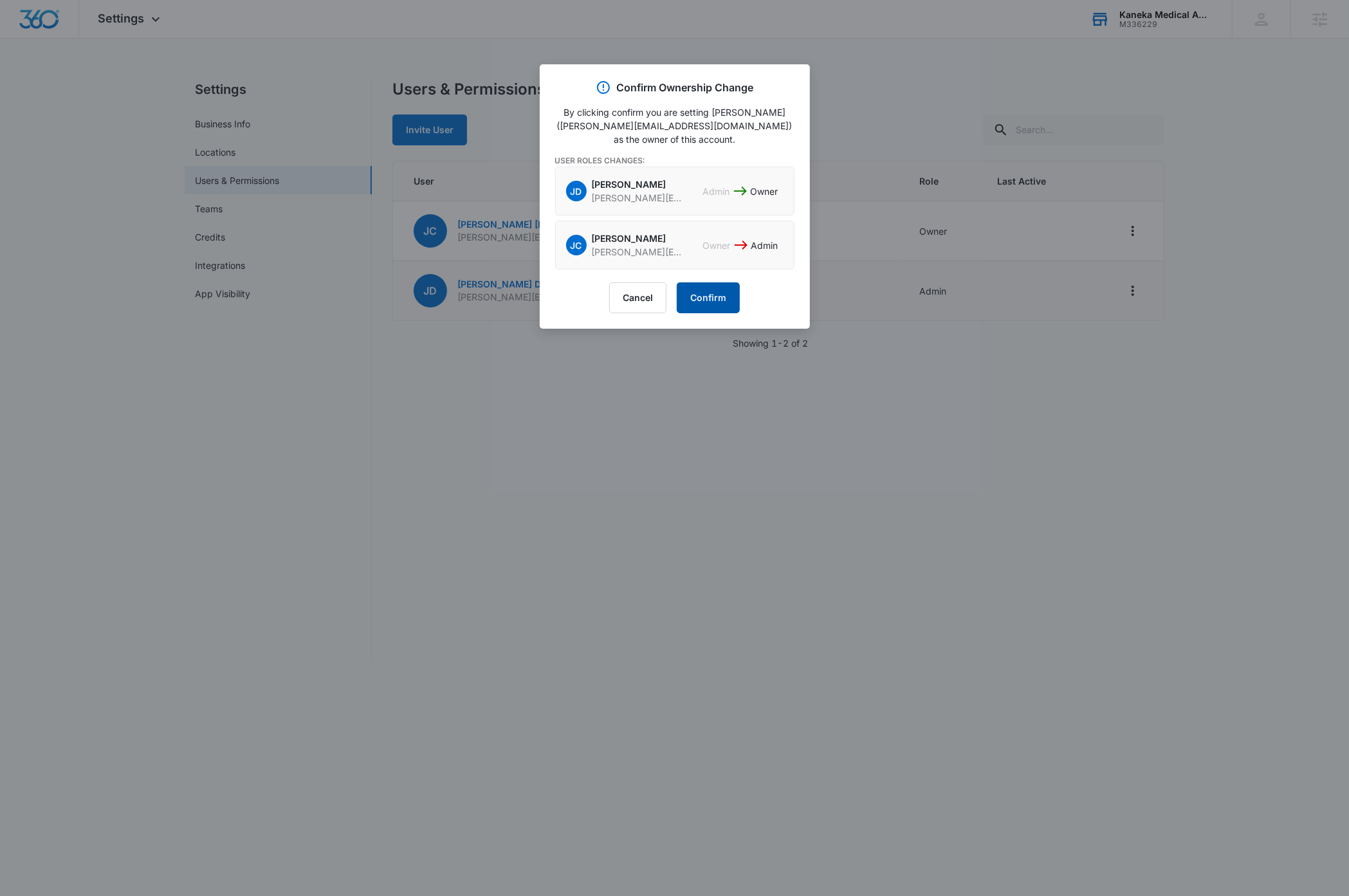
click at [723, 310] on button "Confirm" at bounding box center [708, 298] width 63 height 31
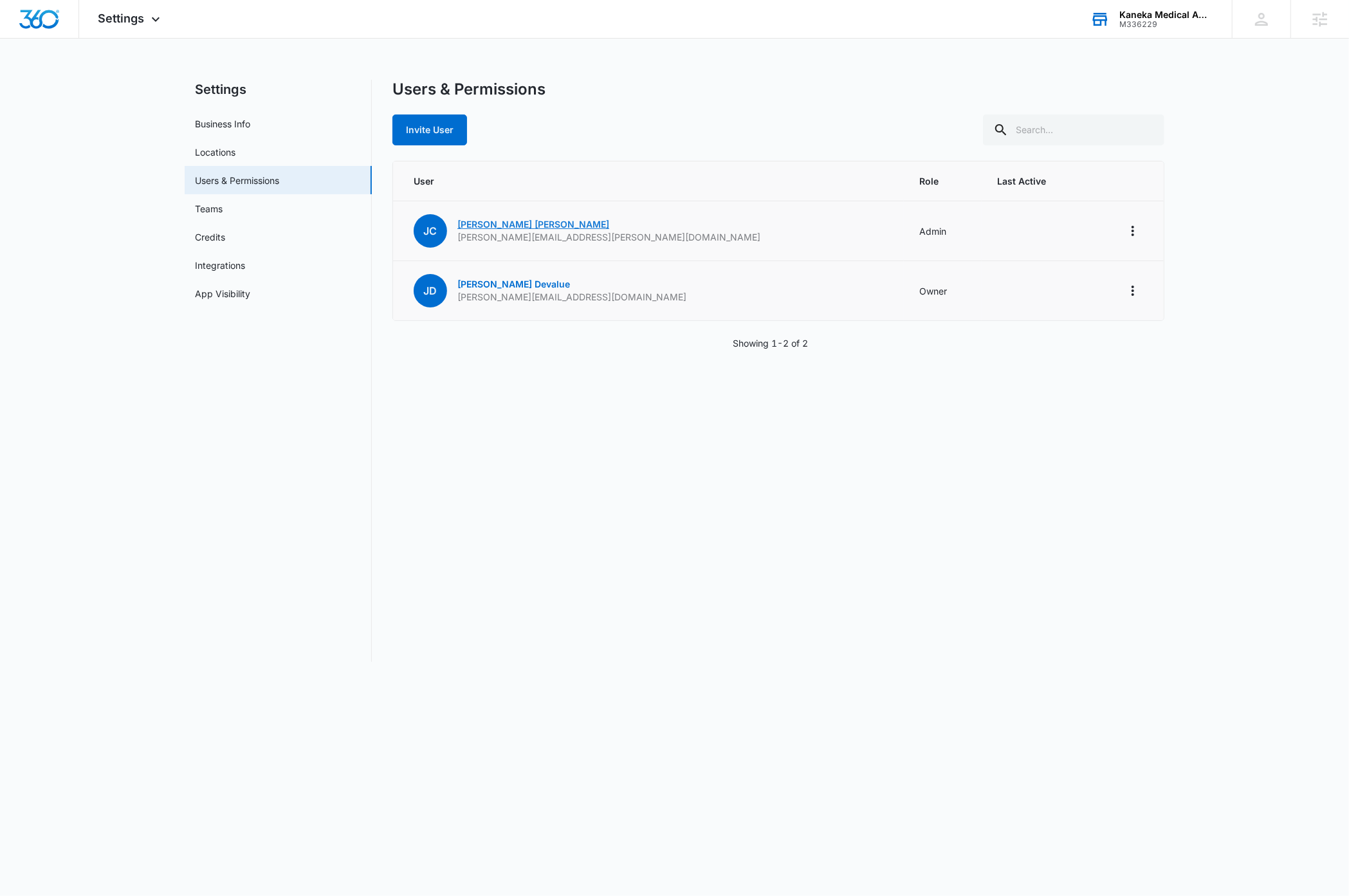
click at [509, 222] on link "[PERSON_NAME]" at bounding box center [533, 224] width 152 height 11
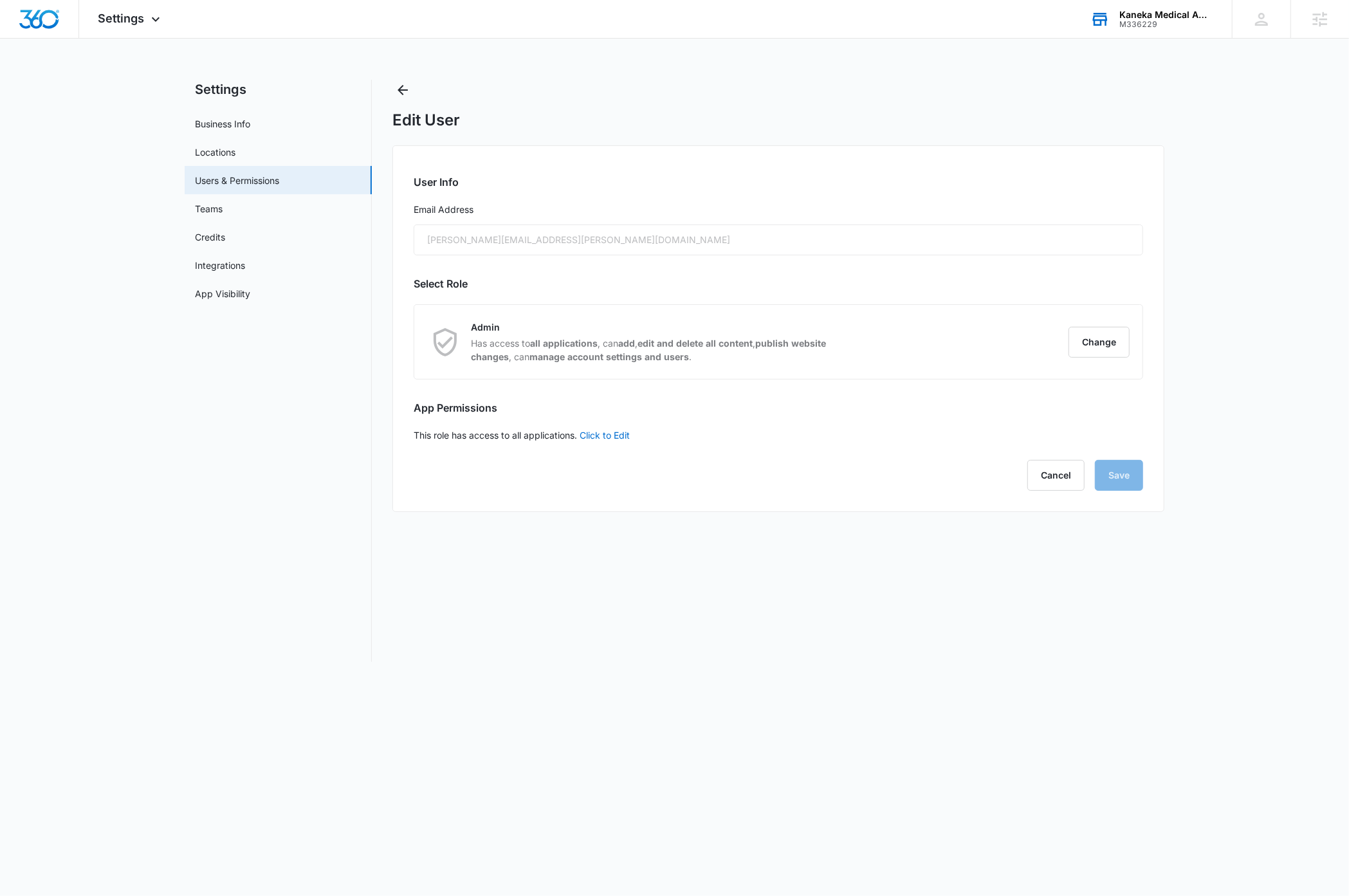
click at [579, 236] on div "[PERSON_NAME][EMAIL_ADDRESS][PERSON_NAME][DOMAIN_NAME]" at bounding box center [778, 240] width 730 height 31
click at [286, 557] on nav "Settings Business Info Locations Users & Permissions Teams Credits Integrations…" at bounding box center [278, 370] width 187 height 582
click at [239, 125] on link "Business Info" at bounding box center [222, 124] width 55 height 14
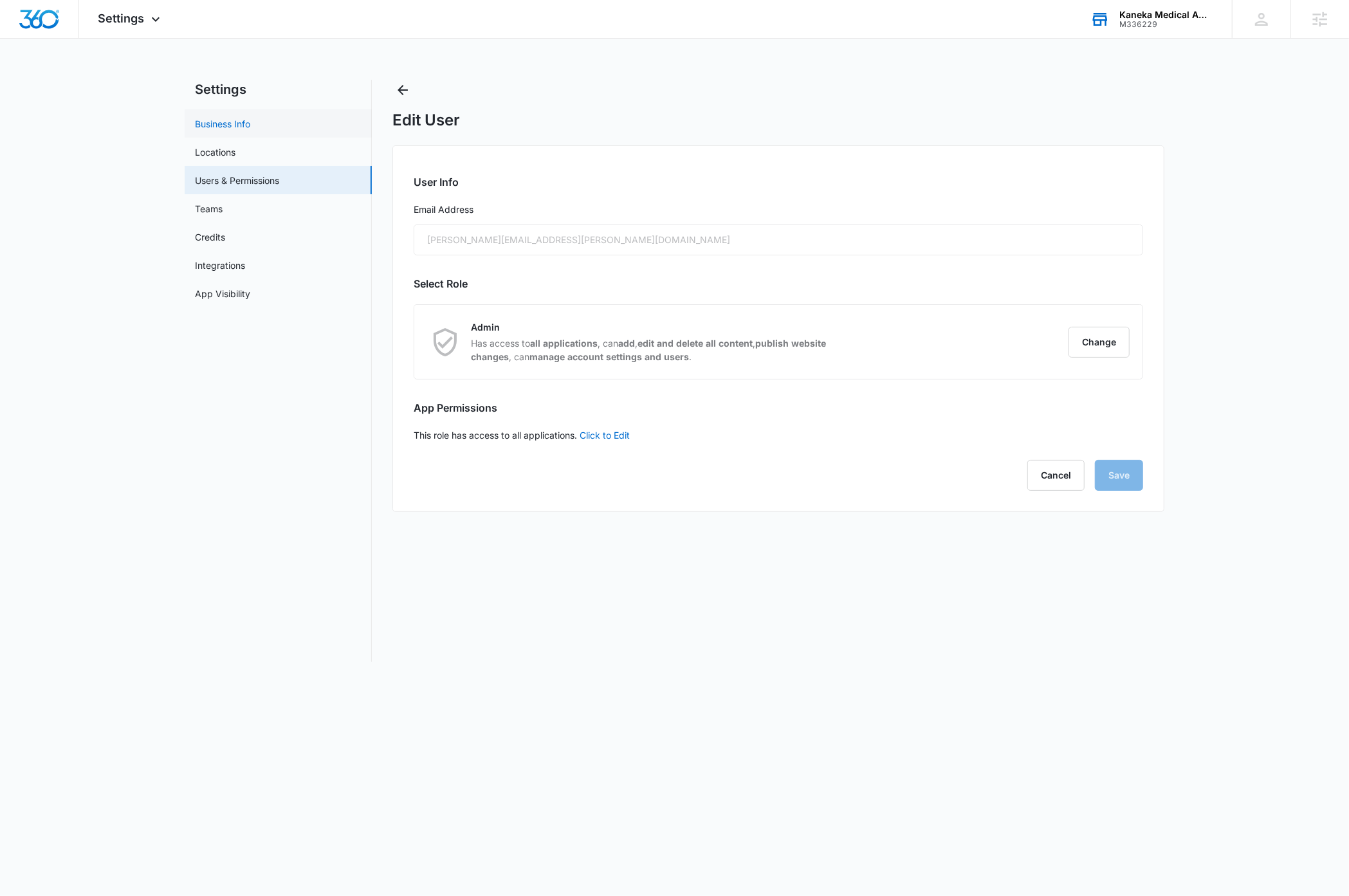
select select "33"
select select "US"
select select "America/[GEOGRAPHIC_DATA]"
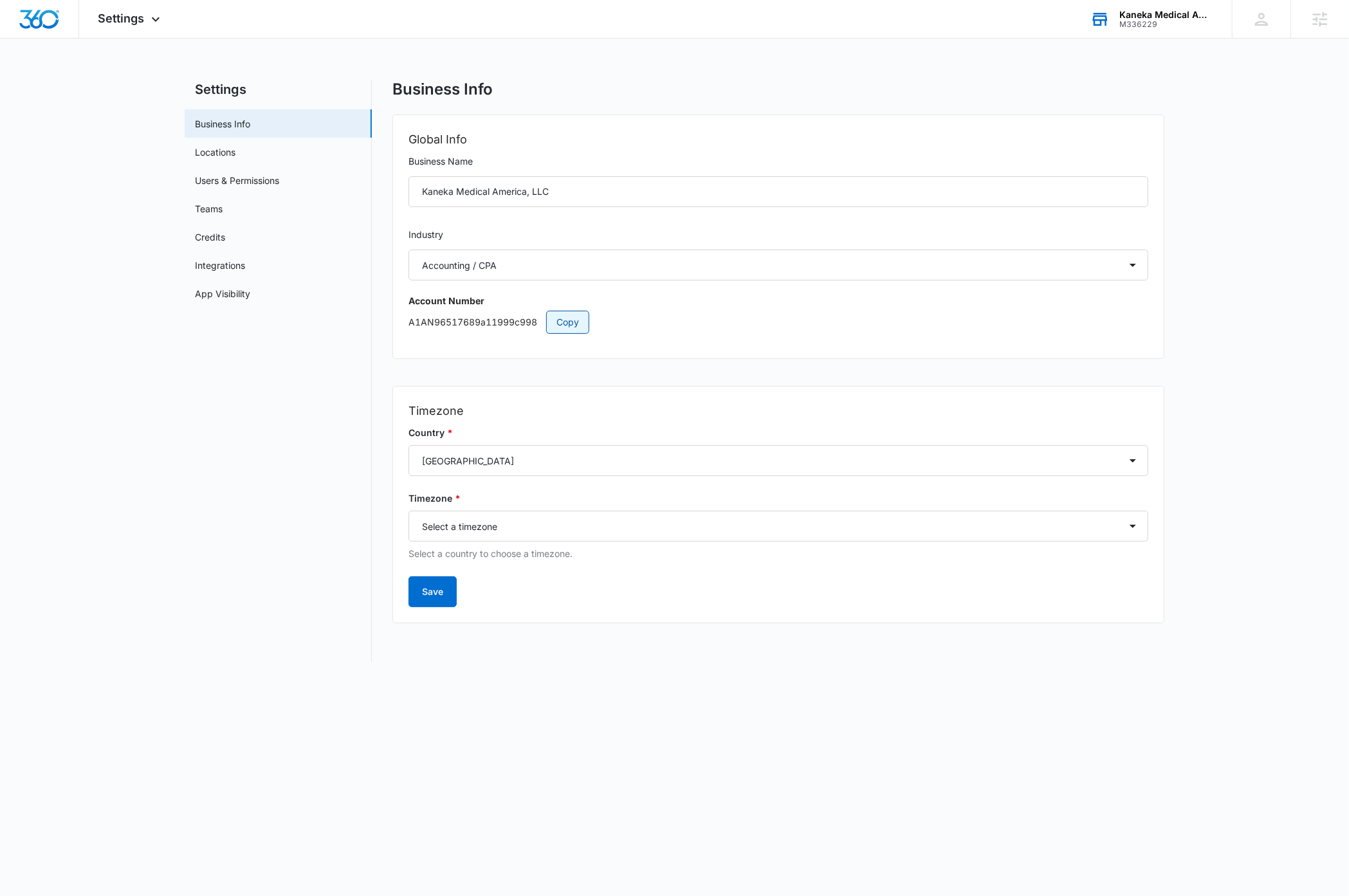
click at [580, 323] on button "Copy" at bounding box center [567, 322] width 43 height 23
click at [226, 176] on link "Users & Permissions" at bounding box center [237, 181] width 84 height 14
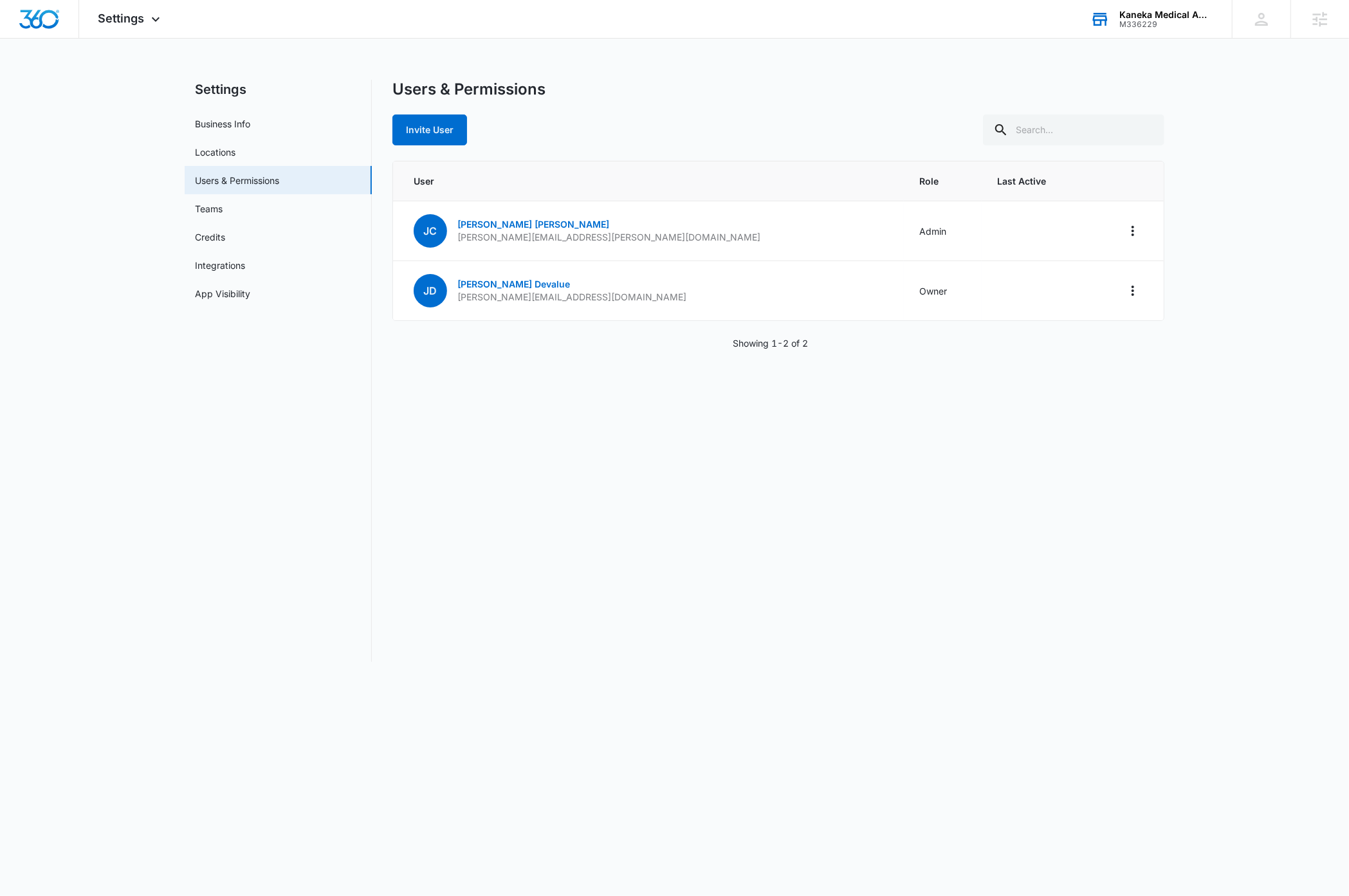
click at [241, 389] on nav "Settings Business Info Locations Users & Permissions Teams Credits Integrations…" at bounding box center [278, 370] width 187 height 582
drag, startPoint x: 596, startPoint y: 239, endPoint x: 463, endPoint y: 244, distance: 133.1
click at [456, 240] on td "[PERSON_NAME] [PERSON_NAME][EMAIL_ADDRESS][PERSON_NAME][DOMAIN_NAME]" at bounding box center [649, 231] width 511 height 60
copy p "[PERSON_NAME][EMAIL_ADDRESS][PERSON_NAME][DOMAIN_NAME]"
click at [612, 545] on div "Users & Permissions Invite User User Role Last Active [PERSON_NAME] [PERSON_NAM…" at bounding box center [778, 370] width 772 height 582
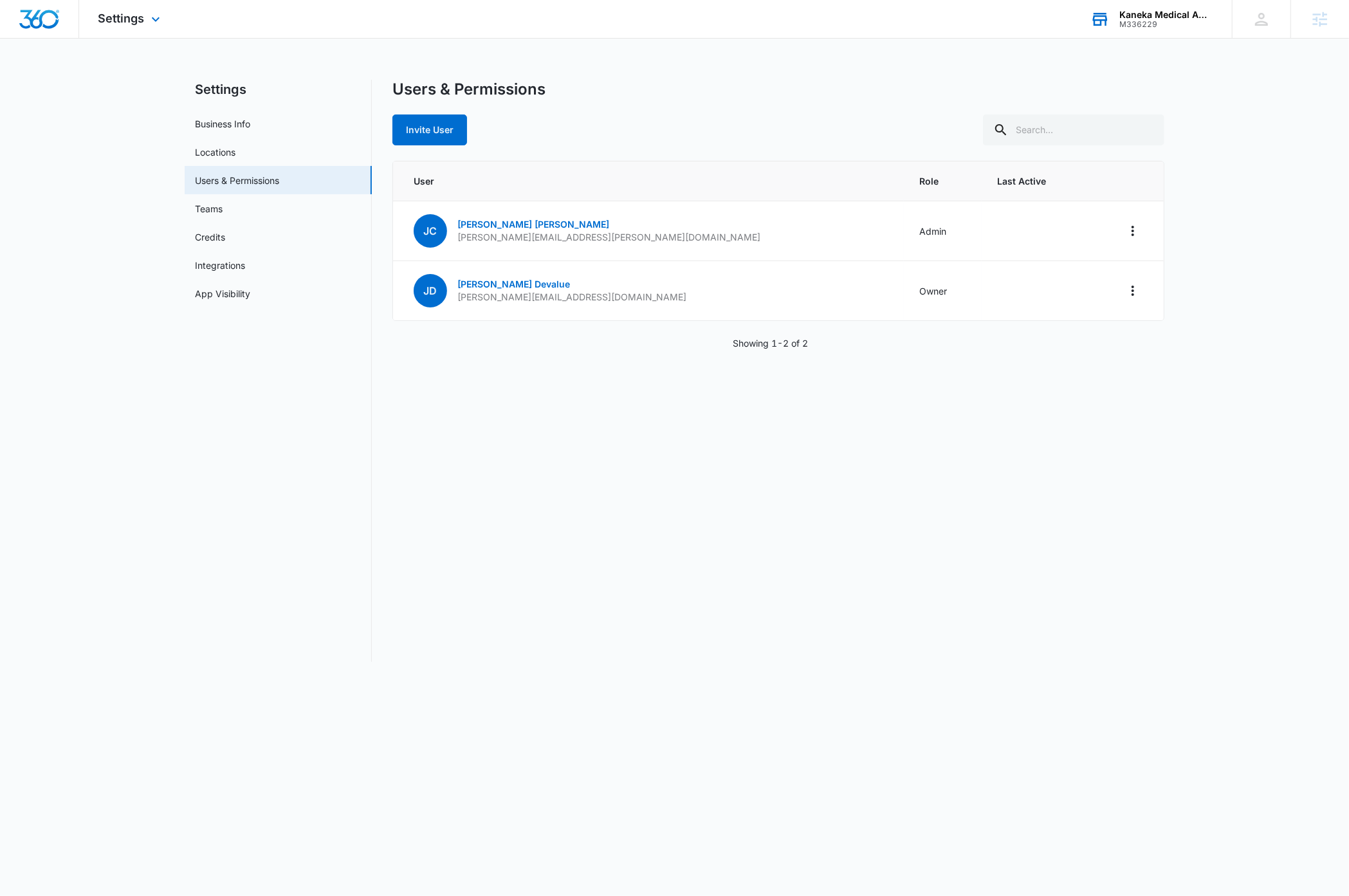
click at [45, 23] on img "Dashboard" at bounding box center [39, 19] width 41 height 19
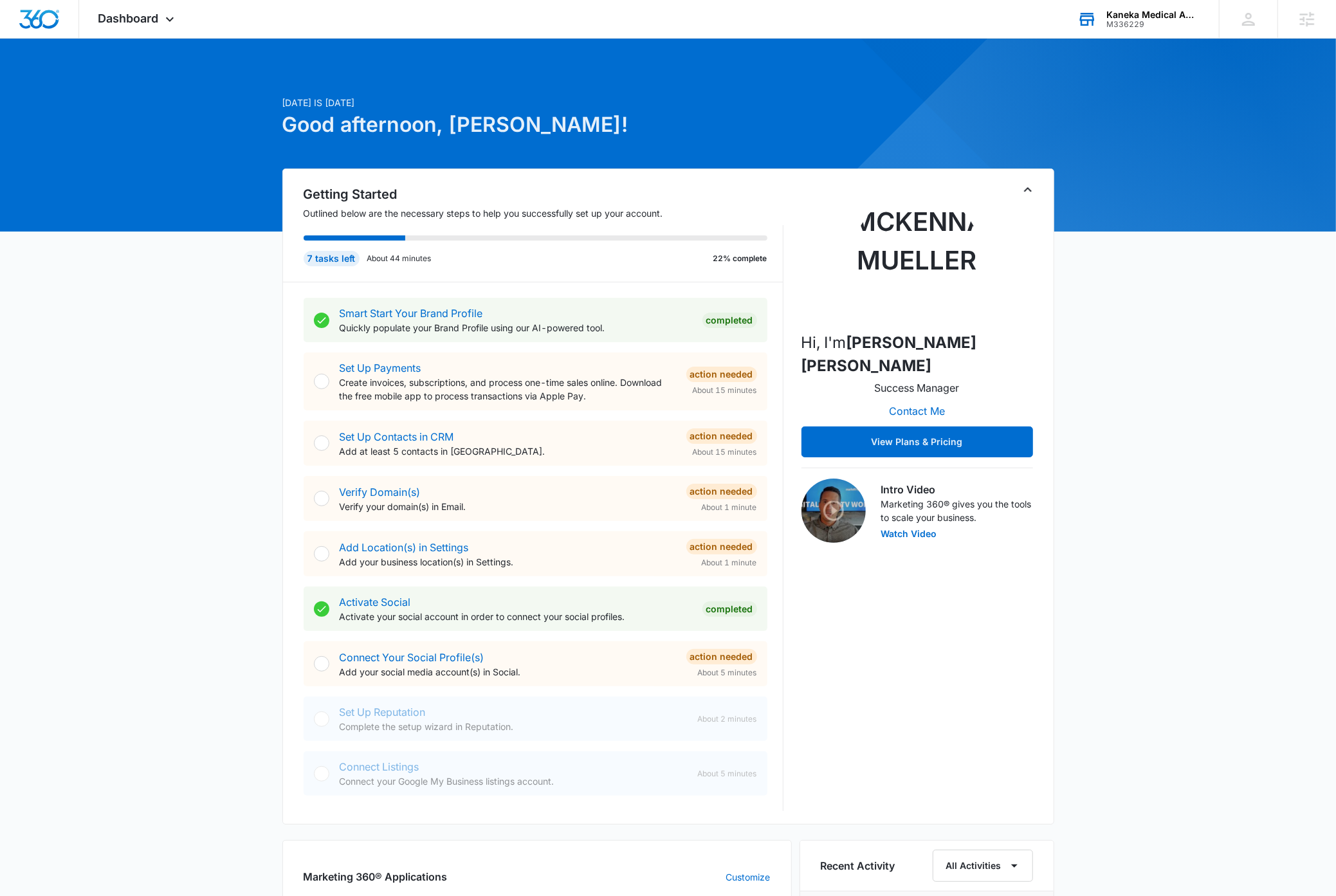
click at [1026, 190] on icon "Toggle Collapse" at bounding box center [1028, 190] width 7 height 5
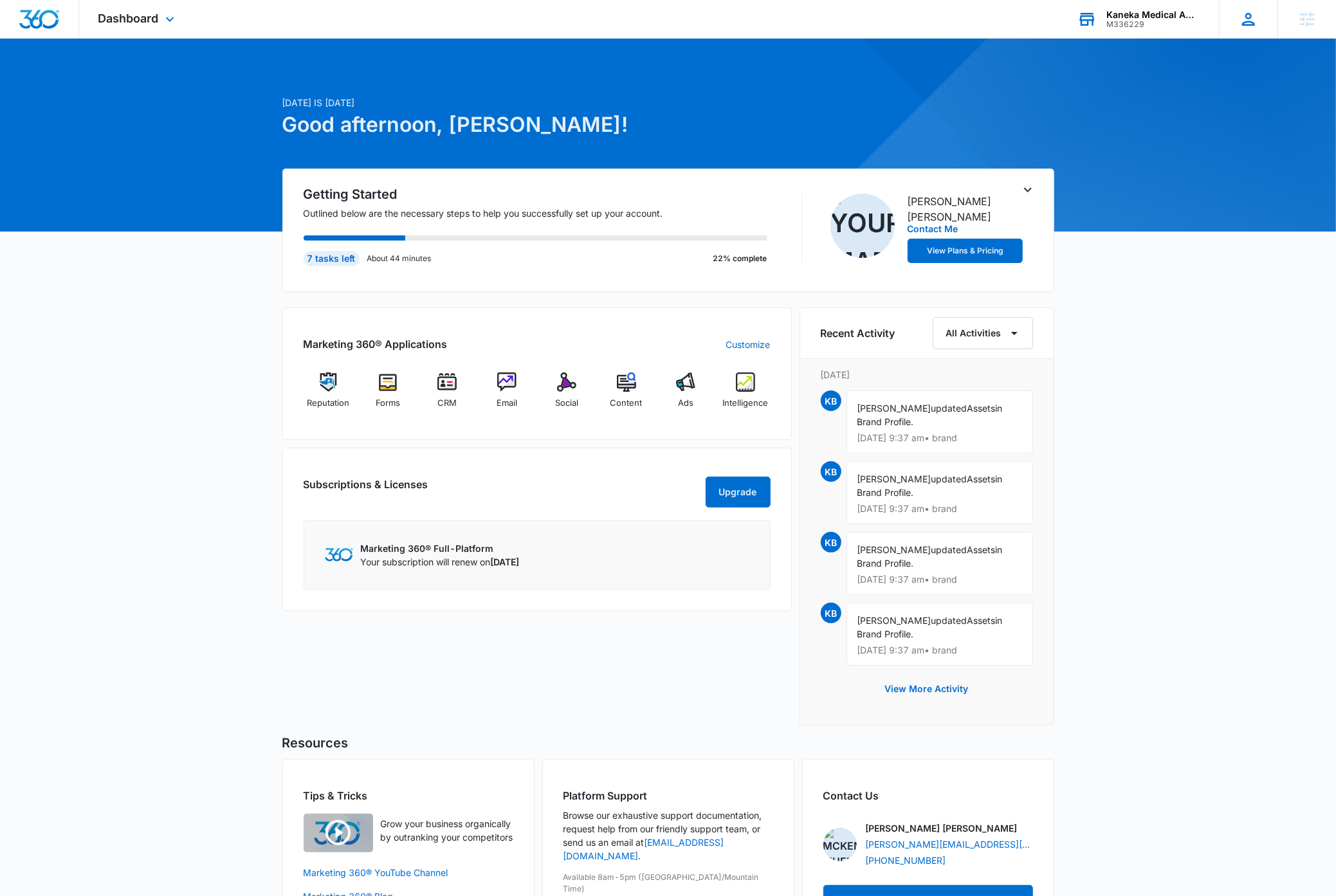
click at [1250, 29] on div "DB [PERSON_NAME] [PERSON_NAME][EMAIL_ADDRESS][DOMAIN_NAME] My Profile Notificat…" at bounding box center [1248, 19] width 58 height 38
